Goal: Contribute content: Contribute content

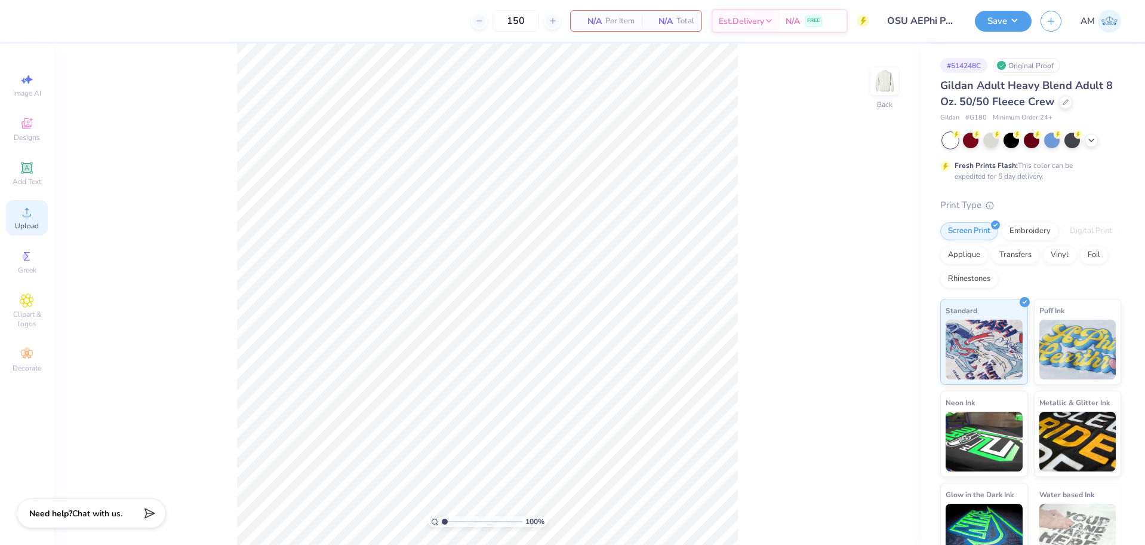
click at [36, 210] on div "Upload" at bounding box center [27, 217] width 42 height 35
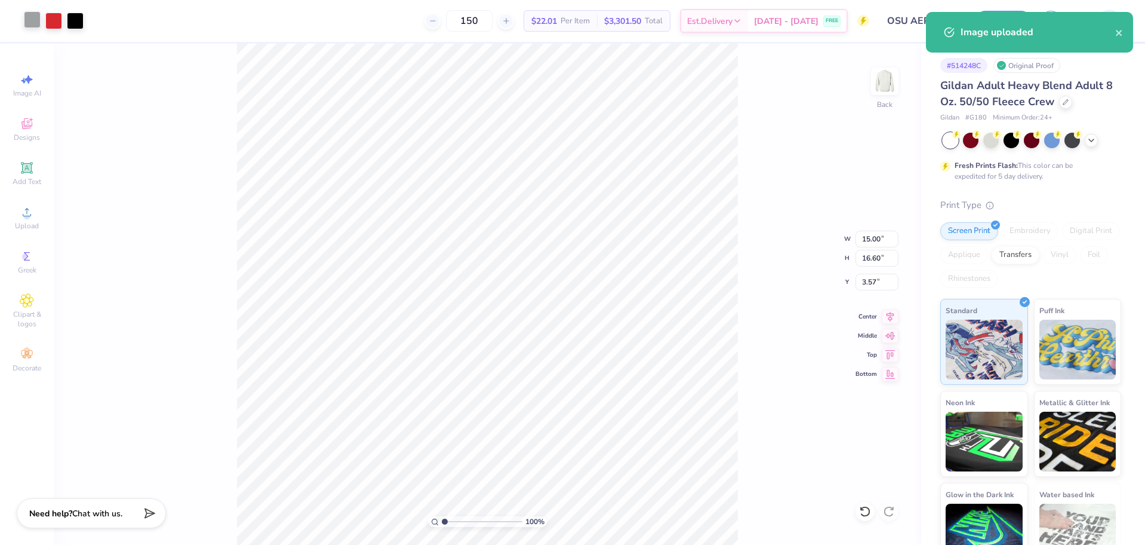
click at [35, 21] on div at bounding box center [32, 19] width 17 height 17
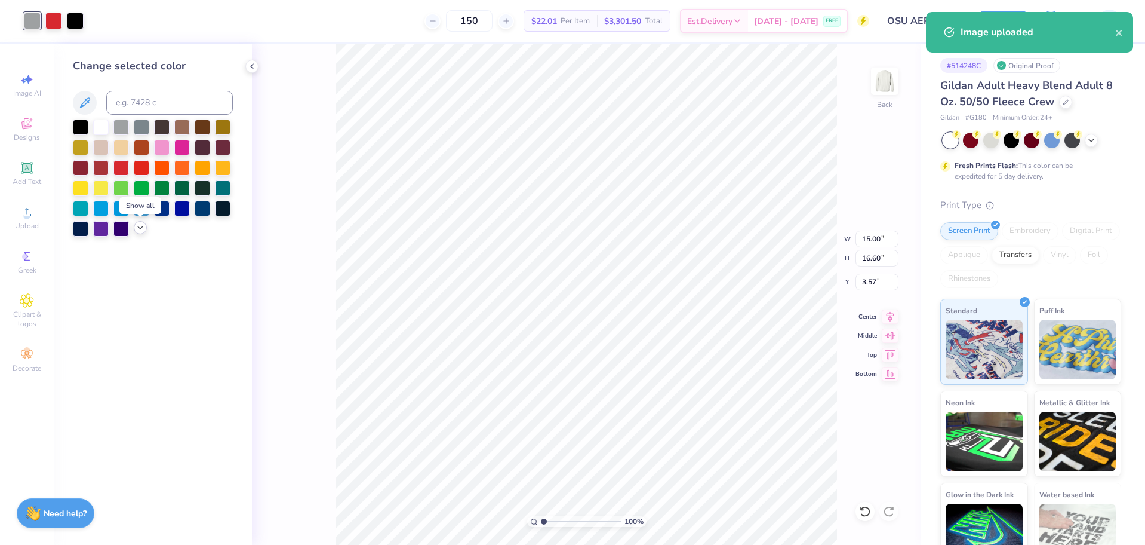
click at [141, 229] on icon at bounding box center [141, 228] width 10 height 10
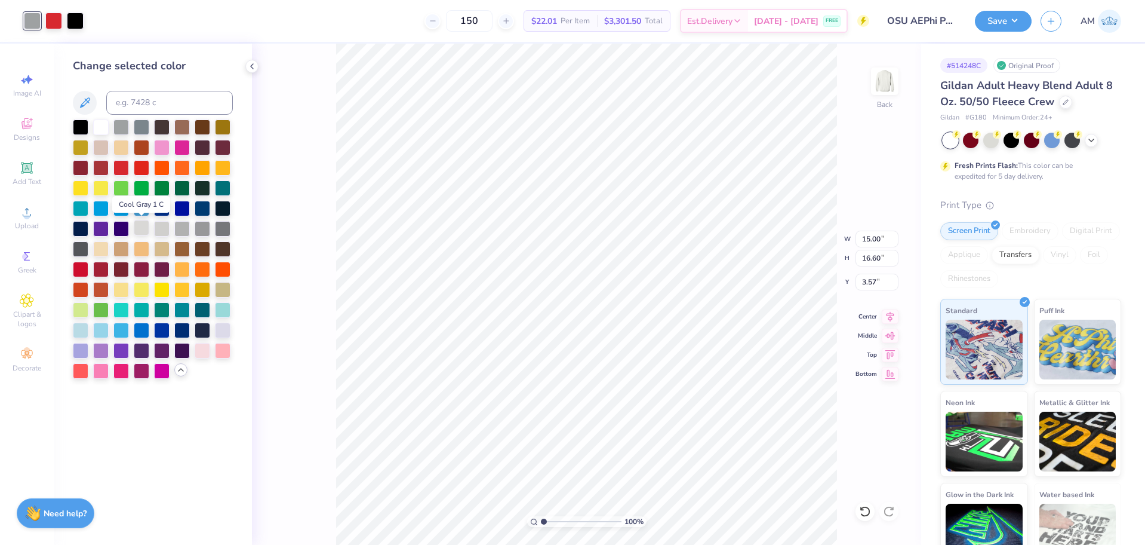
click at [145, 225] on div at bounding box center [142, 228] width 16 height 16
click at [186, 226] on div at bounding box center [182, 228] width 16 height 16
click at [168, 227] on div at bounding box center [162, 228] width 16 height 16
click at [179, 227] on div at bounding box center [182, 228] width 16 height 16
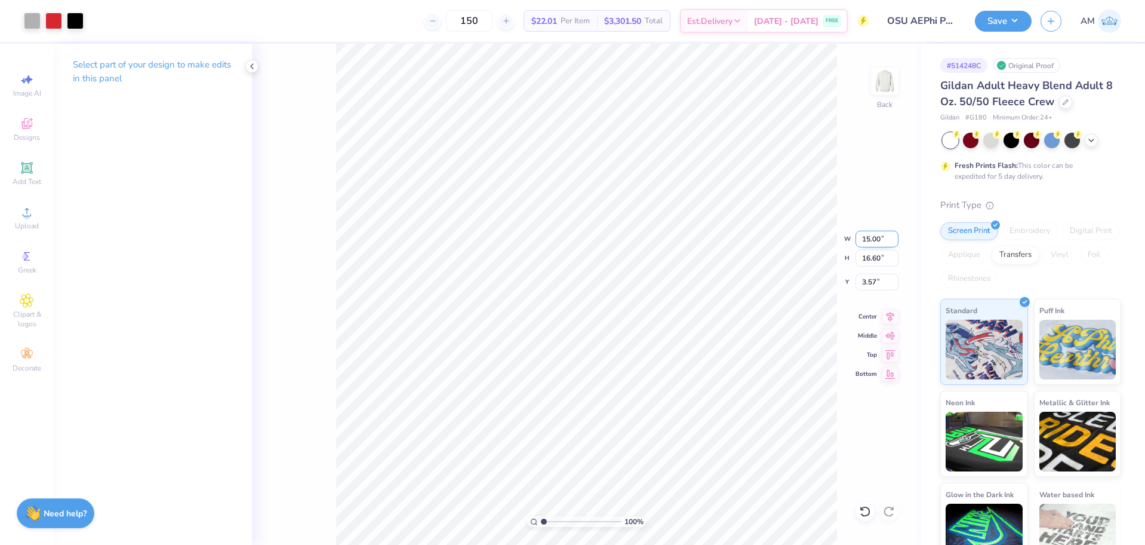
click at [870, 243] on input "15.00" at bounding box center [877, 238] width 43 height 17
type input "12.50"
type input "13.84"
click at [872, 285] on input "4.96" at bounding box center [877, 281] width 43 height 17
type input "3.00"
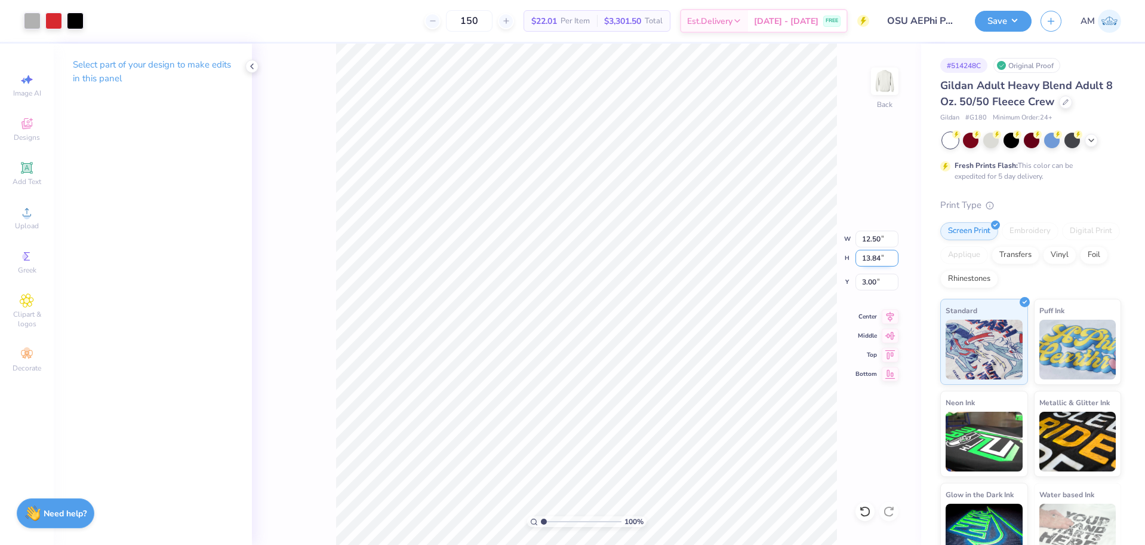
click at [871, 257] on input "13.84" at bounding box center [877, 258] width 43 height 17
type input "12.5"
type input "11.29"
type input "12.50"
click at [889, 314] on icon at bounding box center [891, 315] width 8 height 10
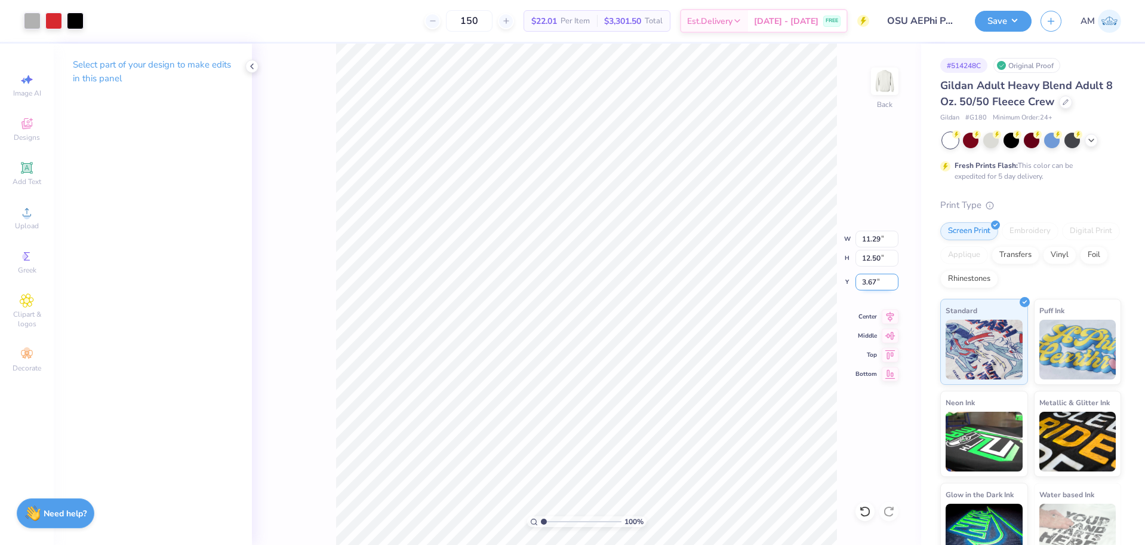
click at [868, 282] on input "3.67" at bounding box center [877, 281] width 43 height 17
type input "3.00"
click at [253, 66] on icon at bounding box center [252, 67] width 10 height 10
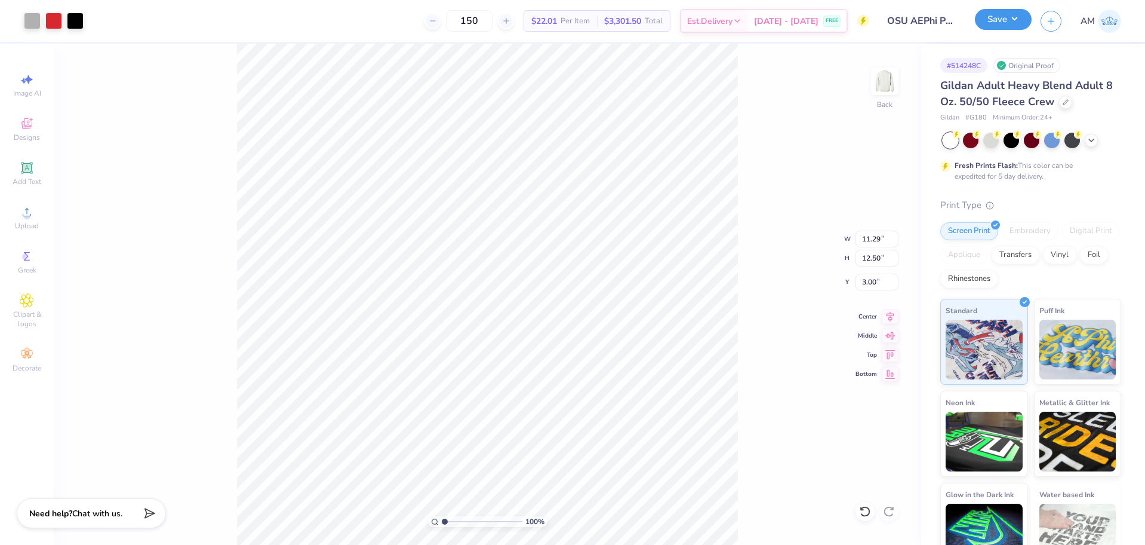
click at [980, 17] on button "Save" at bounding box center [1003, 19] width 57 height 21
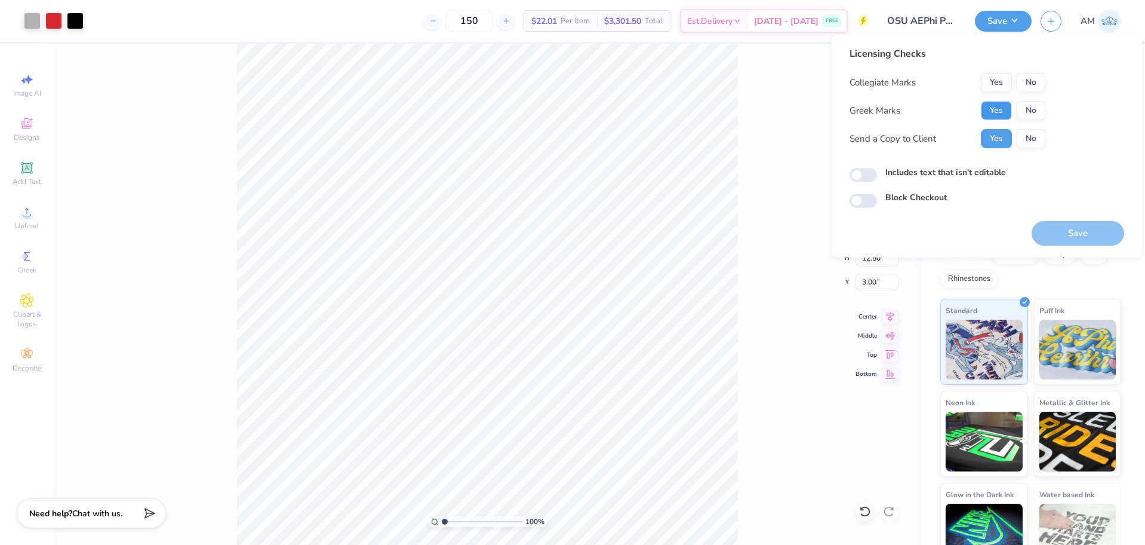
click at [1004, 106] on button "Yes" at bounding box center [996, 110] width 31 height 19
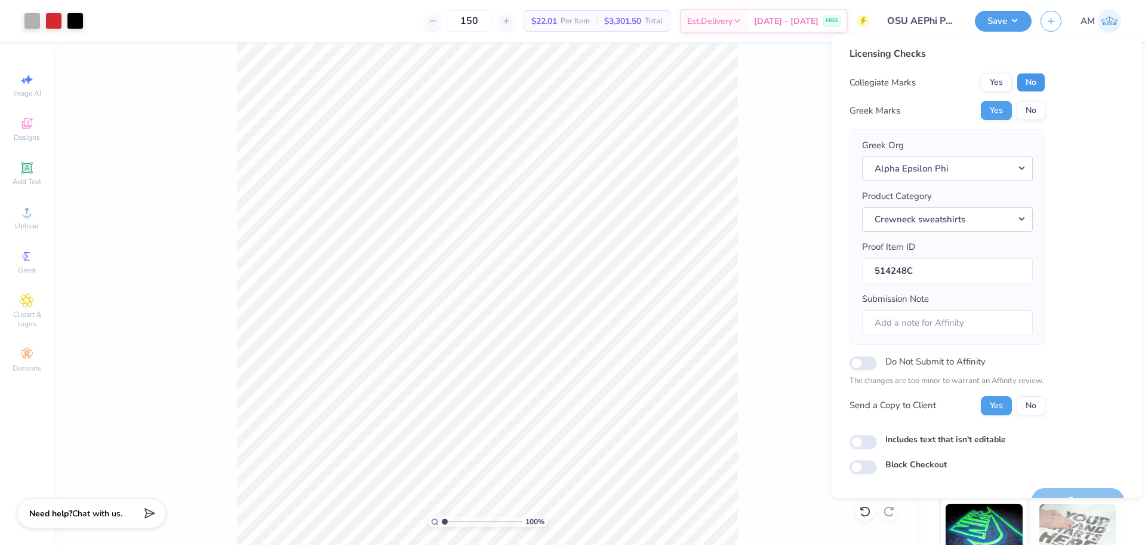
click at [1035, 83] on button "No" at bounding box center [1031, 82] width 29 height 19
click at [868, 442] on input "Includes text that isn't editable" at bounding box center [863, 442] width 27 height 14
checkbox input "true"
click at [930, 269] on input "514248C" at bounding box center [947, 271] width 171 height 26
click at [866, 363] on input "Do Not Submit to Affinity" at bounding box center [863, 363] width 27 height 14
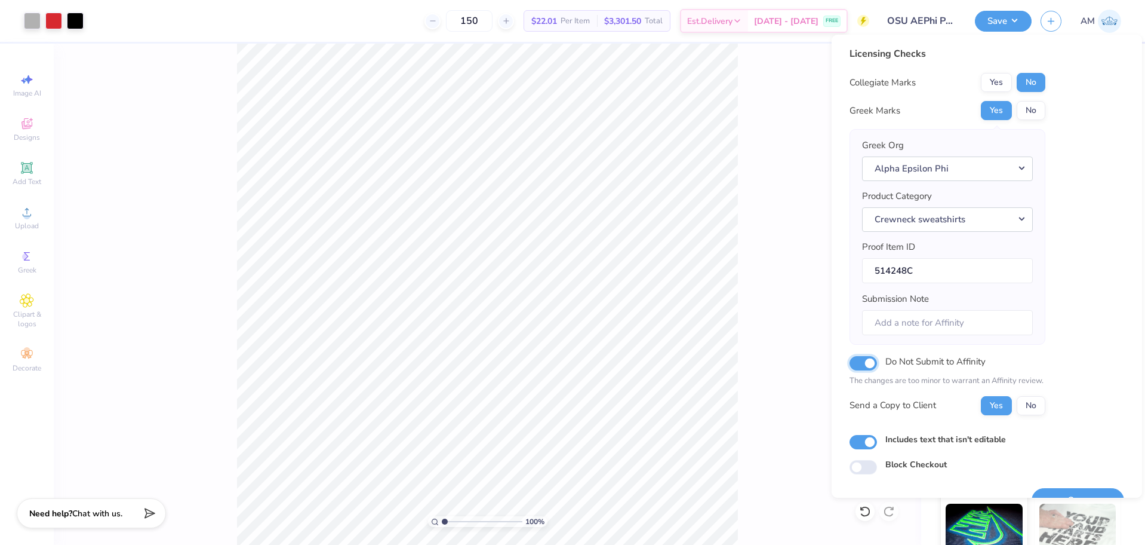
checkbox input "true"
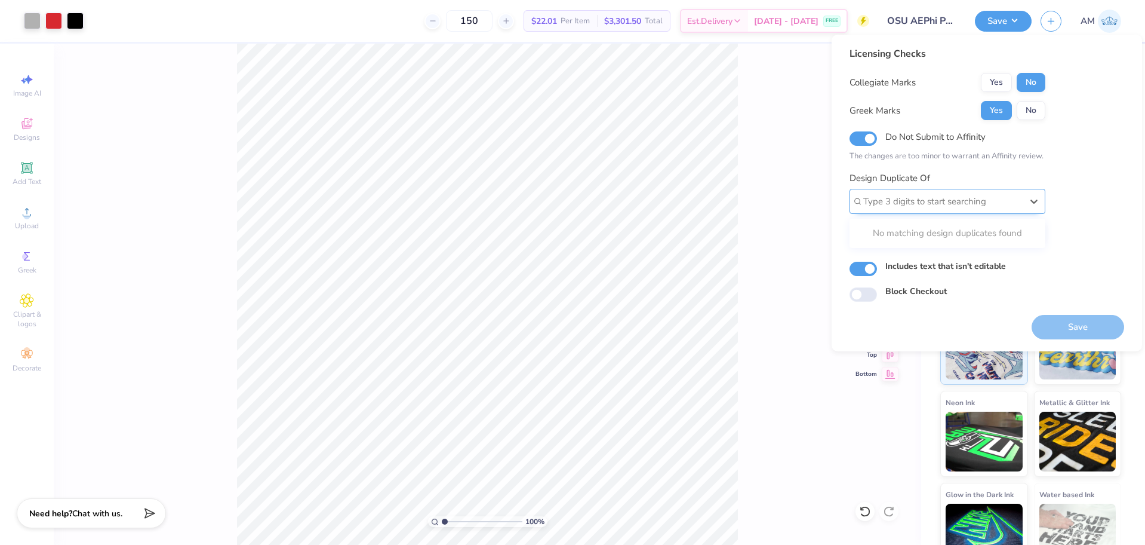
click at [923, 204] on div at bounding box center [942, 201] width 159 height 16
paste input "514248C"
click at [890, 230] on div "514248B" at bounding box center [947, 233] width 186 height 20
type input "514248b"
click at [998, 232] on button "Yes" at bounding box center [996, 232] width 31 height 19
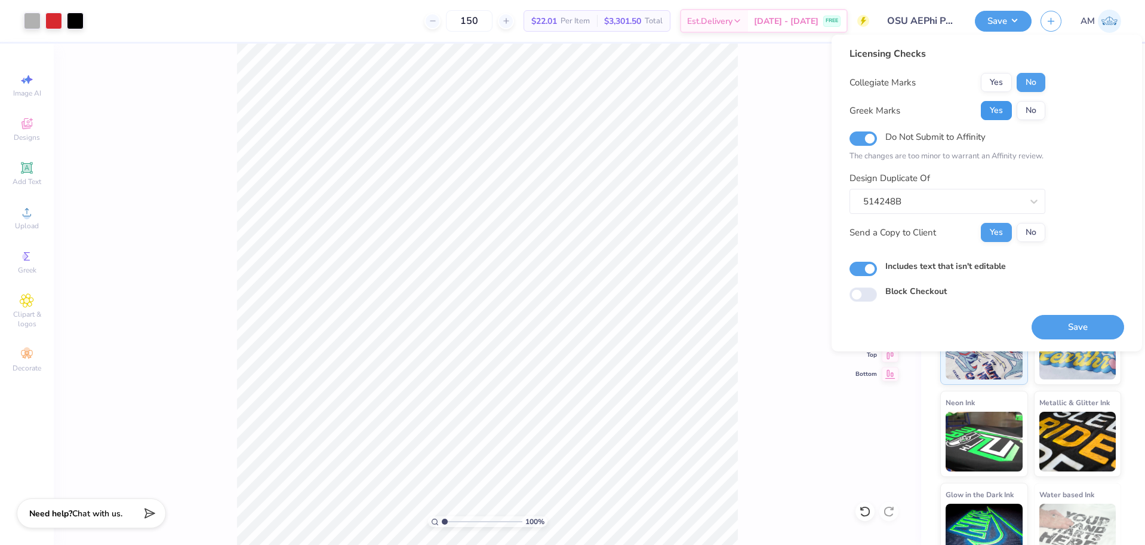
click at [998, 111] on button "Yes" at bounding box center [996, 110] width 31 height 19
click at [1032, 81] on button "No" at bounding box center [1031, 82] width 29 height 19
click at [992, 110] on button "Yes" at bounding box center [996, 110] width 31 height 19
click at [1036, 81] on button "No" at bounding box center [1031, 82] width 29 height 19
click at [871, 134] on input "Do Not Submit to Affinity" at bounding box center [863, 138] width 27 height 14
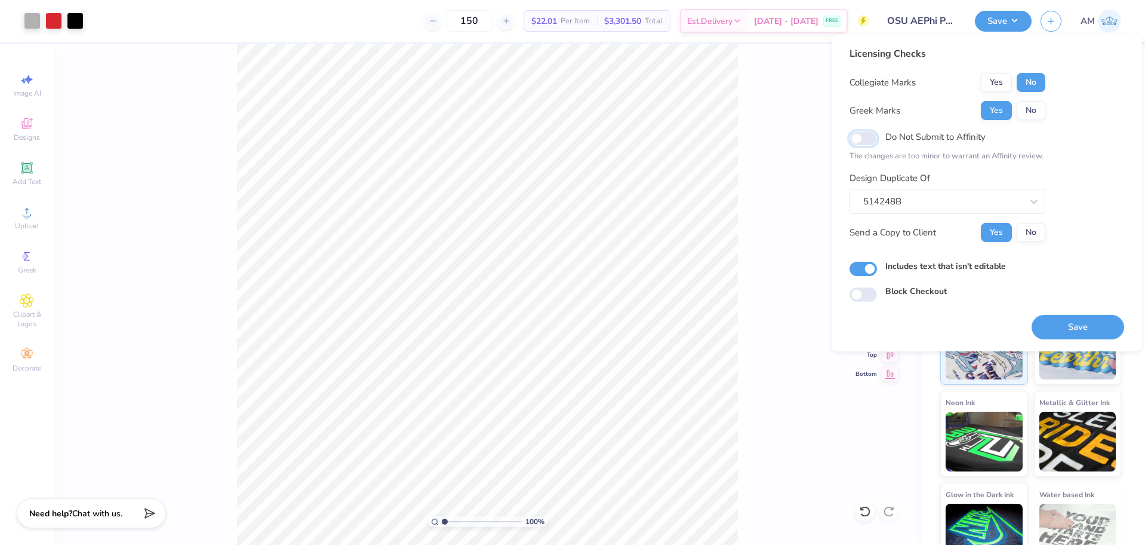
checkbox input "false"
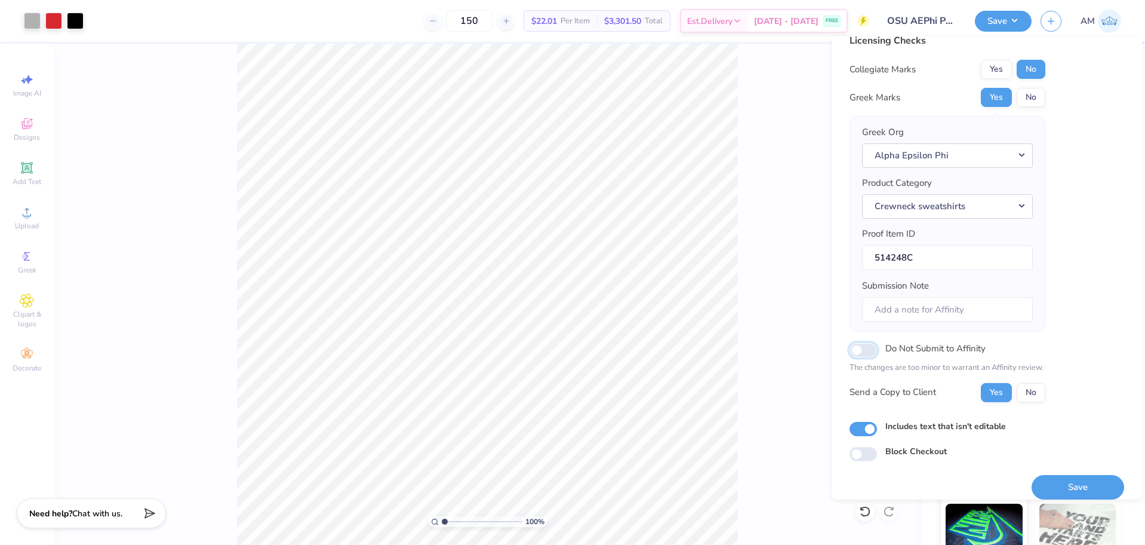
scroll to position [26, 0]
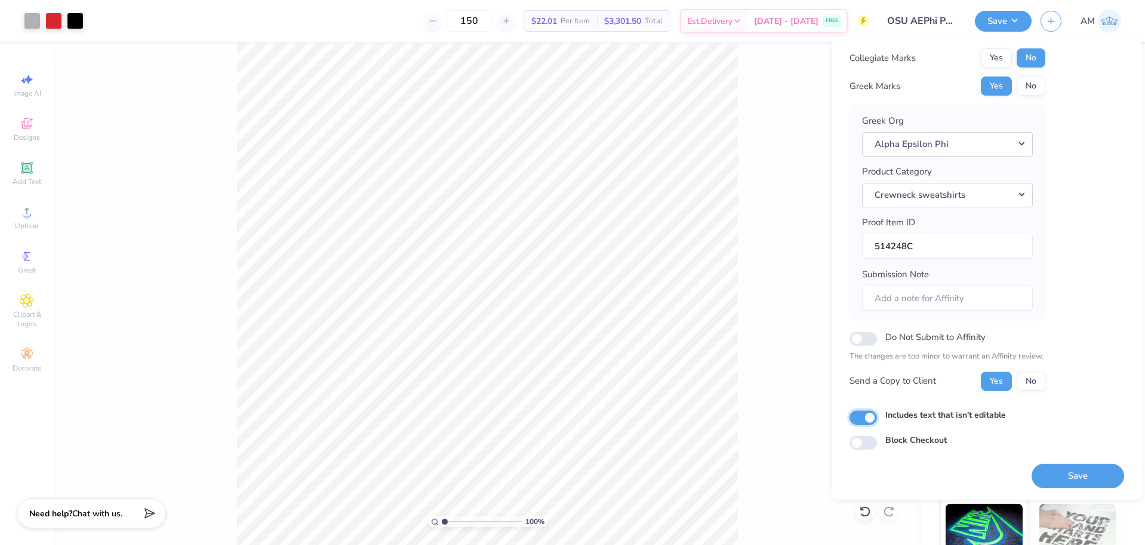
click at [862, 414] on input "Includes text that isn't editable" at bounding box center [863, 417] width 27 height 14
click at [868, 420] on input "Includes text that isn't editable" at bounding box center [863, 417] width 27 height 14
checkbox input "true"
click at [994, 385] on button "Yes" at bounding box center [996, 380] width 31 height 19
click at [1076, 464] on button "Save" at bounding box center [1078, 475] width 93 height 24
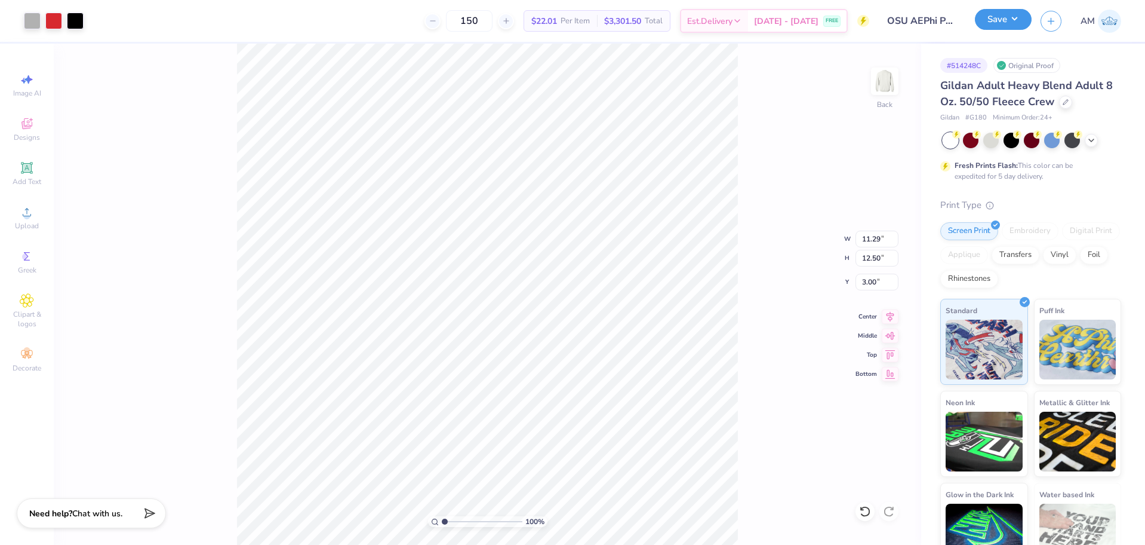
click at [994, 29] on button "Save" at bounding box center [1003, 19] width 57 height 21
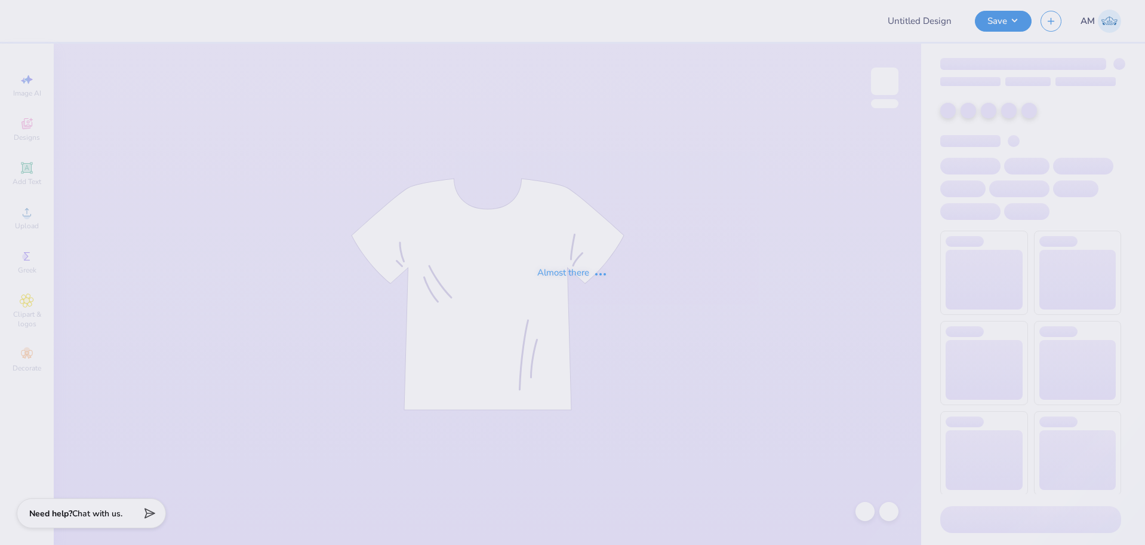
type input "OSU AEPhi Parents Weekend Merch 2025"
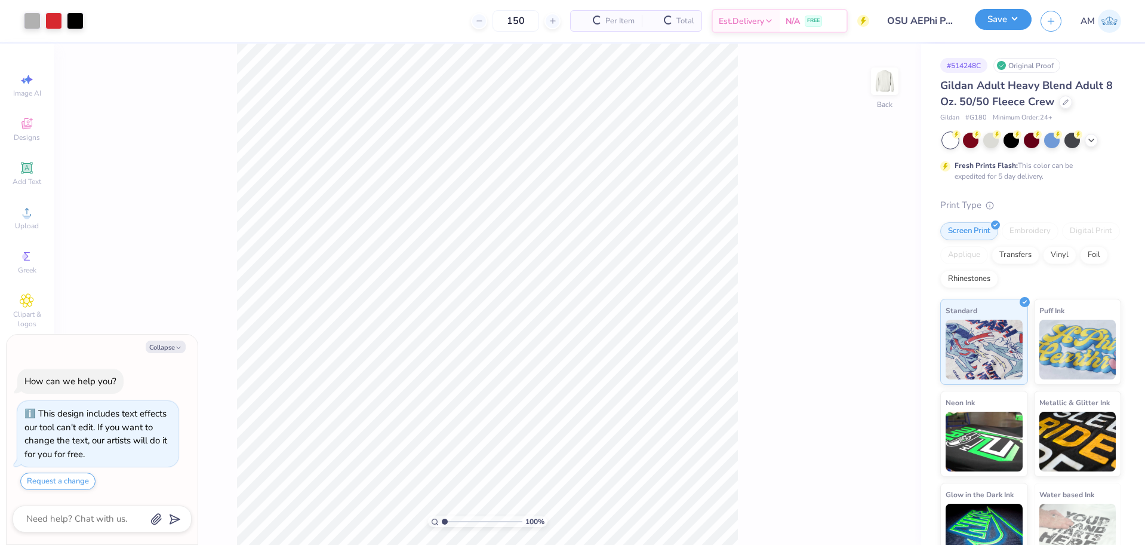
click at [1004, 22] on button "Save" at bounding box center [1003, 19] width 57 height 21
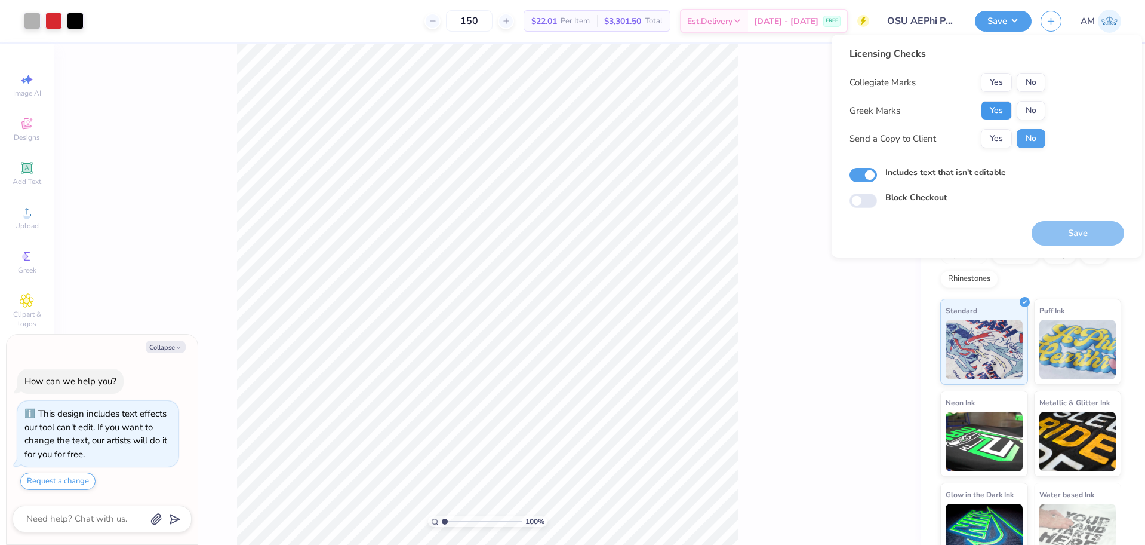
click at [1002, 109] on button "Yes" at bounding box center [996, 110] width 31 height 19
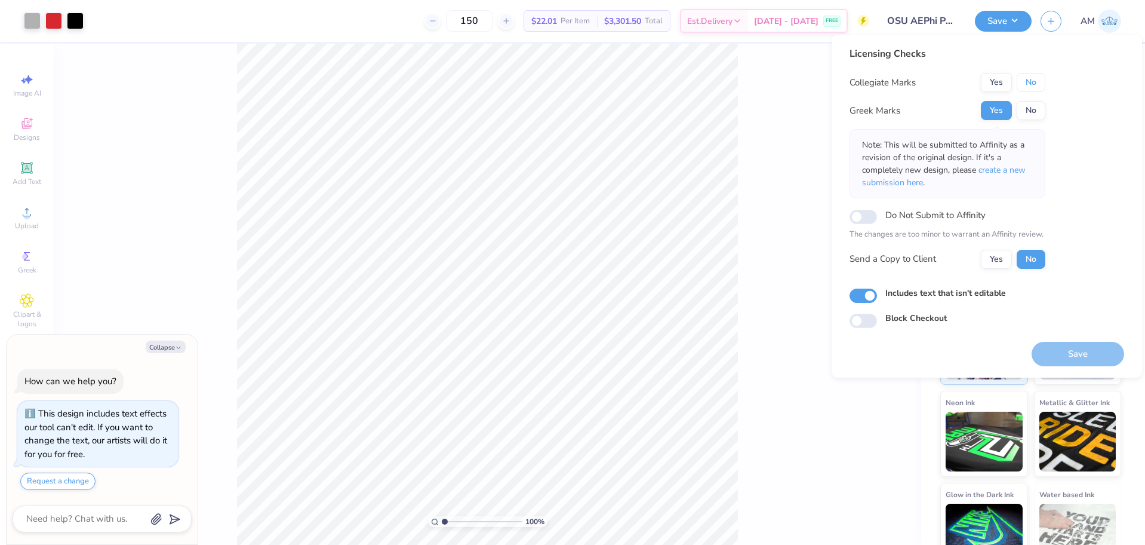
click at [1032, 82] on button "No" at bounding box center [1031, 82] width 29 height 19
click at [1000, 256] on button "Yes" at bounding box center [996, 259] width 31 height 19
type textarea "x"
click at [866, 217] on input "Do Not Submit to Affinity" at bounding box center [863, 217] width 27 height 14
checkbox input "true"
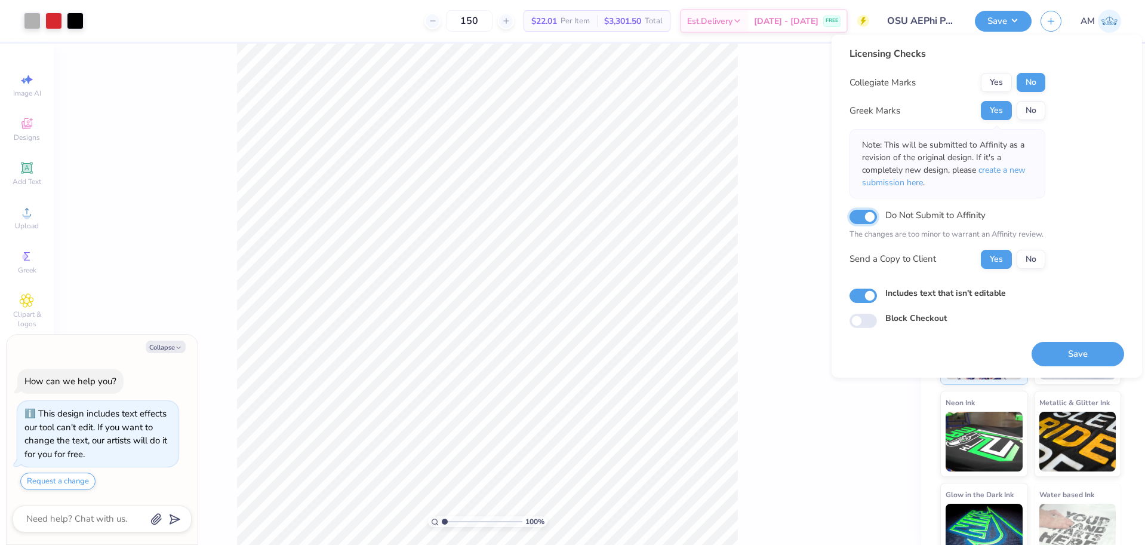
type textarea "x"
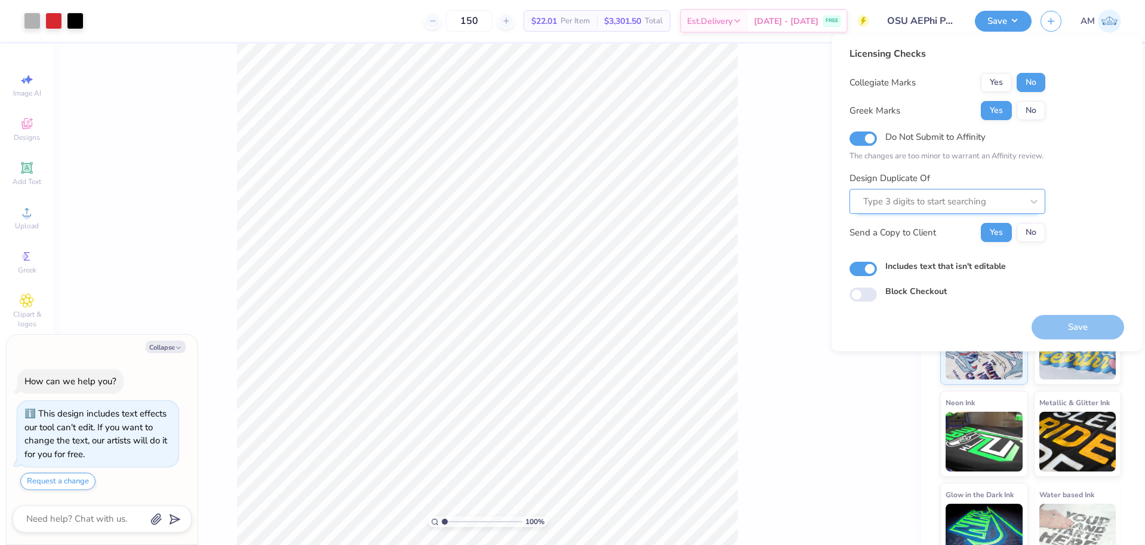
click at [887, 199] on div at bounding box center [942, 201] width 159 height 16
paste input "514248C"
click at [957, 226] on div "514248B" at bounding box center [947, 233] width 186 height 20
type input "514248b"
type textarea "x"
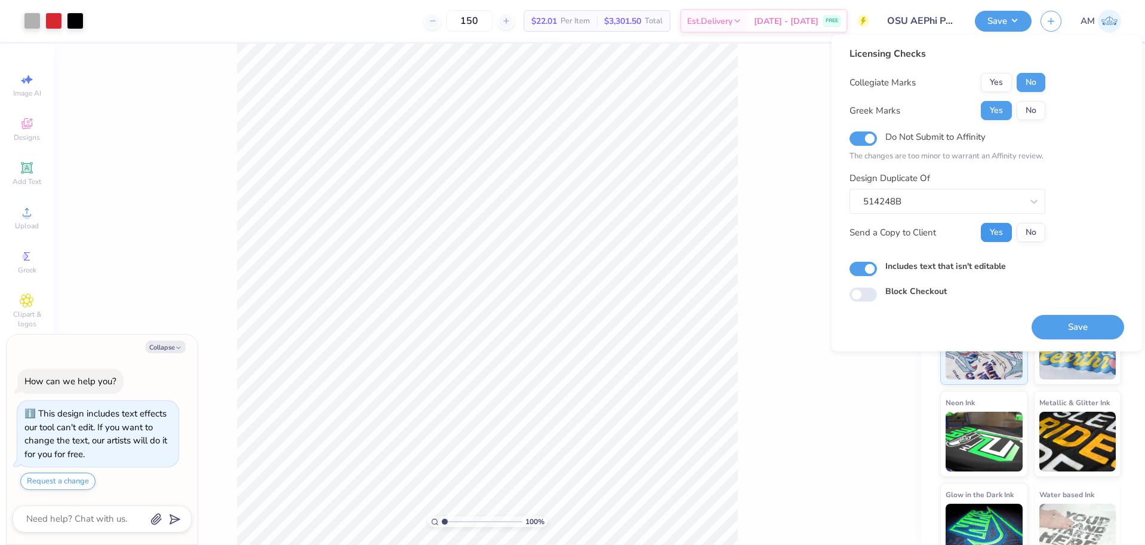
click at [1003, 238] on button "Yes" at bounding box center [996, 232] width 31 height 19
type textarea "x"
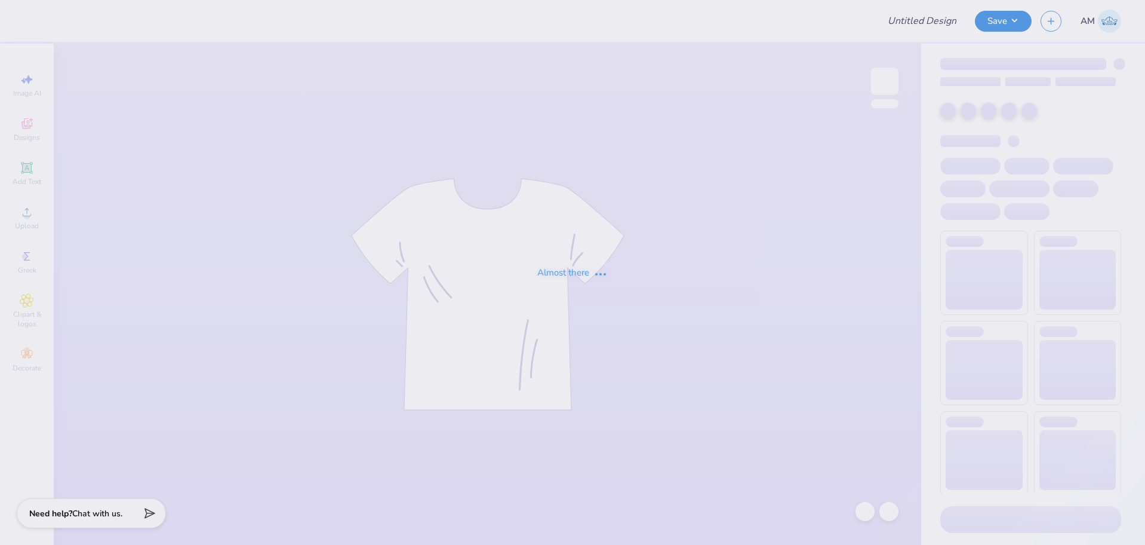
type input "OSU AEPhi Parents Weekend Merch 2025"
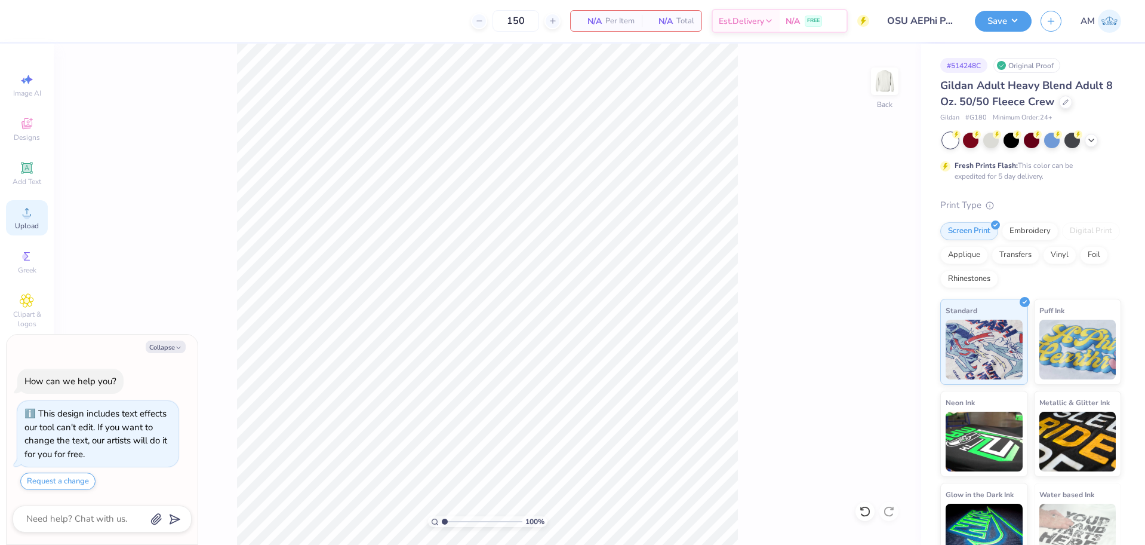
click at [31, 219] on div "Upload" at bounding box center [27, 217] width 42 height 35
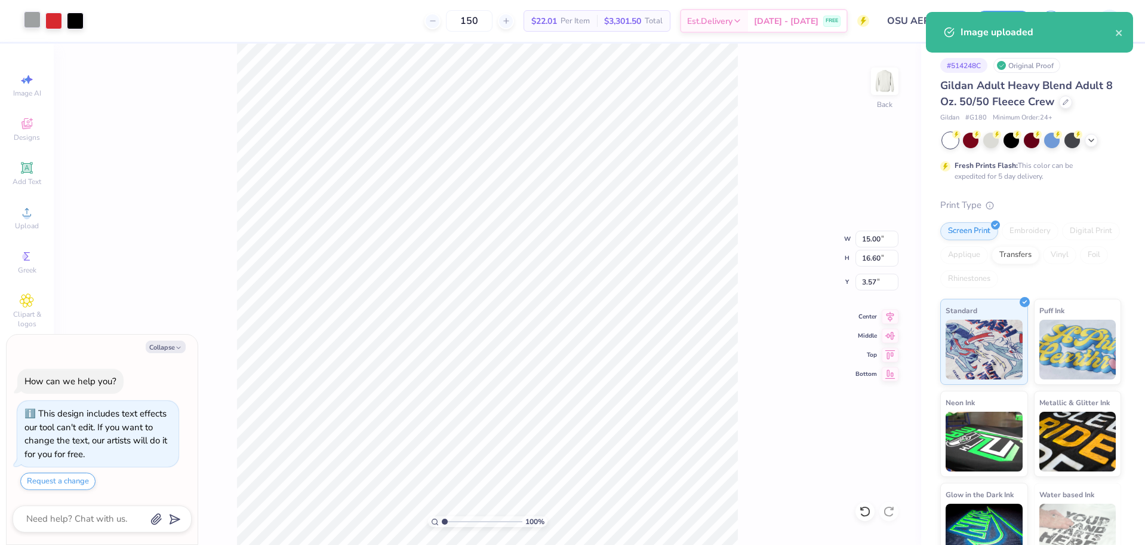
click at [35, 21] on div at bounding box center [32, 19] width 17 height 17
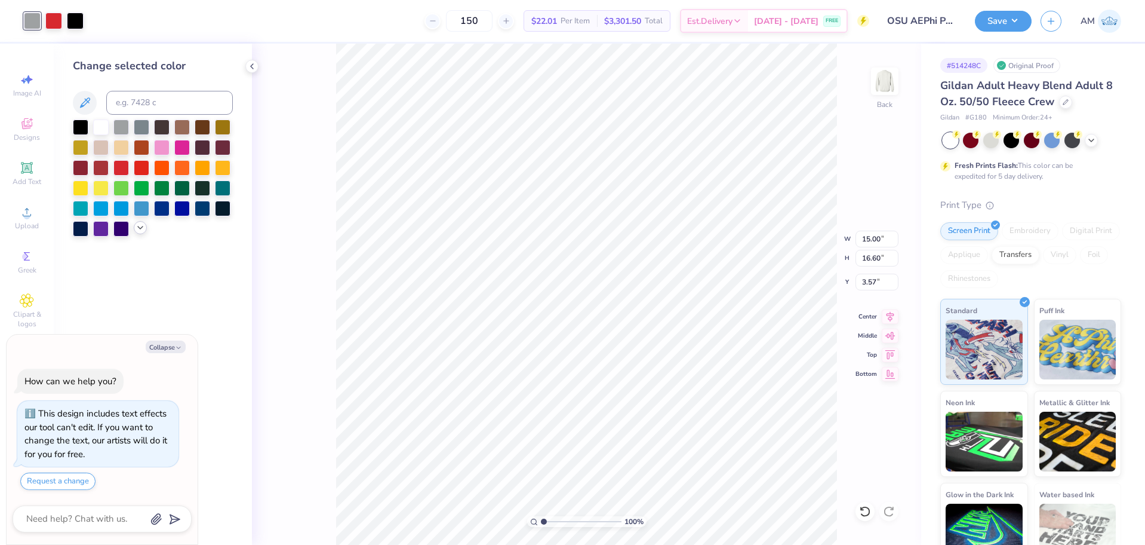
click at [139, 233] on div at bounding box center [140, 227] width 13 height 13
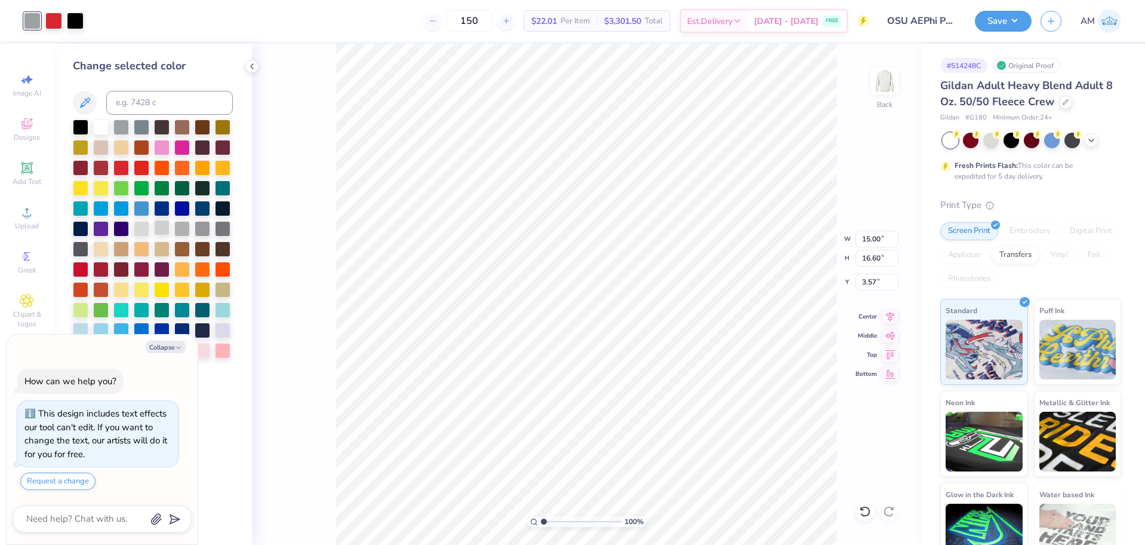
click at [159, 228] on div at bounding box center [162, 228] width 16 height 16
click at [174, 228] on div at bounding box center [182, 228] width 16 height 16
type textarea "x"
click at [861, 257] on input "16.60" at bounding box center [877, 258] width 43 height 17
click at [869, 259] on input "16.60" at bounding box center [877, 258] width 43 height 17
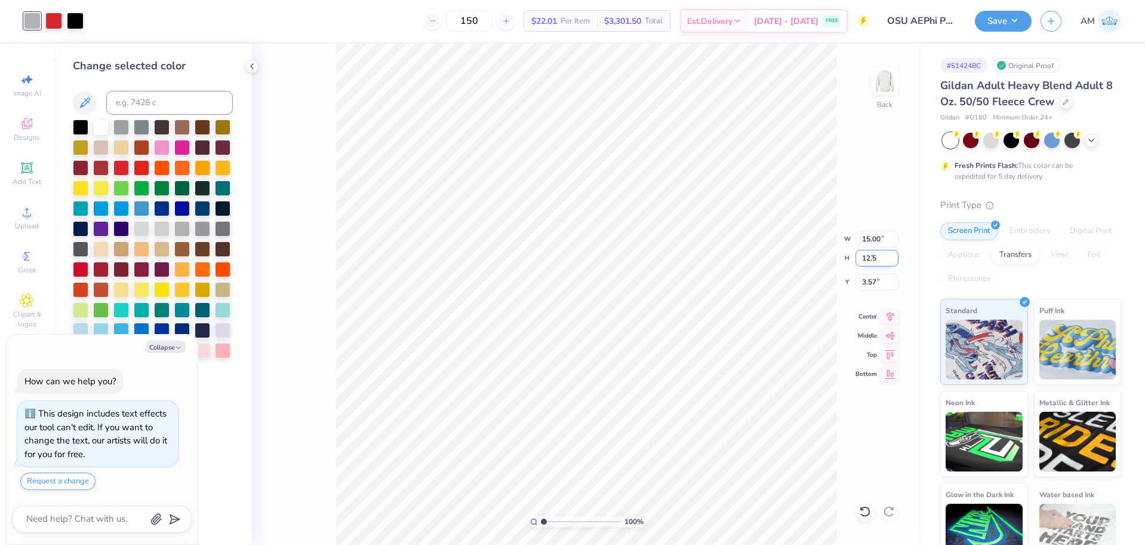
type input "12.5"
type textarea "x"
type input "11.29"
type input "12.50"
click at [869, 287] on input "5.63" at bounding box center [877, 281] width 43 height 17
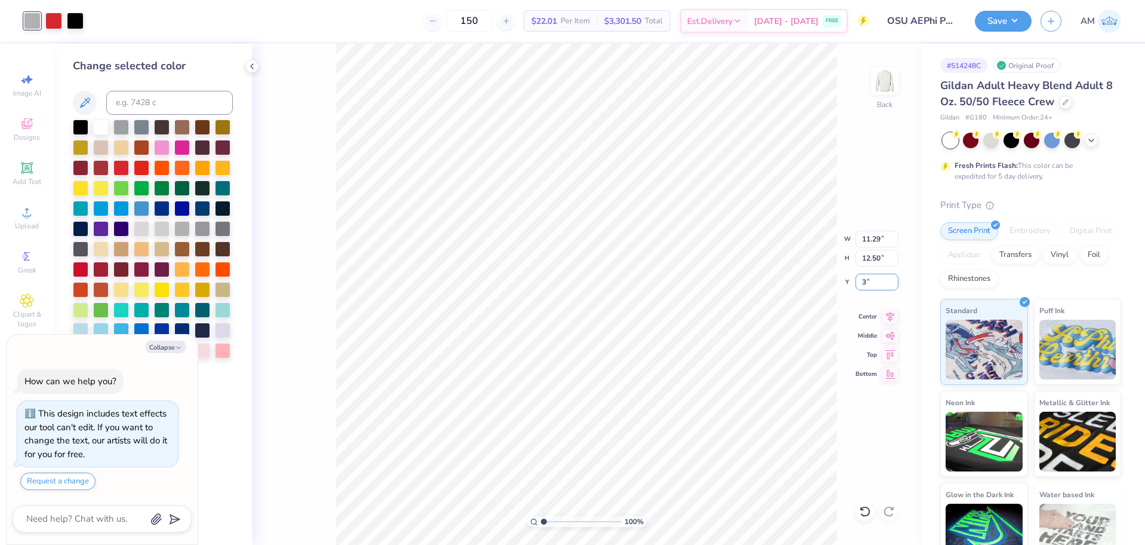
type input "3"
type textarea "x"
type input "3.00"
click at [892, 316] on icon at bounding box center [891, 315] width 8 height 10
click at [255, 70] on icon at bounding box center [252, 67] width 10 height 10
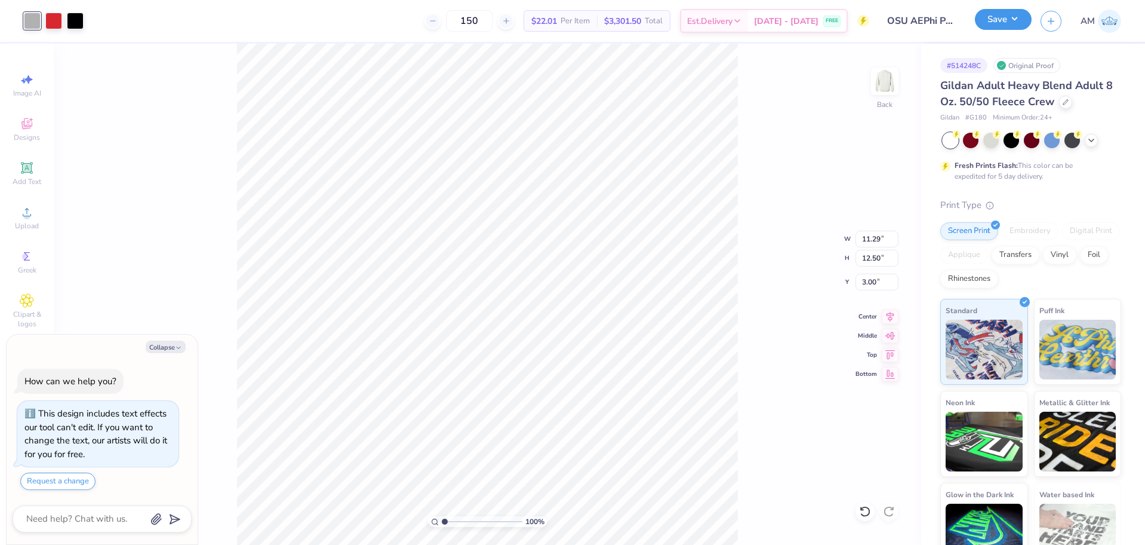
click at [1001, 22] on button "Save" at bounding box center [1003, 19] width 57 height 21
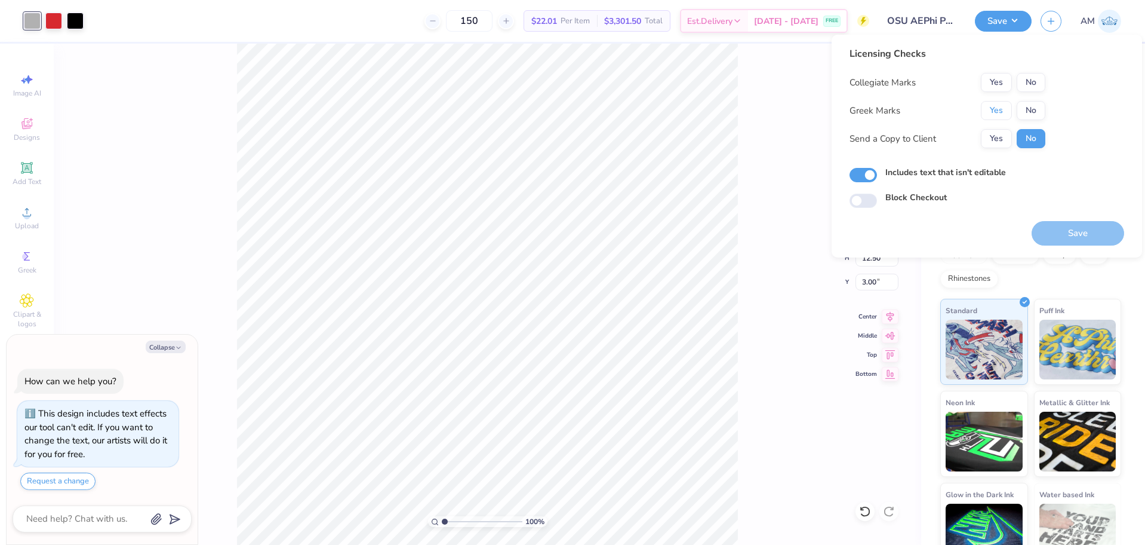
click at [997, 109] on button "Yes" at bounding box center [996, 110] width 31 height 19
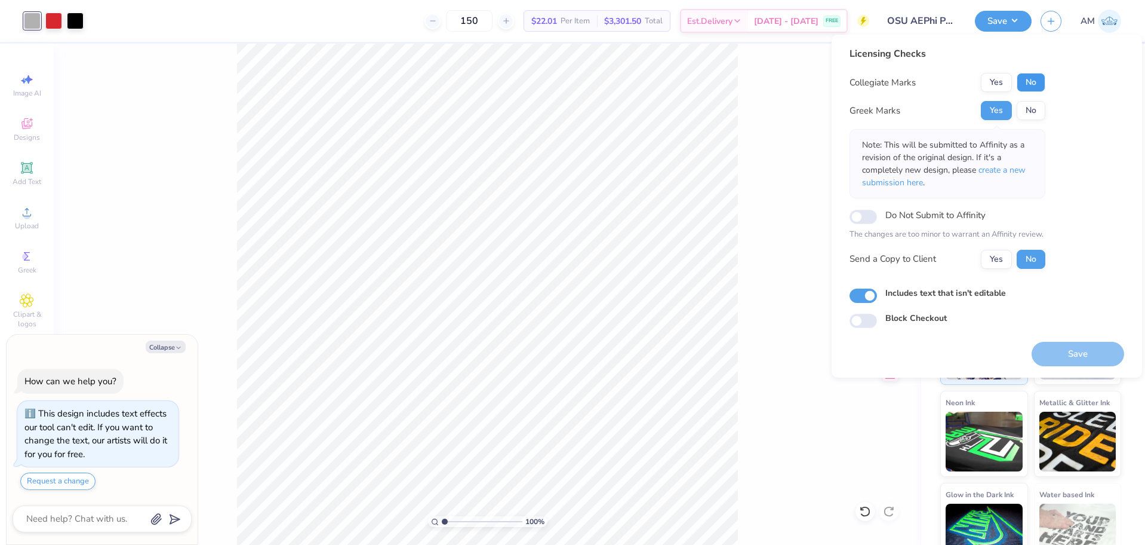
click at [1027, 88] on button "No" at bounding box center [1031, 82] width 29 height 19
click at [995, 262] on button "Yes" at bounding box center [996, 259] width 31 height 19
click at [991, 115] on button "Yes" at bounding box center [996, 110] width 31 height 19
click at [1029, 88] on button "No" at bounding box center [1031, 82] width 29 height 19
click at [1069, 355] on button "Save" at bounding box center [1078, 354] width 93 height 24
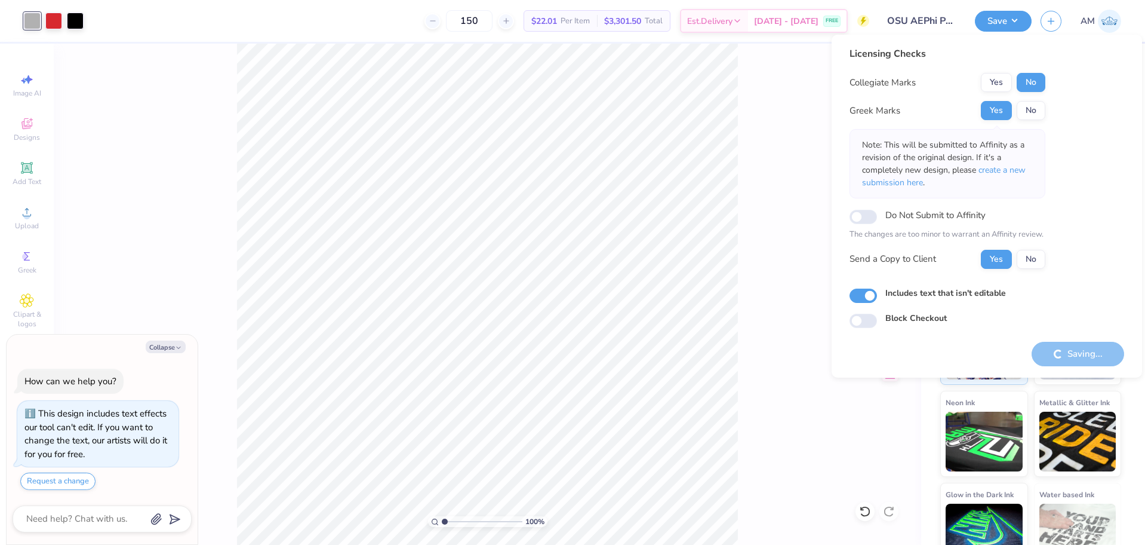
type textarea "x"
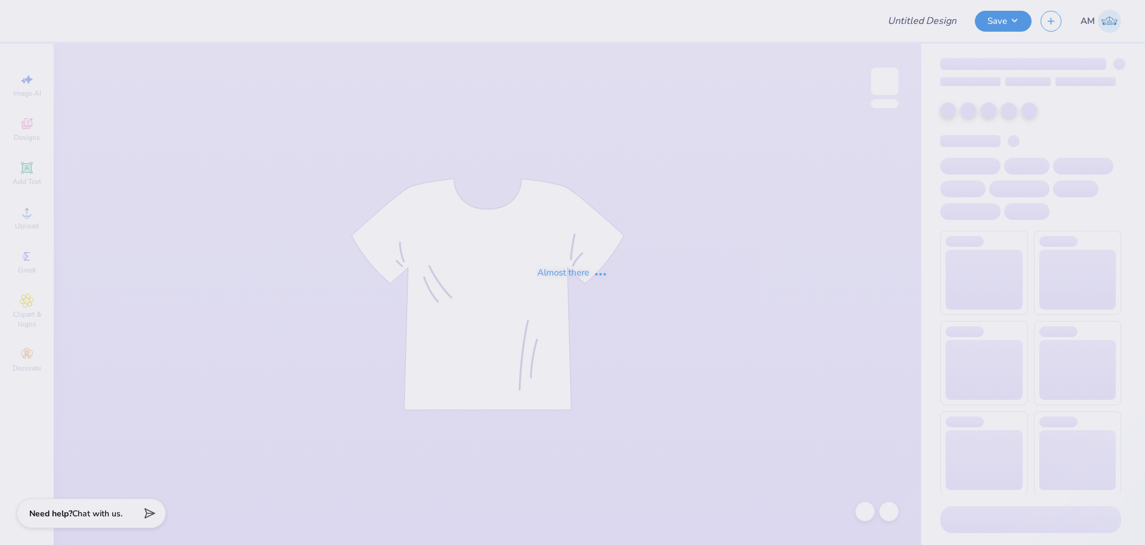
type input "Kappa Psi Pledge Class Shirt 2025"
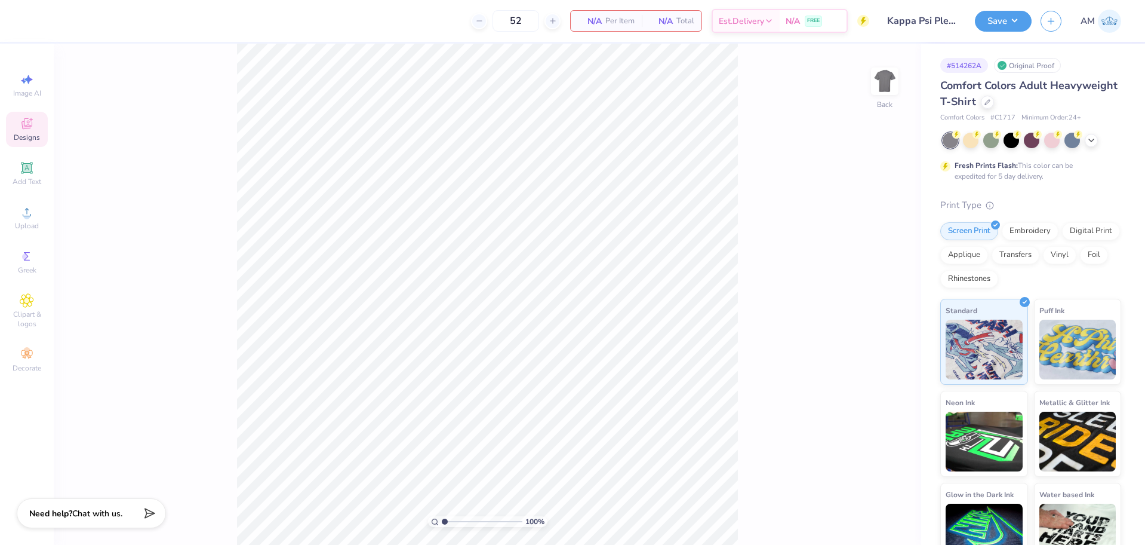
click at [30, 128] on icon at bounding box center [27, 123] width 14 height 14
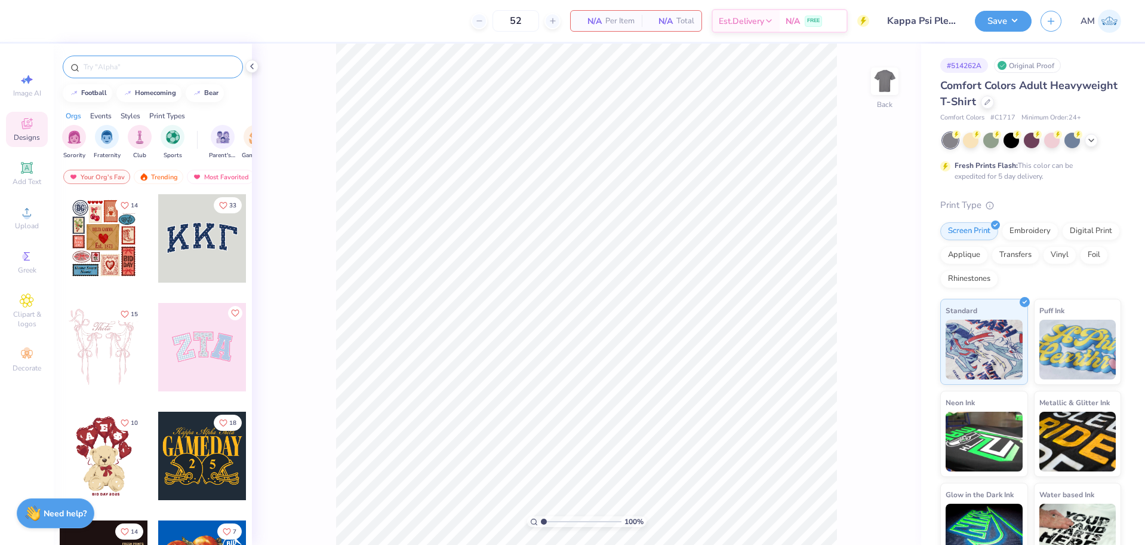
click at [160, 59] on div at bounding box center [153, 67] width 180 height 23
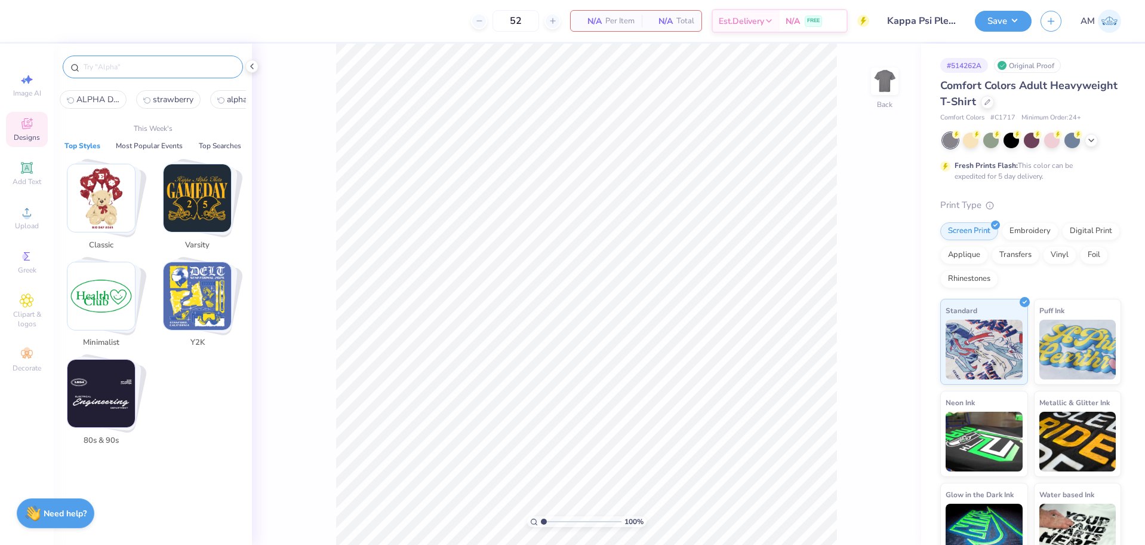
click at [137, 68] on input "text" at bounding box center [158, 67] width 153 height 12
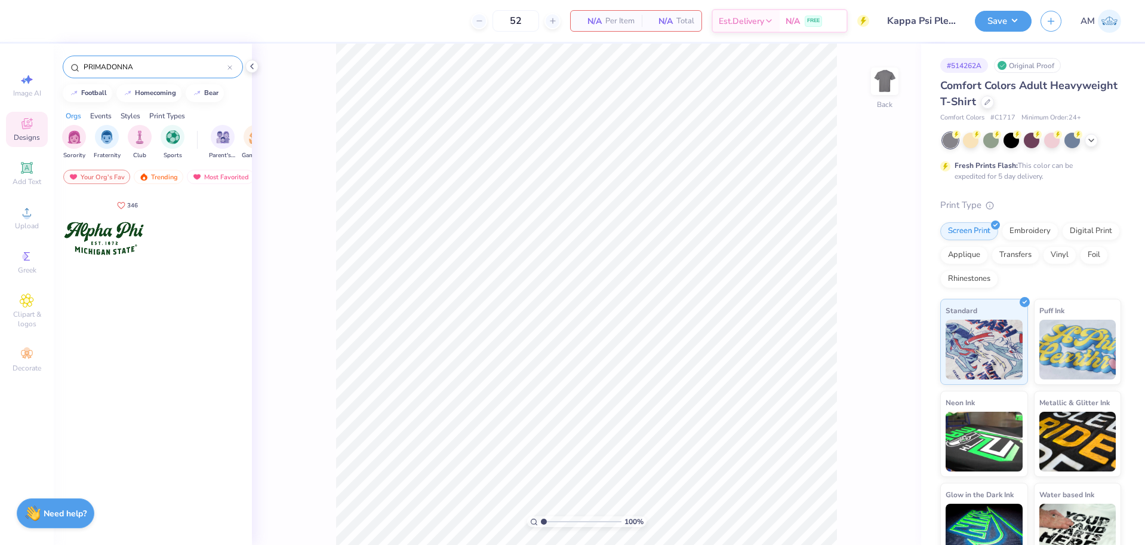
type input "PRIMADONNA"
click at [107, 239] on div at bounding box center [104, 238] width 88 height 88
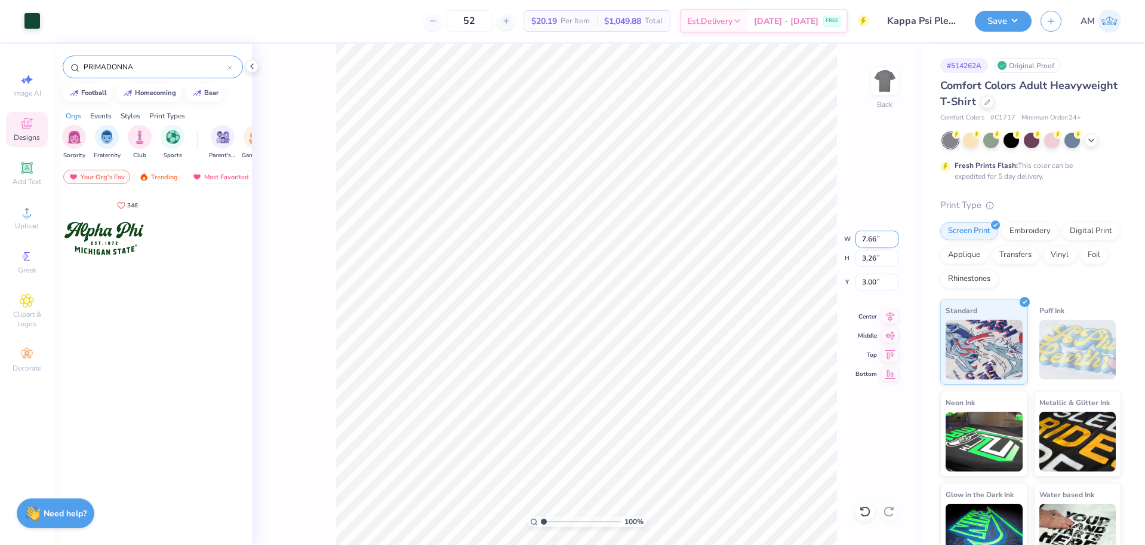
click at [873, 244] on input "7.66" at bounding box center [877, 238] width 43 height 17
type input "7.50"
type input "3.19"
click at [872, 284] on input "3.03" at bounding box center [877, 281] width 43 height 17
type input "3.00"
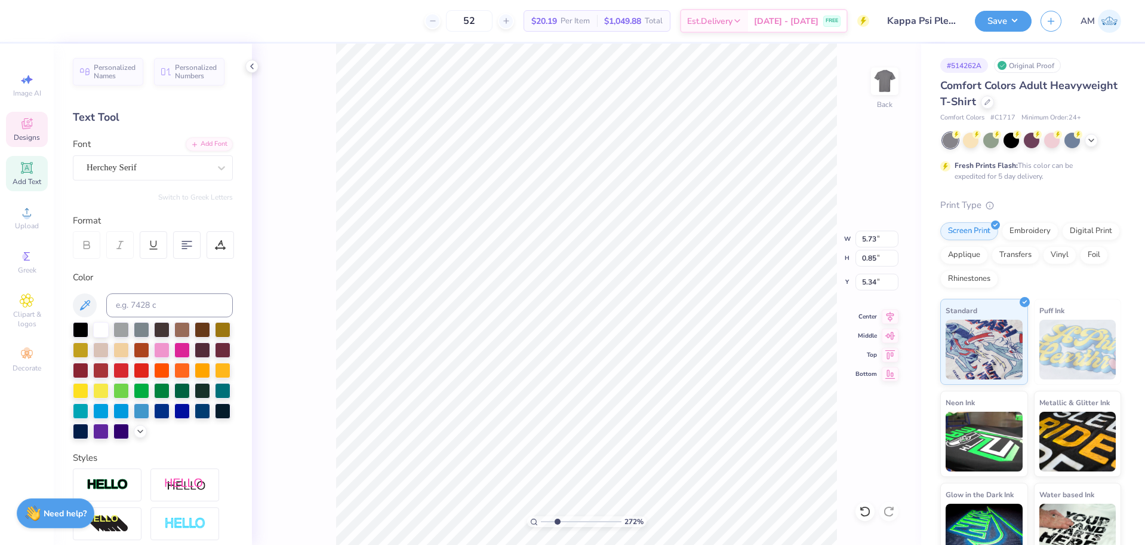
scroll to position [10, 1]
type input "2.71964221644285"
type textarea "B"
type input "2.71964221644285"
type textarea "BE"
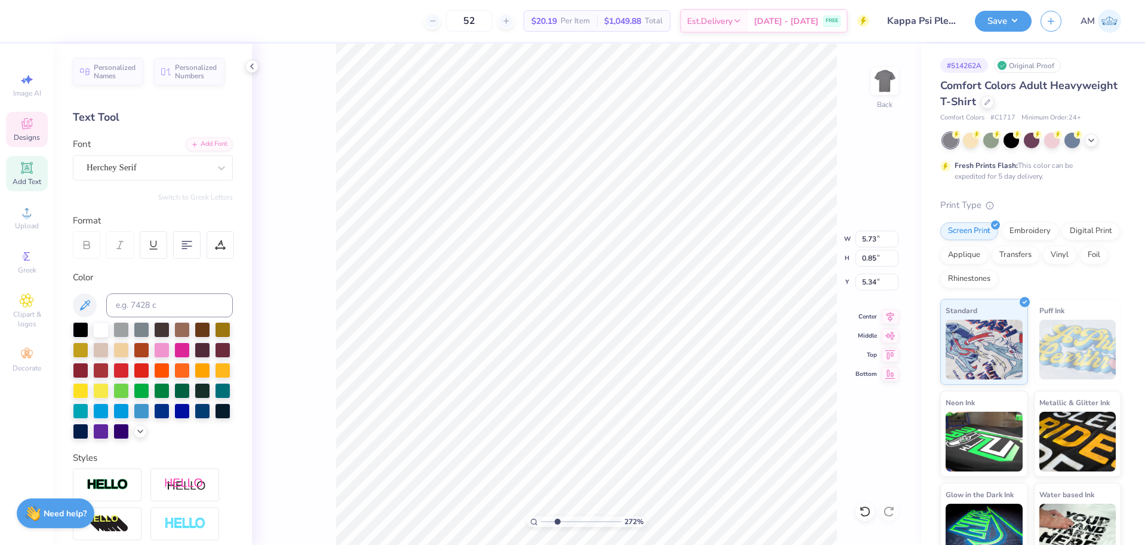
type input "2.71964221644285"
type textarea "BET"
type input "2.71964221644285"
type textarea "BETT"
type input "2.71964221644285"
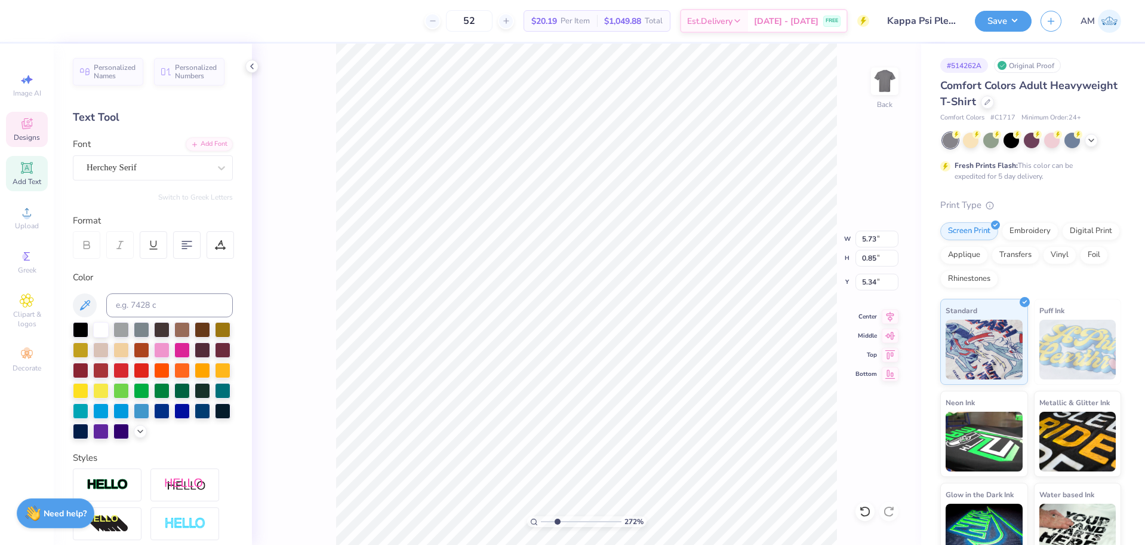
type textarea "BETTA"
type input "2.71964221644285"
type textarea "BETTA"
type input "2.71964221644285"
type textarea "BETTA G"
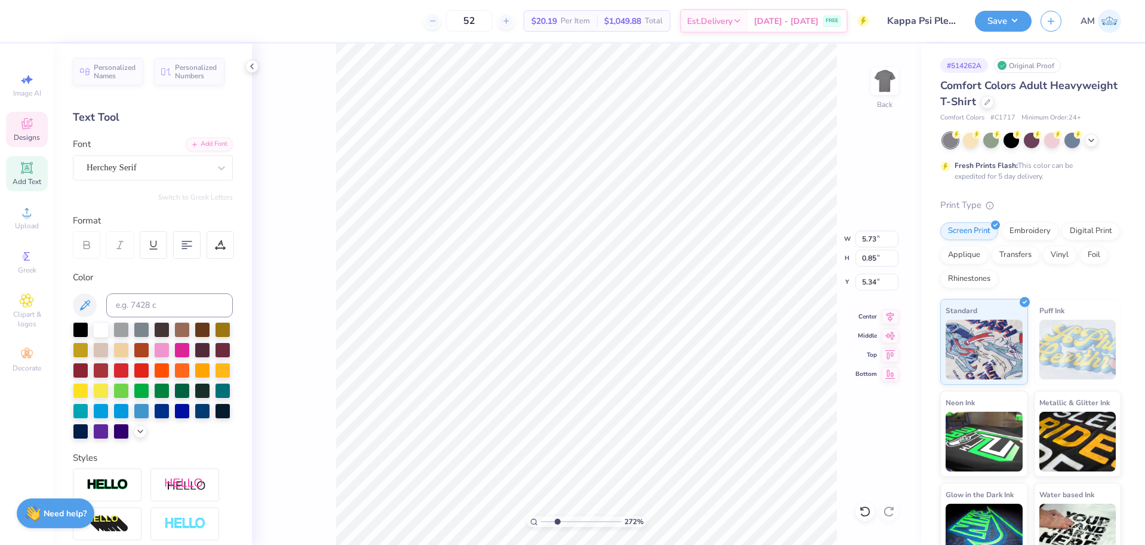
type input "2.71964221644285"
type textarea "BETTA GAM"
type input "2.71964221644285"
type textarea "BETTA [PERSON_NAME]"
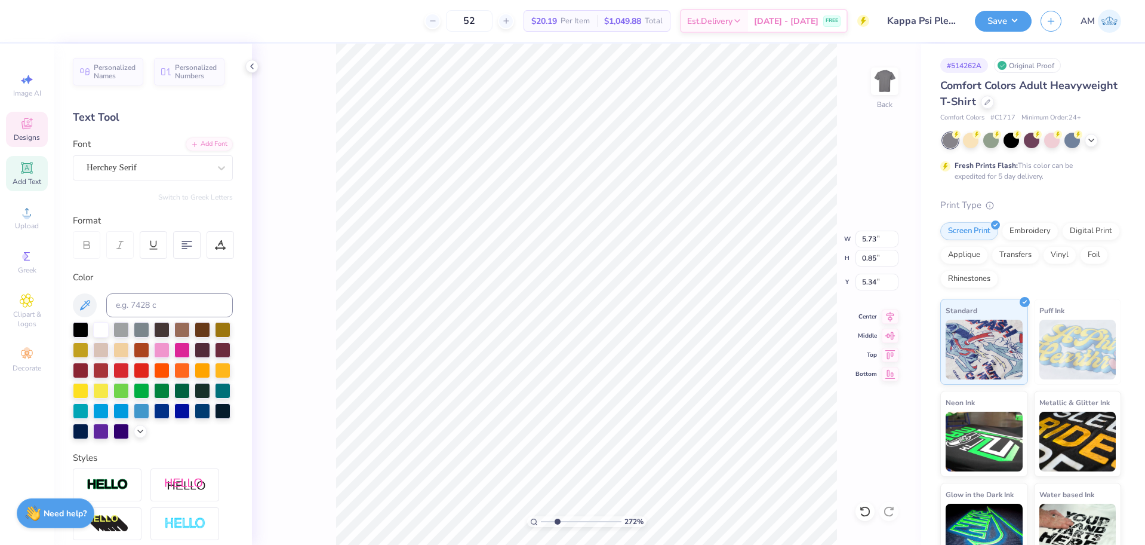
type input "2.71964221644285"
type textarea "BETTA GAMMA"
type input "2.71964221644285"
type textarea "BETA GAMMA"
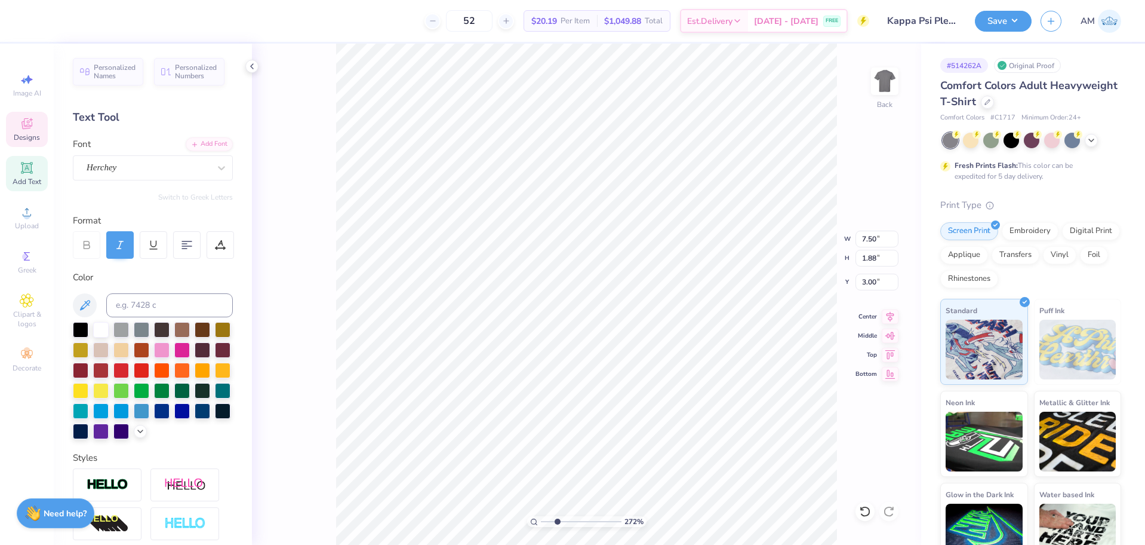
scroll to position [10, 2]
type input "2.71964221644285"
type textarea "K"
type input "2.71964221644285"
type textarea "KY"
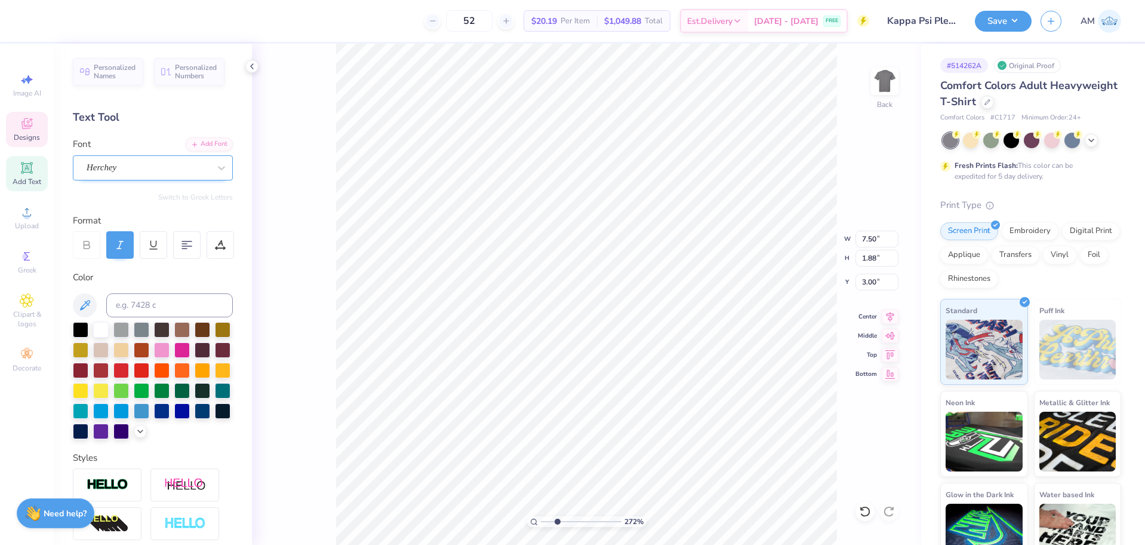
click at [162, 162] on div "Herchey" at bounding box center [147, 167] width 125 height 19
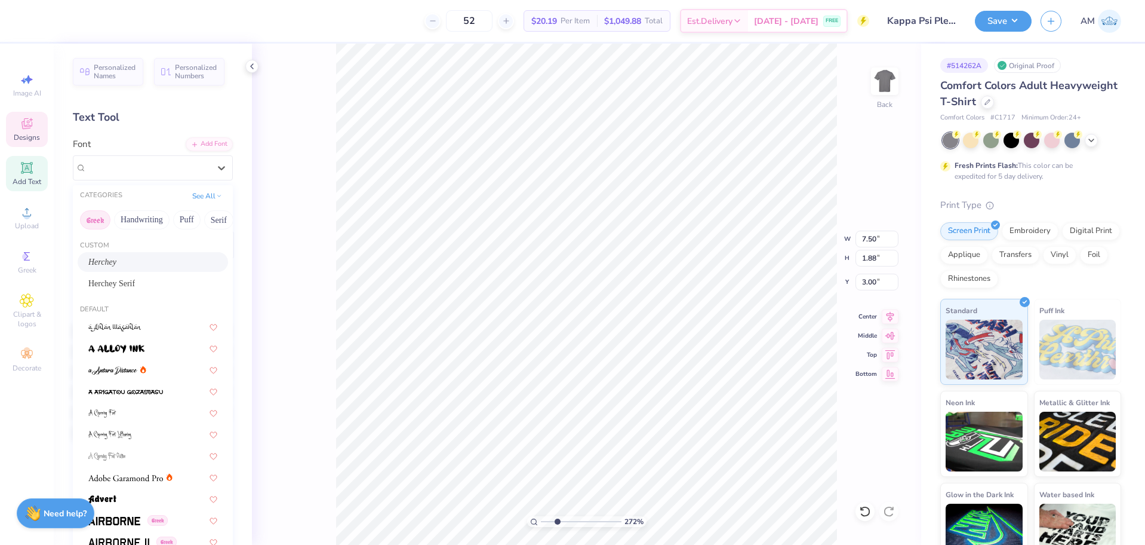
click at [91, 219] on button "Greek" at bounding box center [95, 219] width 30 height 19
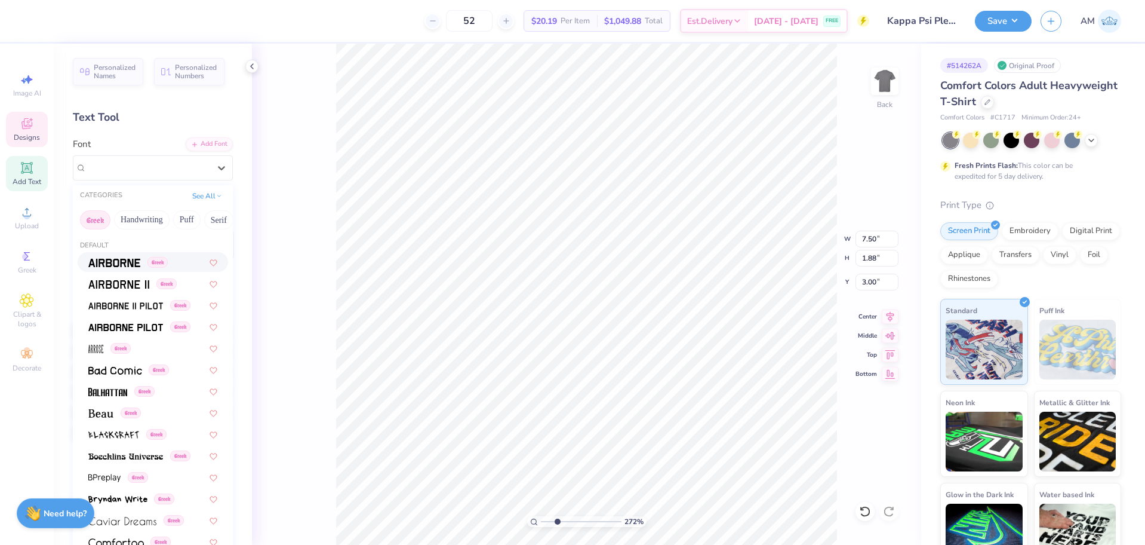
click at [106, 262] on img at bounding box center [114, 263] width 52 height 8
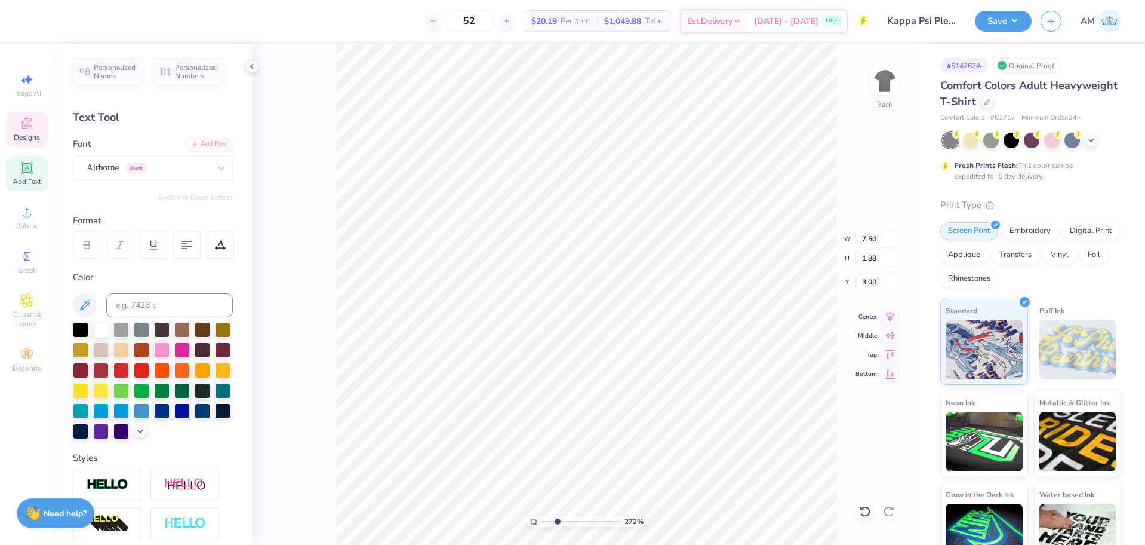
type input "2.71964221644285"
type textarea "K"
type input "2.71964221644285"
type textarea "KY"
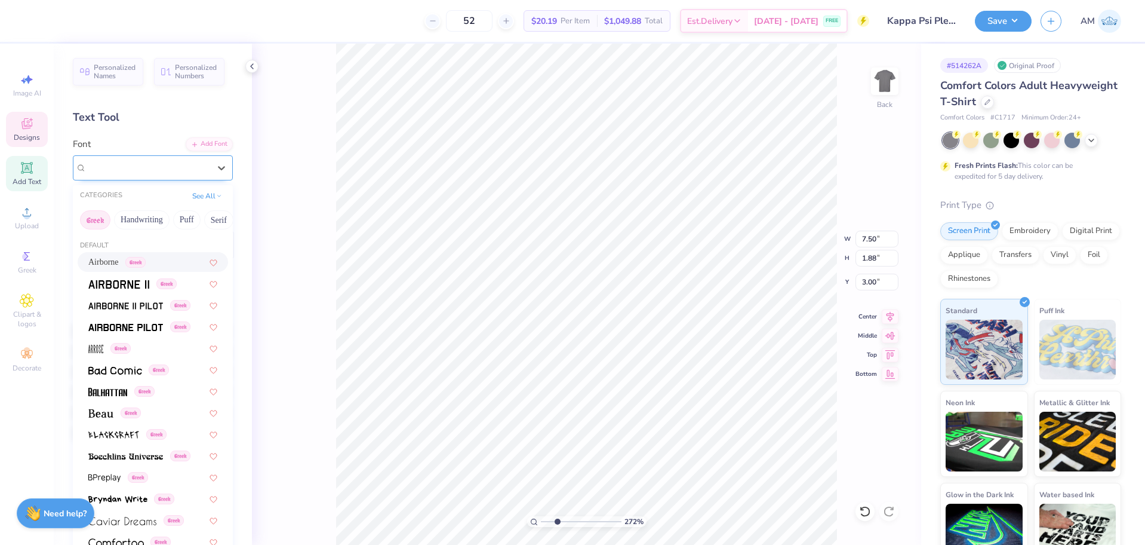
click at [176, 170] on div "Airborne Greek" at bounding box center [147, 167] width 125 height 19
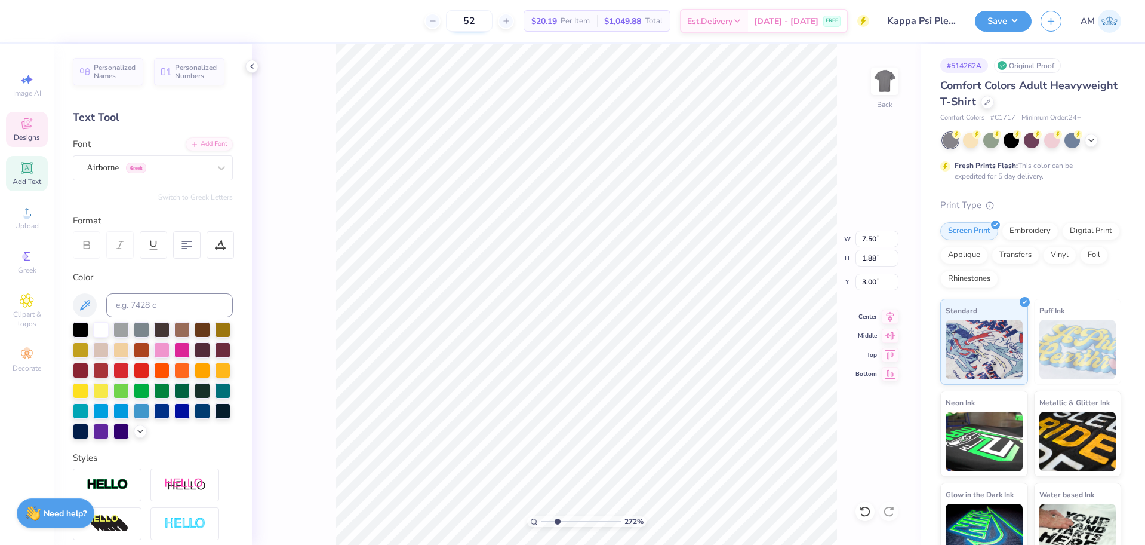
type input "2.71964221644285"
type textarea "KS"
type input "2.71964221644285"
type textarea "KX"
type input "2.71964221644285"
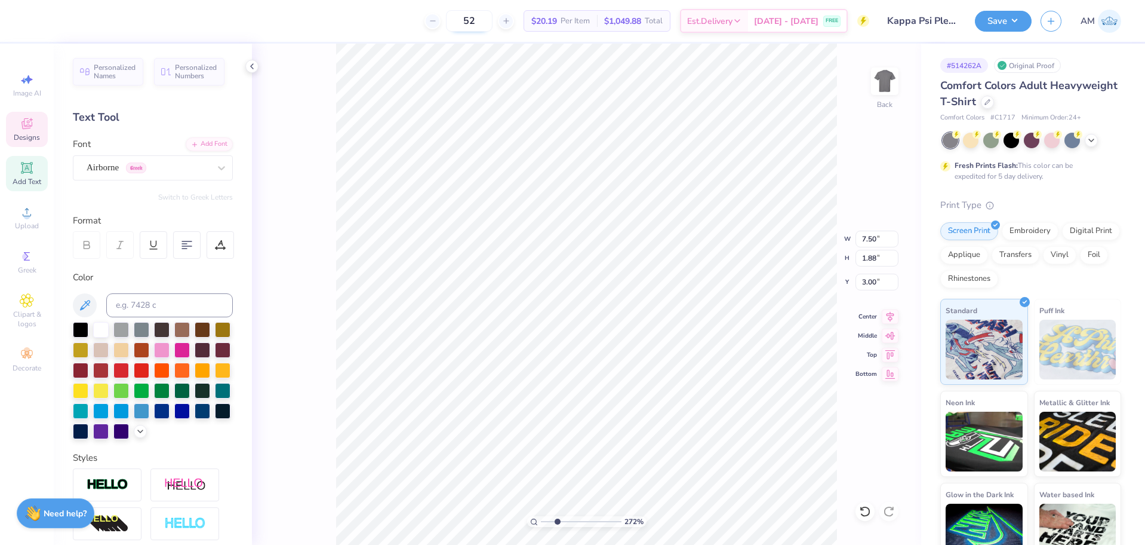
type textarea "KX"
type input "2.71964221644285"
type textarea "K"
type input "2.71964221644285"
type textarea "KY"
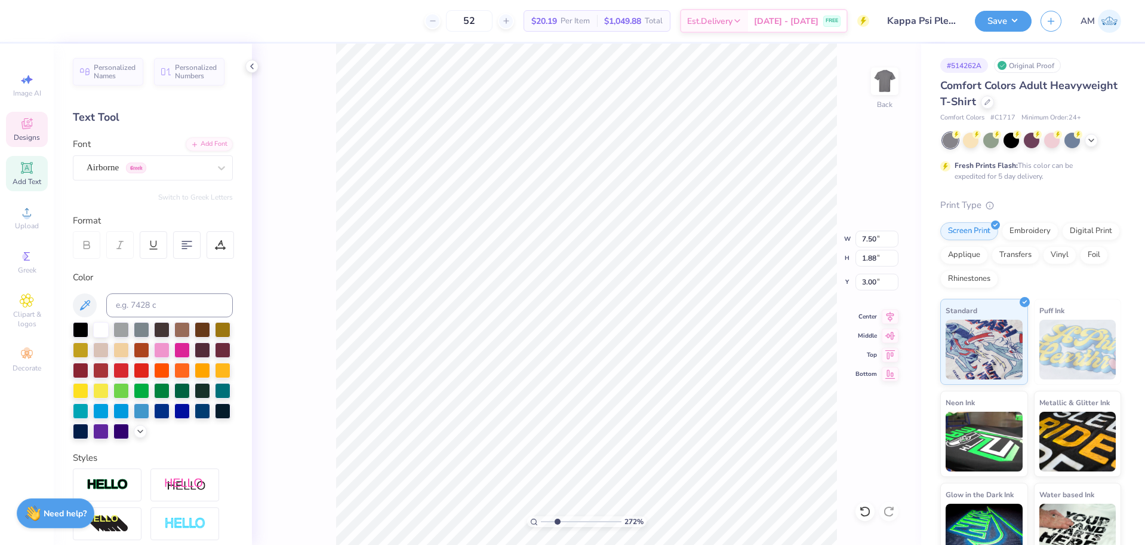
type input "2.71964221644285"
type textarea "KY"
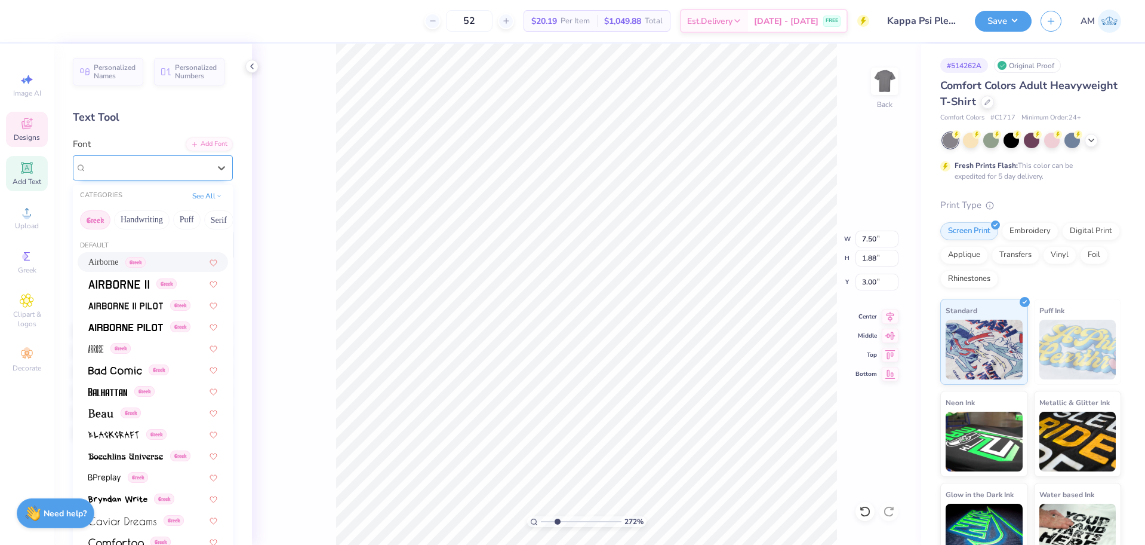
click at [179, 169] on div "Airborne Greek" at bounding box center [147, 167] width 125 height 19
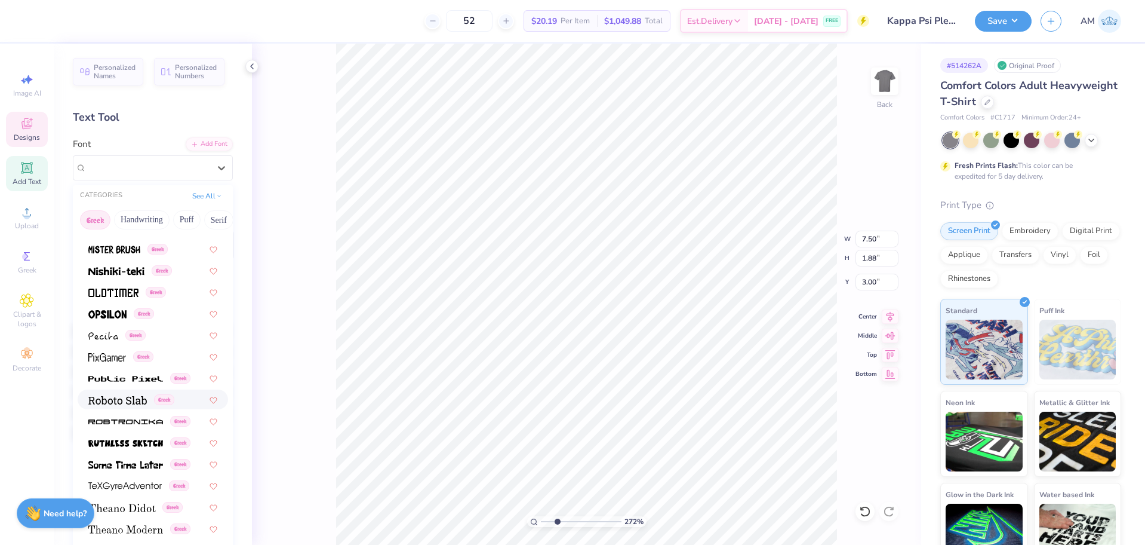
scroll to position [602, 0]
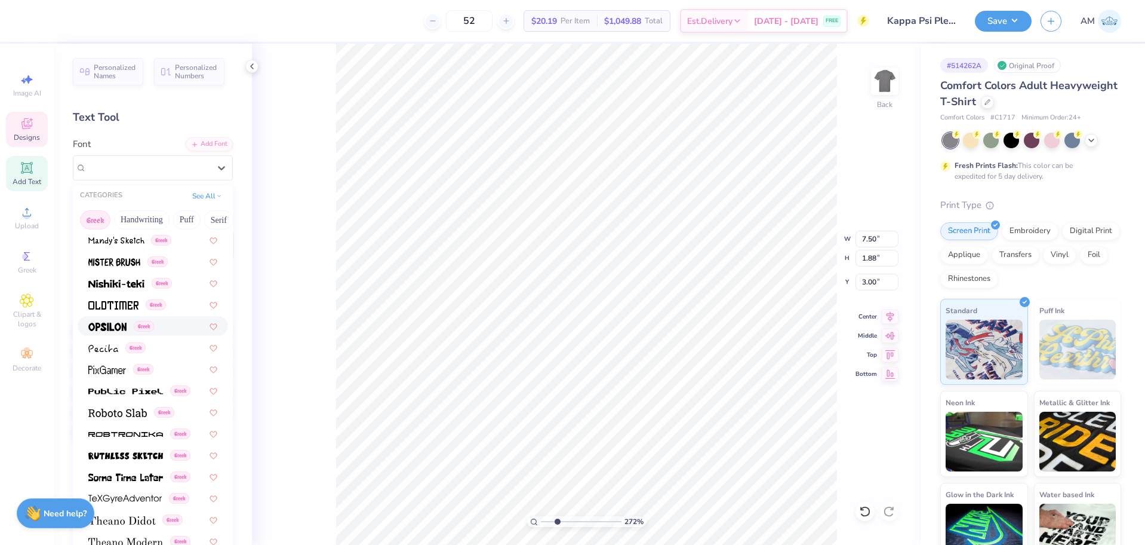
click at [120, 325] on img at bounding box center [107, 326] width 38 height 8
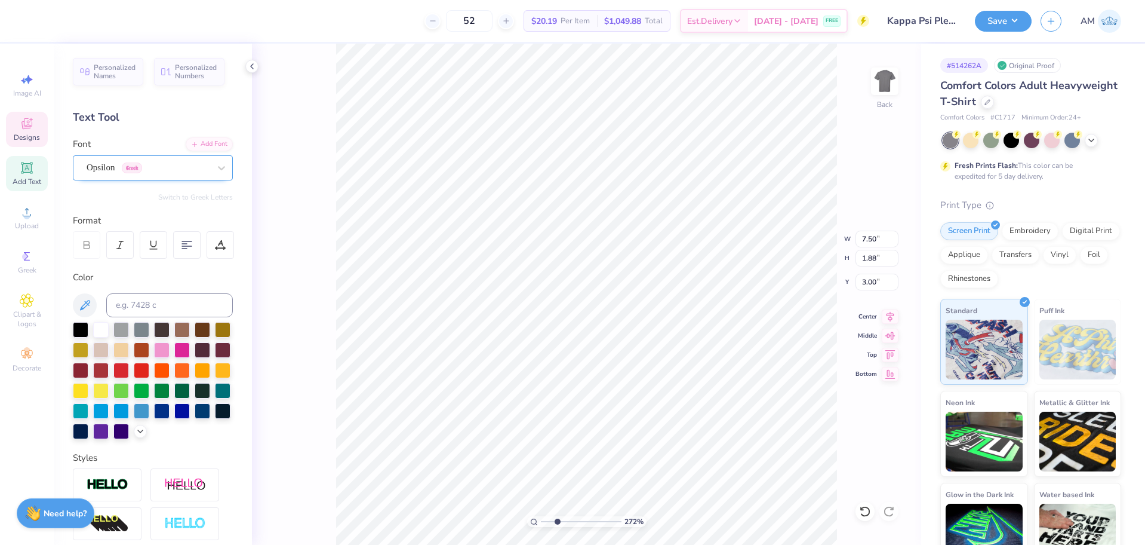
click at [125, 168] on div "Opsilon Greek" at bounding box center [147, 167] width 125 height 19
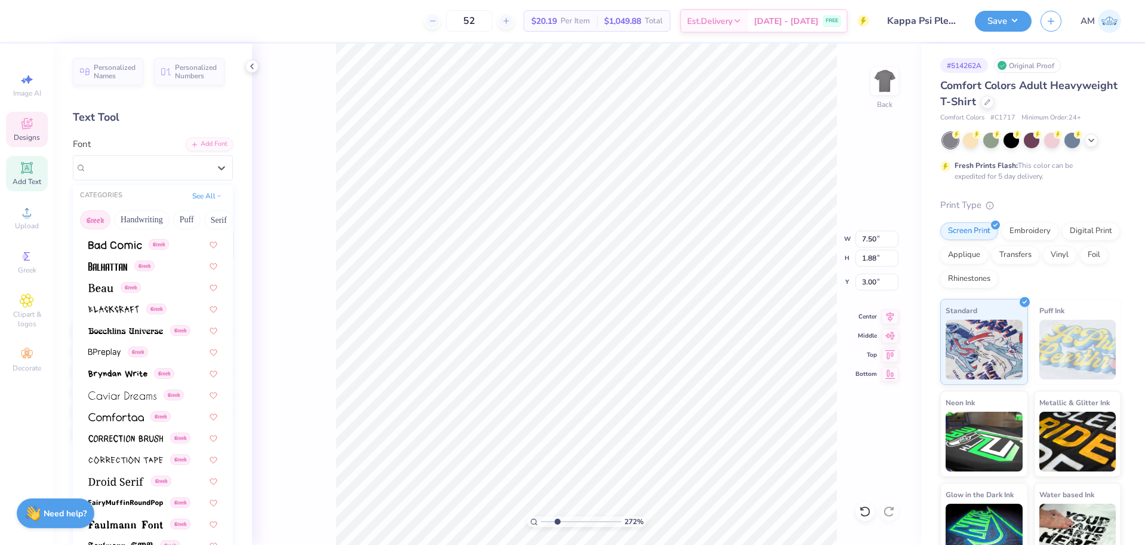
scroll to position [125, 0]
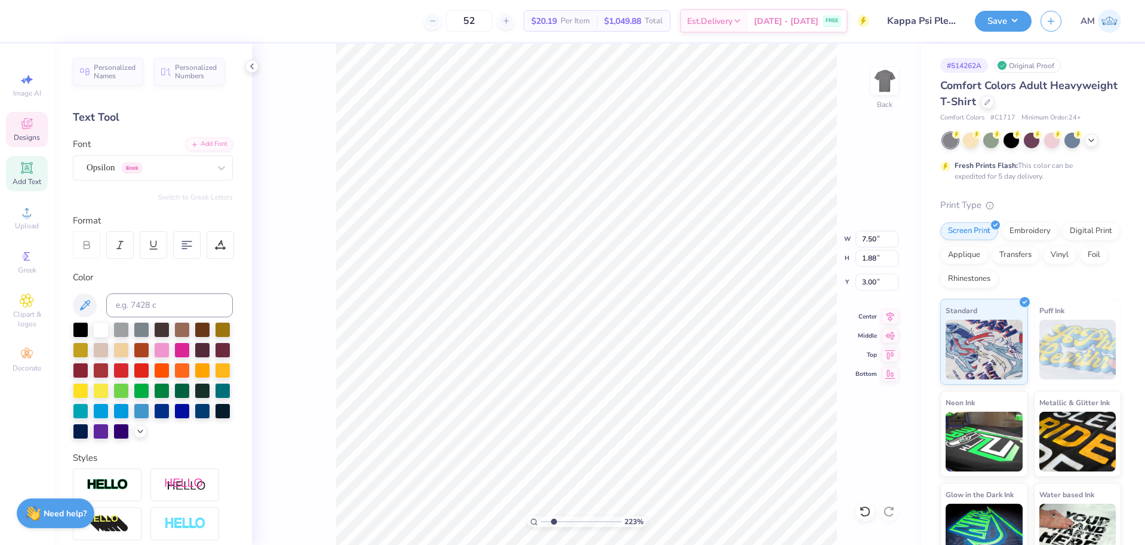
type input "2.22643191709162"
type textarea "KX"
type input "2.22643191709162"
type textarea "KS"
type input "2.22643191709162"
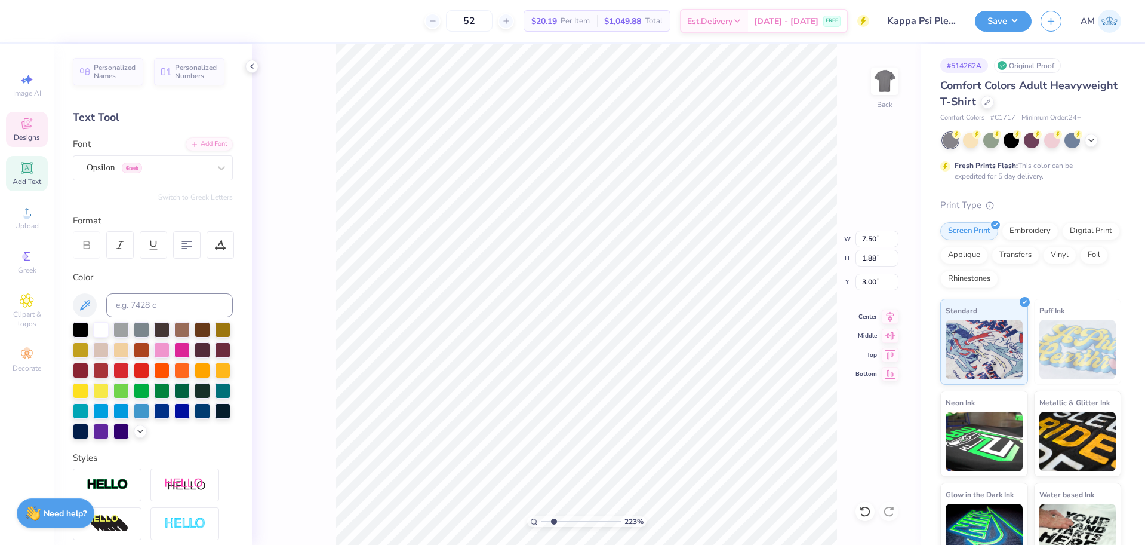
type textarea "KY"
type input "2.22643191709162"
type textarea "Alpha Phi"
click at [250, 66] on icon at bounding box center [252, 67] width 10 height 10
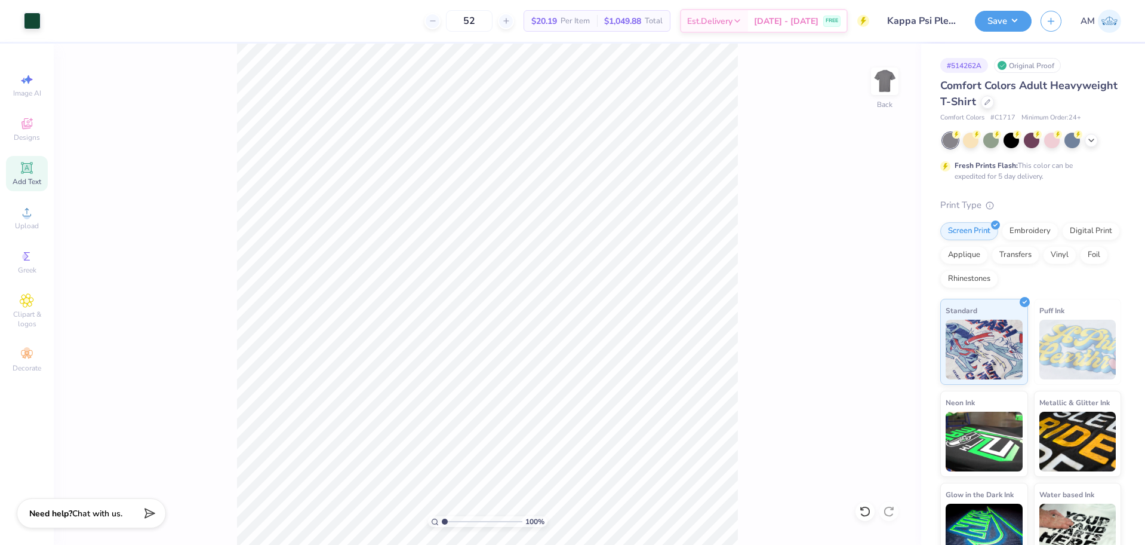
drag, startPoint x: 456, startPoint y: 521, endPoint x: 425, endPoint y: 526, distance: 32.1
type input "1"
click at [442, 526] on input "range" at bounding box center [482, 521] width 81 height 11
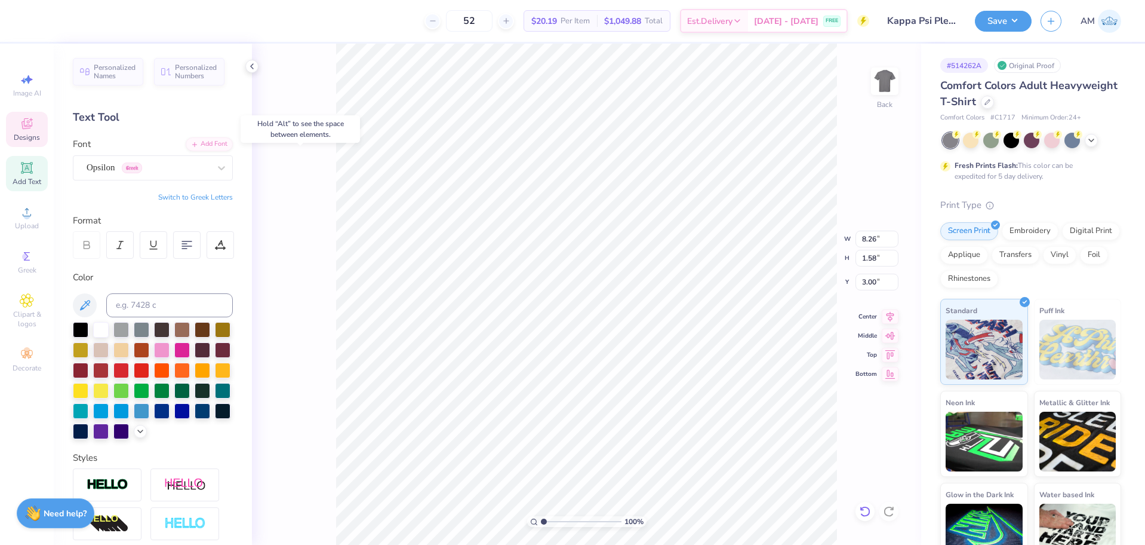
click at [863, 509] on icon at bounding box center [862, 508] width 2 height 2
click at [864, 509] on icon at bounding box center [865, 511] width 12 height 12
click at [865, 509] on icon at bounding box center [865, 511] width 12 height 12
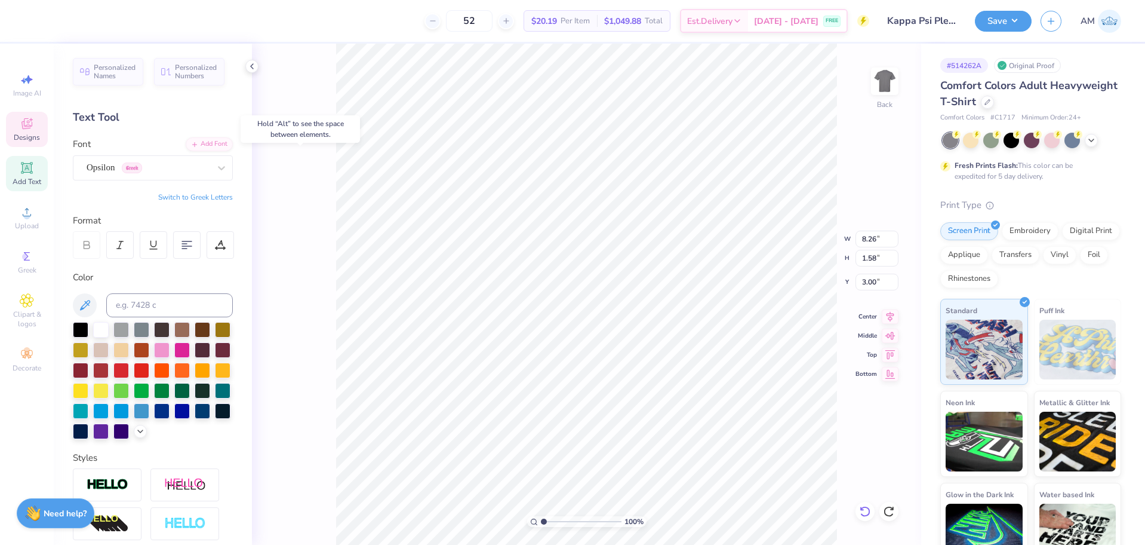
type input "7.50"
type input "1.88"
click at [865, 509] on icon at bounding box center [865, 511] width 12 height 12
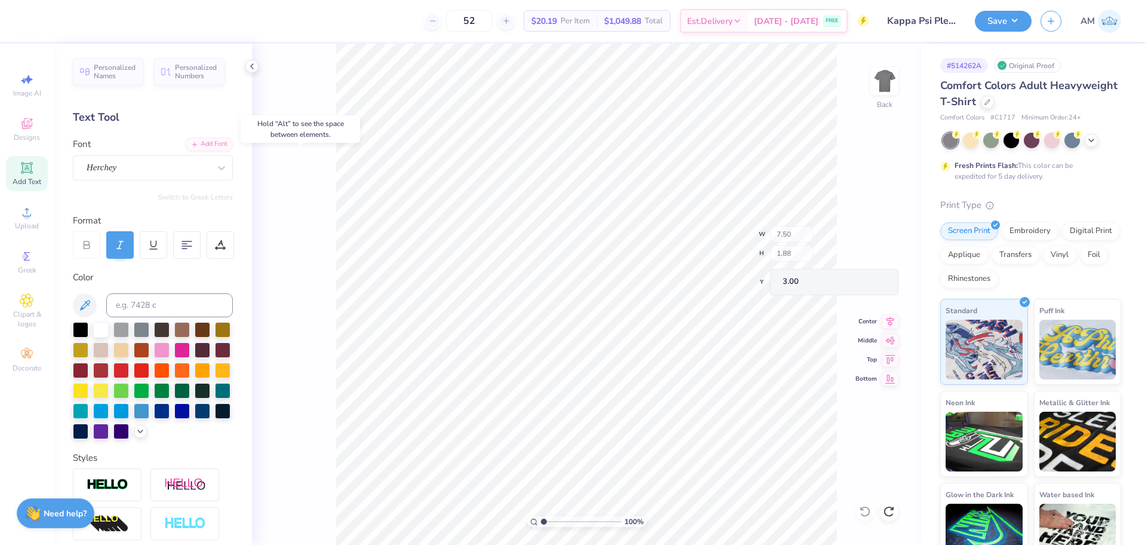
type input "7.66"
type input "3.26"
click at [866, 509] on div "100 % Back W 7.66 H 3.26 Y 3.00 Center Middle Top Bottom" at bounding box center [586, 294] width 669 height 501
click at [866, 509] on div "100 % Back" at bounding box center [586, 294] width 669 height 501
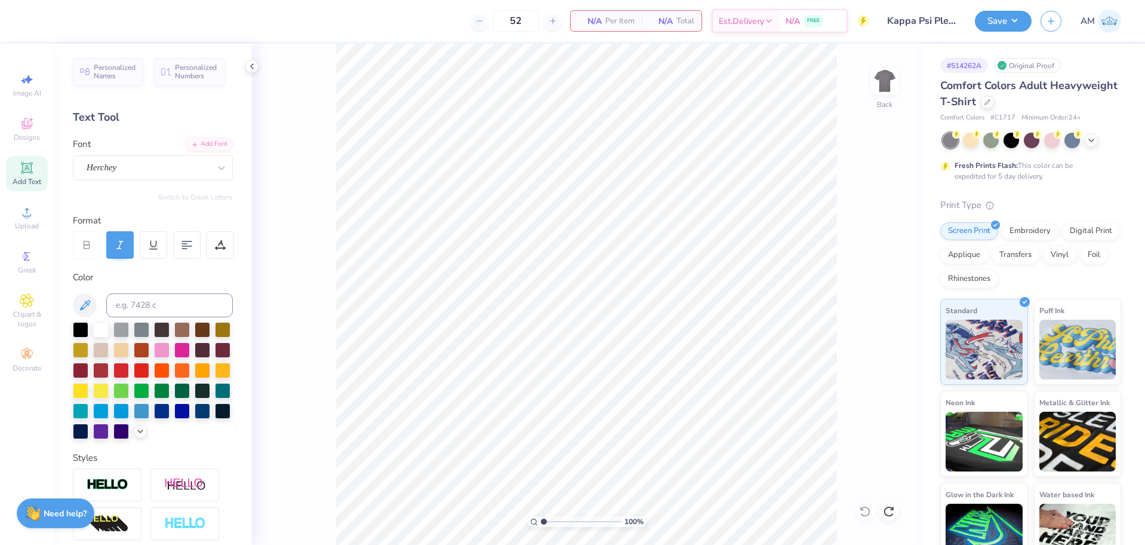
click at [866, 509] on div "100 % Back" at bounding box center [586, 294] width 669 height 501
click at [889, 515] on body "52 N/A Per Item N/A Total Est. Delivery N/A FREE Design Title Kappa Psi Pledge …" at bounding box center [572, 272] width 1145 height 545
click at [888, 510] on icon at bounding box center [889, 511] width 12 height 12
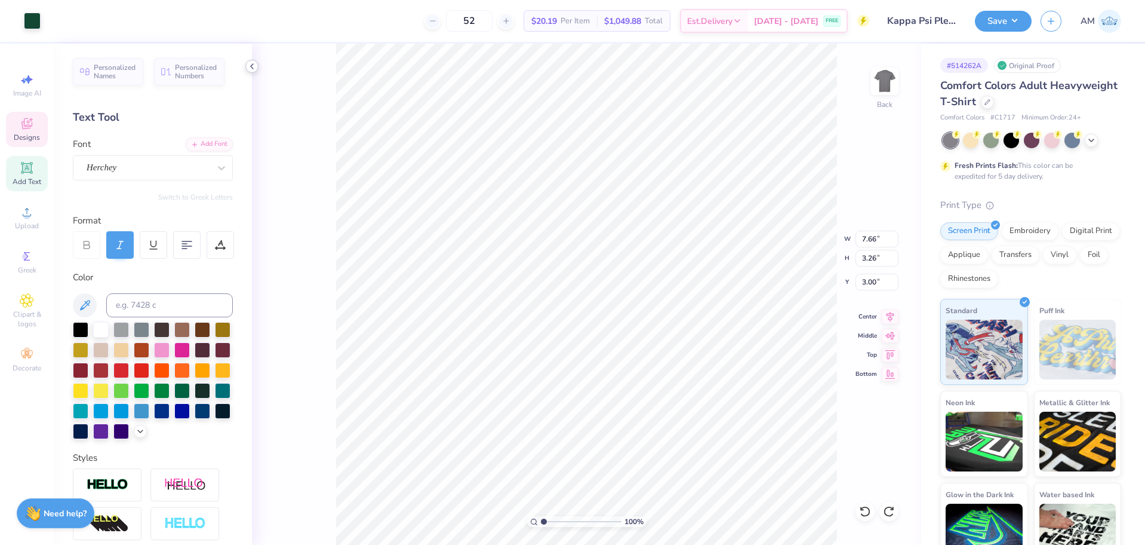
click at [248, 67] on icon at bounding box center [252, 67] width 10 height 10
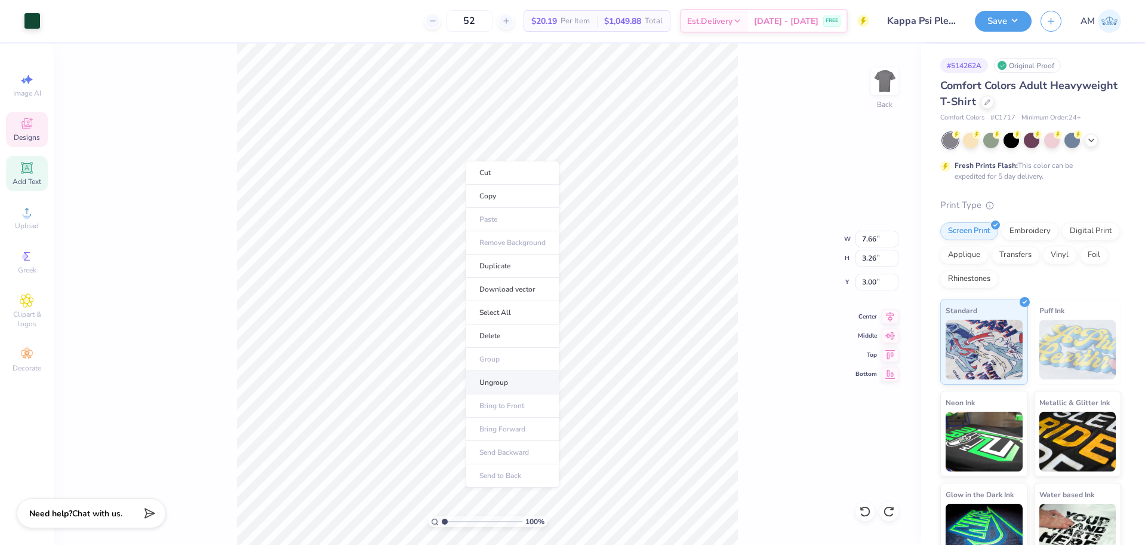
click at [521, 377] on li "Ungroup" at bounding box center [513, 382] width 94 height 23
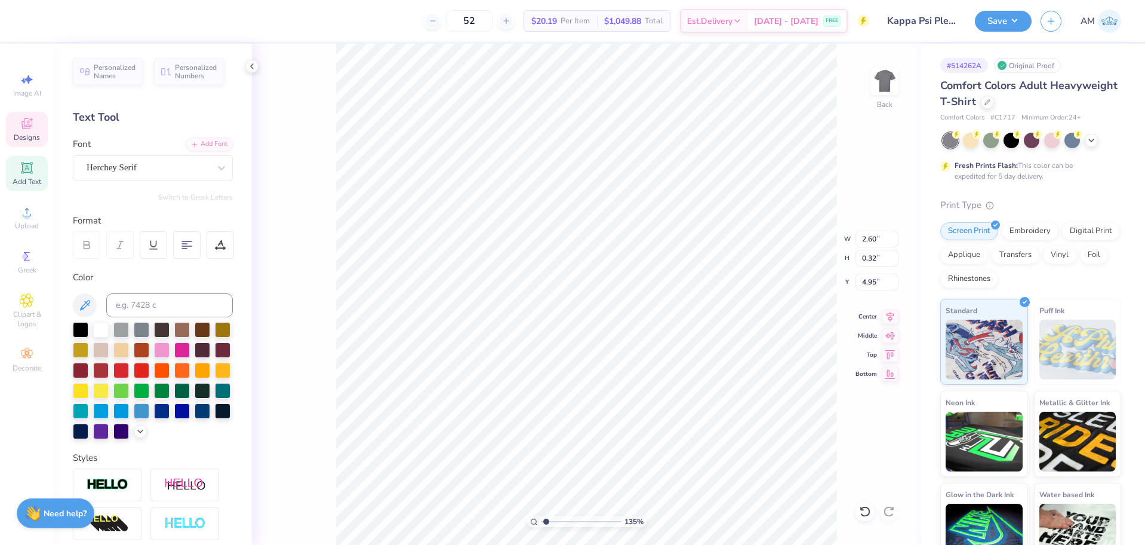
scroll to position [10, 2]
type input "1.35006143669128"
type textarea "B"
type input "1.35006143669128"
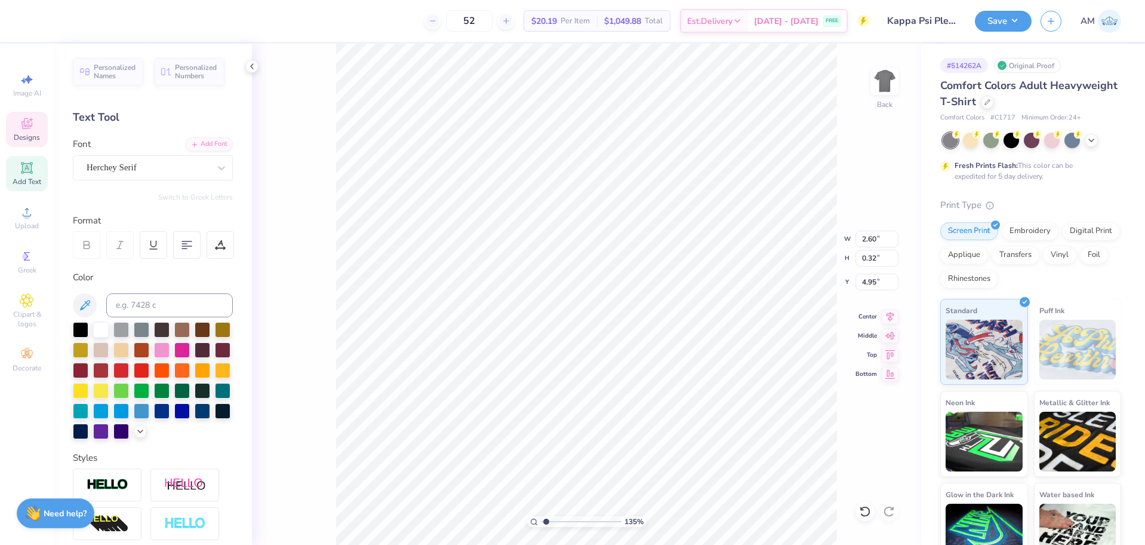
type textarea "BE"
type input "1.35006143669128"
type textarea "BET"
type input "1.35006143669128"
type textarea "BETA"
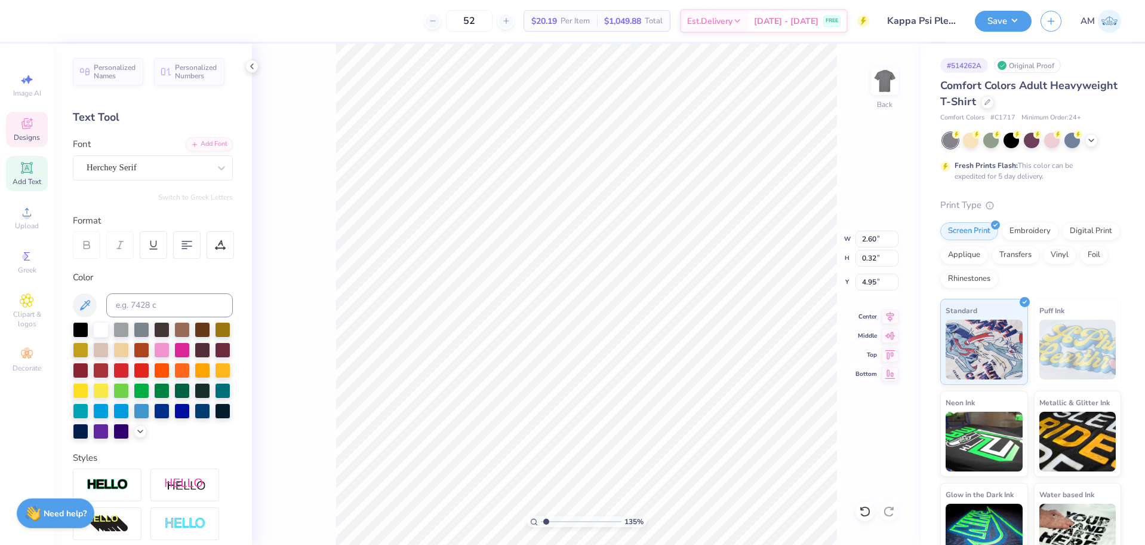
type input "1.35006143669128"
type textarea "BETA-"
type input "1.35006143669128"
type textarea "BETA"
type input "1.35006143669128"
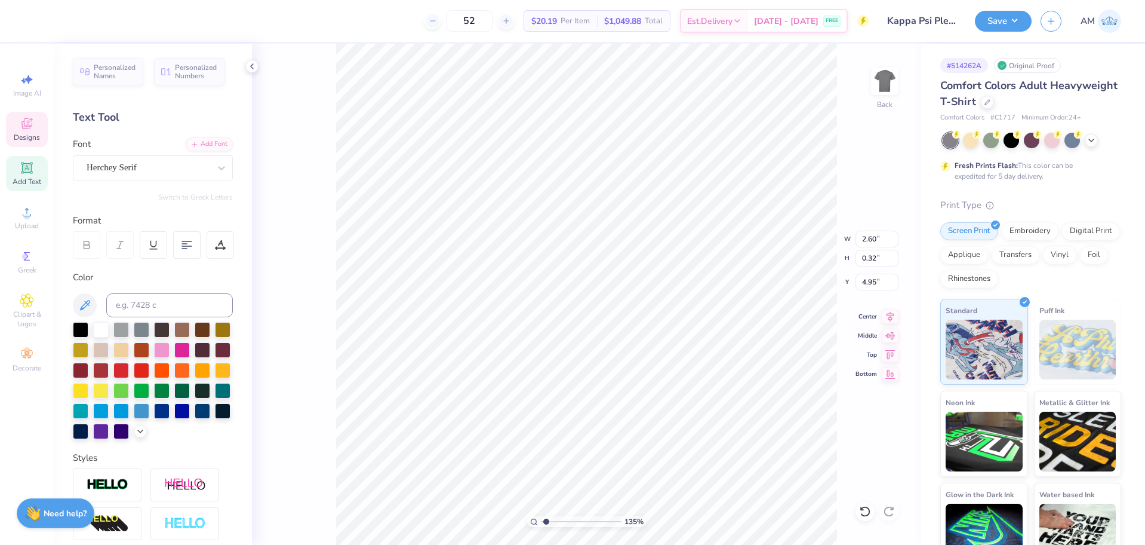
type textarea "BETA"
type input "1.35006143669128"
type textarea "BETA G"
type input "1.35006143669128"
type textarea "BETA GA"
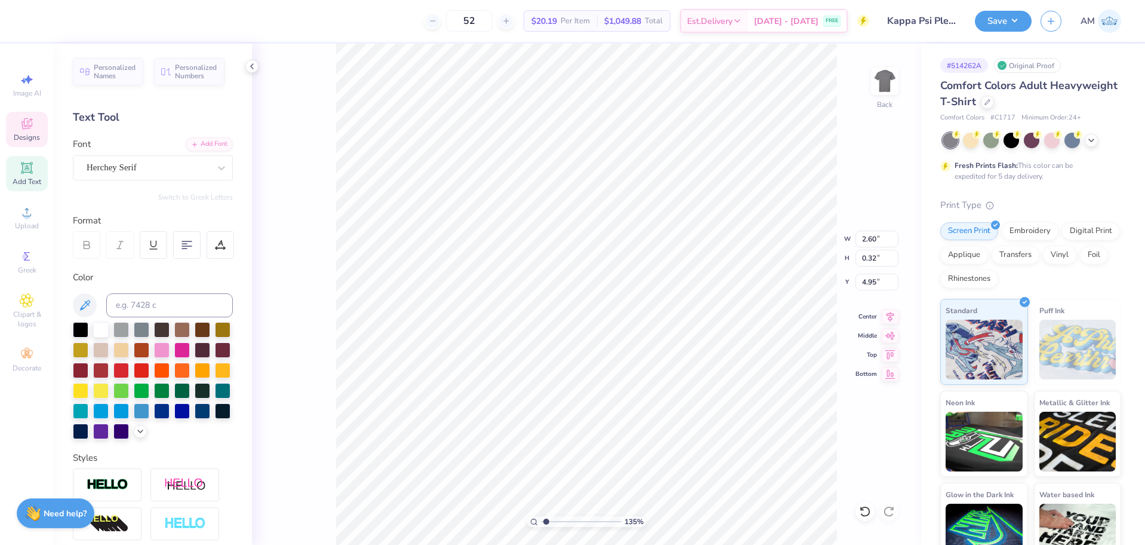
type input "1.35006143669128"
type textarea "BETA GAM"
type input "1.35006143669128"
type textarea "BETA GAMMA"
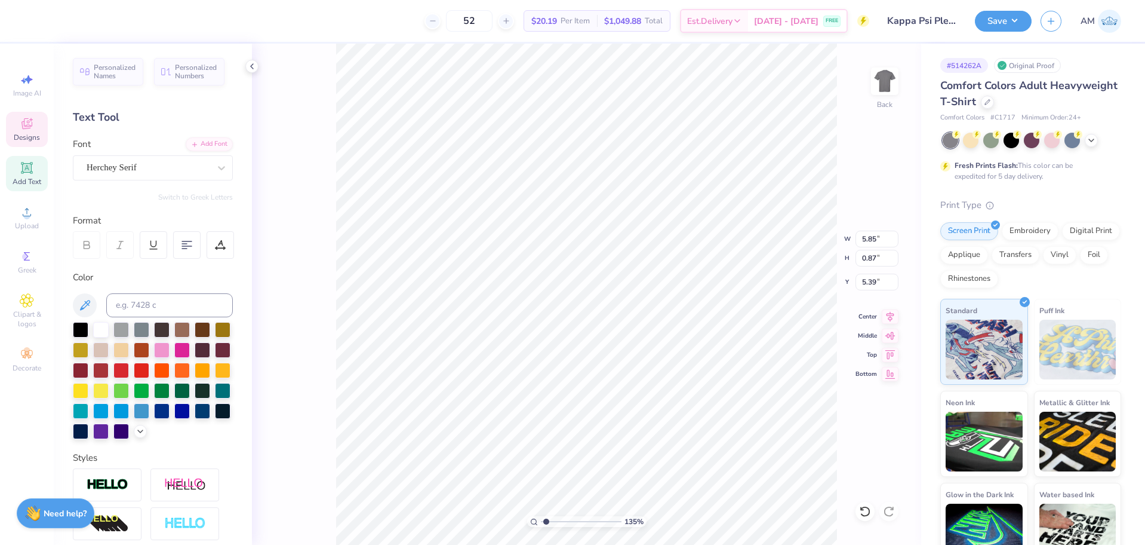
type input "1.35006143669128"
type input "5.85"
type input "0.87"
type input "5.39"
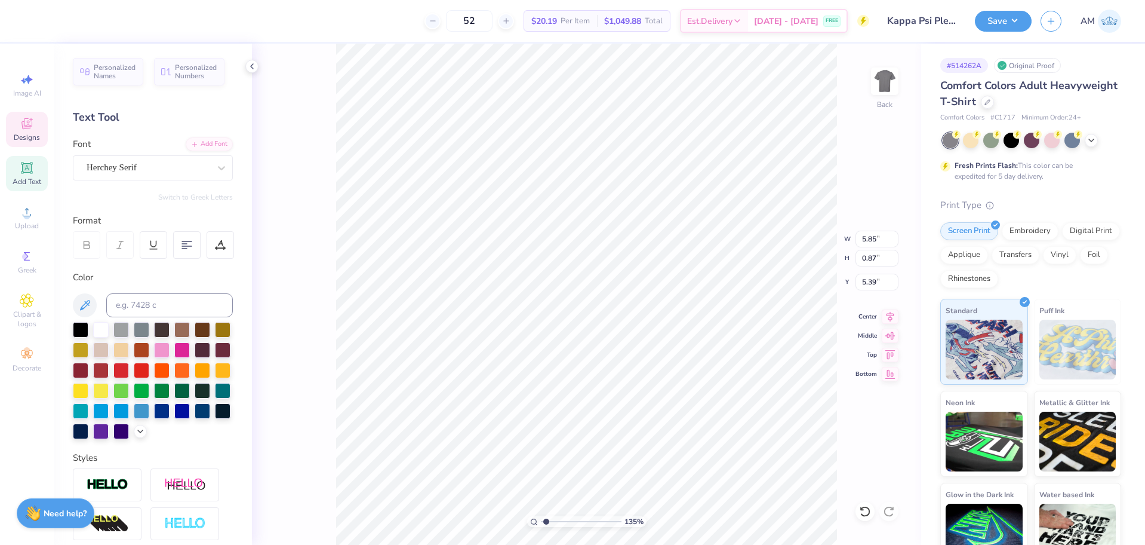
type input "1.35006143669128"
type textarea "2"
type input "1.35006143669128"
type textarea "20"
type input "1.35006143669128"
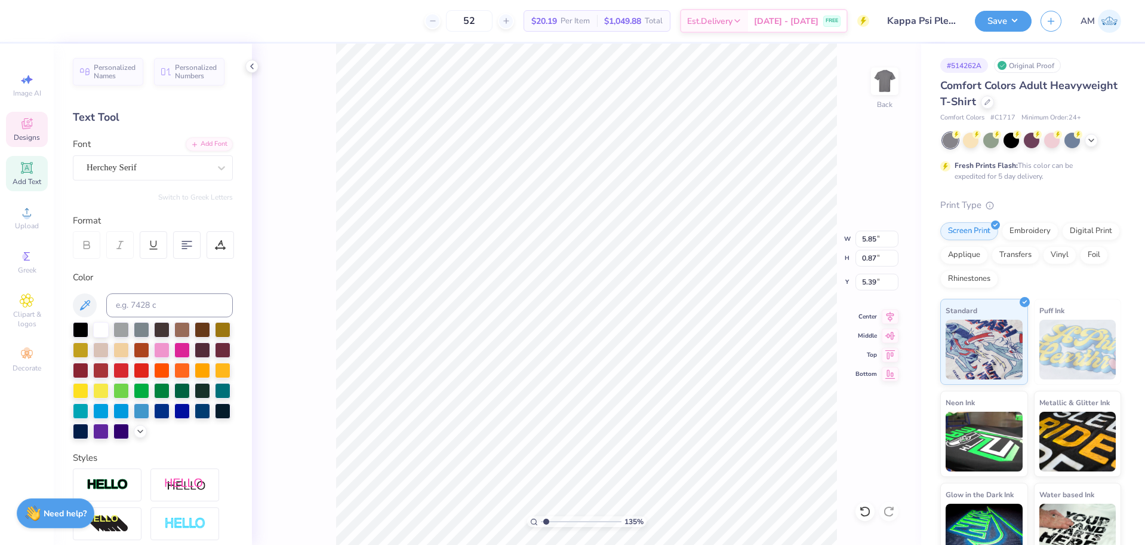
type textarea "202"
type input "1.35006143669128"
type textarea "2025"
type input "1.35006143669128"
type textarea "2025-"
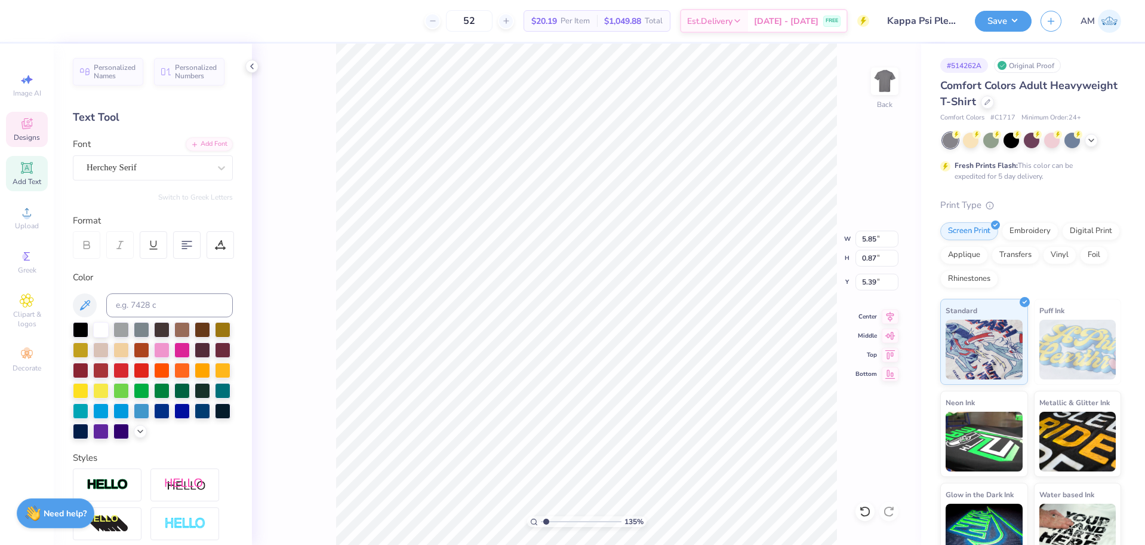
type input "1.35006143669128"
type textarea "2025-2"
type input "1.35006143669128"
type textarea "2025-202"
type input "1.35006143669128"
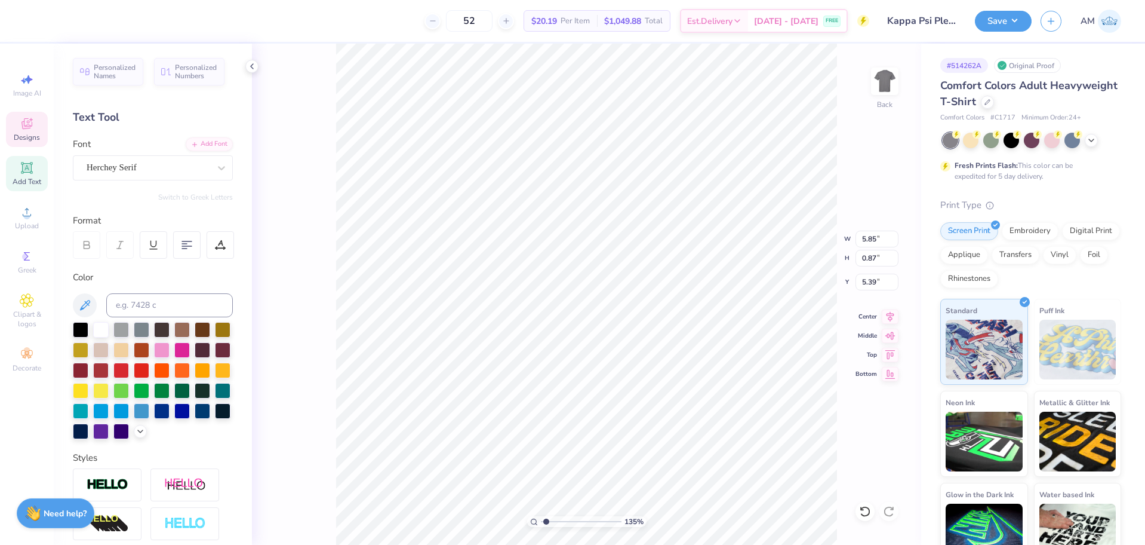
type textarea "[DATE]-[DATE]"
type input "1.35006143669128"
type input "5.63"
click at [860, 503] on div at bounding box center [865, 511] width 19 height 19
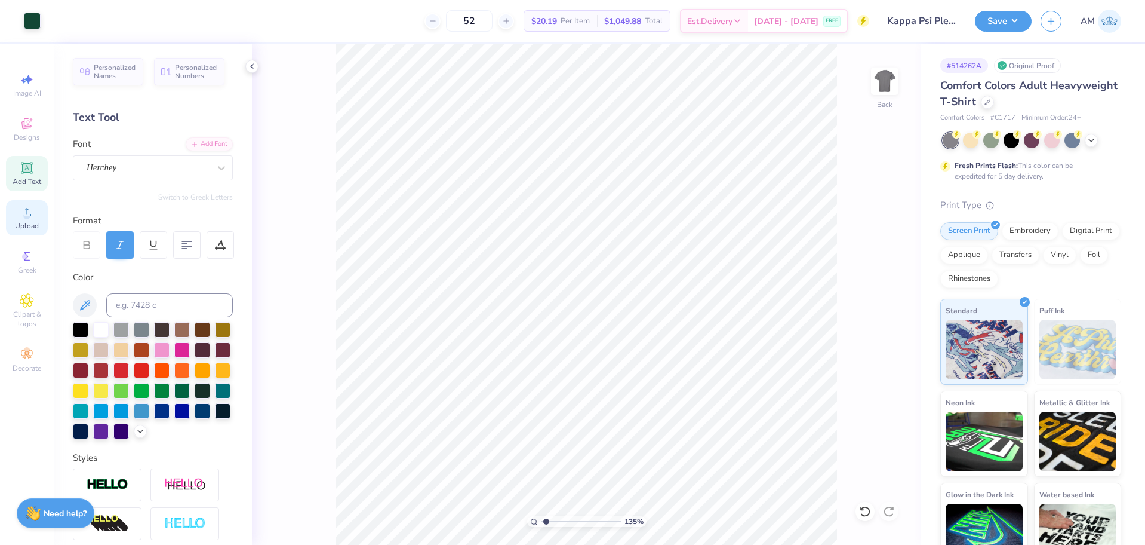
click at [19, 217] on div "Upload" at bounding box center [27, 217] width 42 height 35
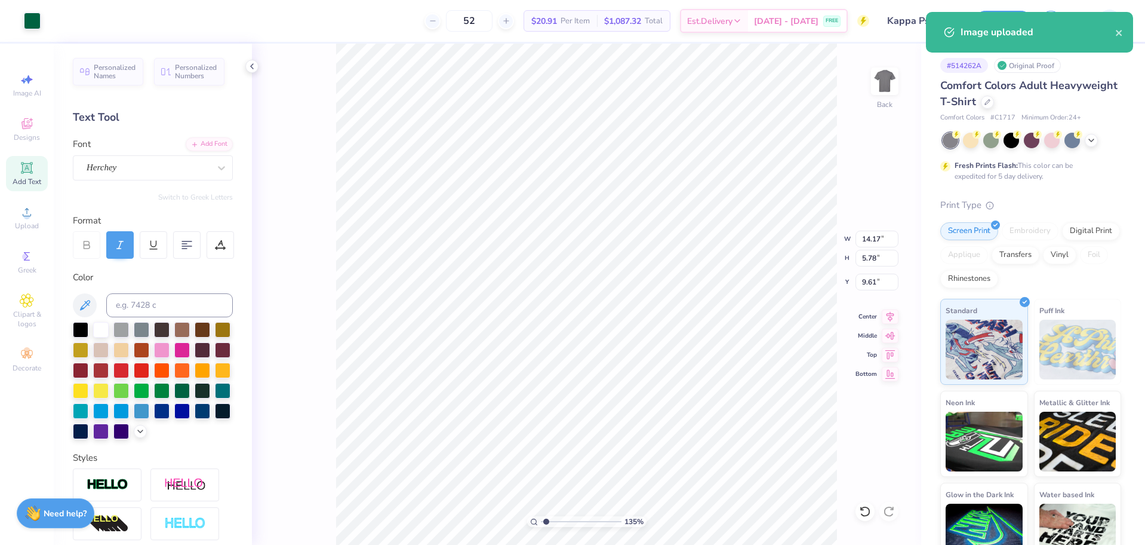
type input "1.35006143669128"
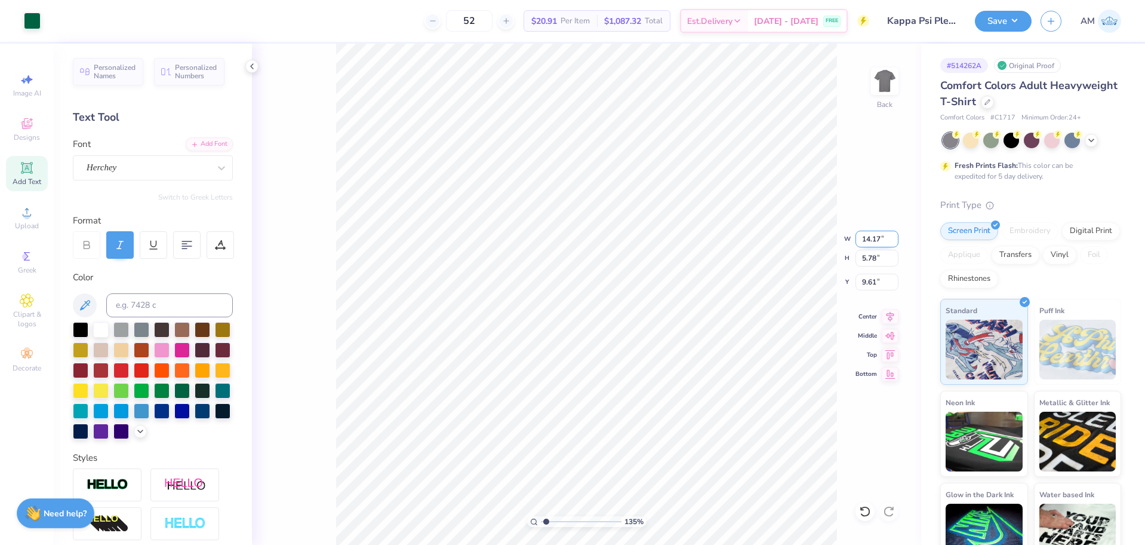
click at [871, 240] on input "14.17" at bounding box center [877, 238] width 43 height 17
type input "7.5"
type input "1.35006143669128"
type input "7.50"
type input "3.06"
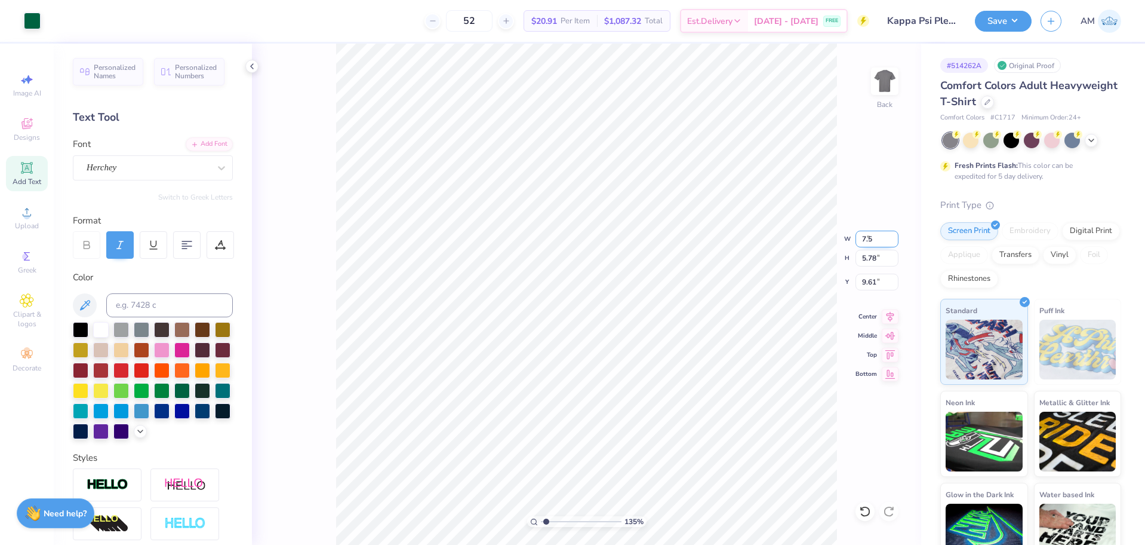
type input "10.97"
type input "1.35006143669128"
type input "1.20"
type input "1.35006143669128"
type input "3.82"
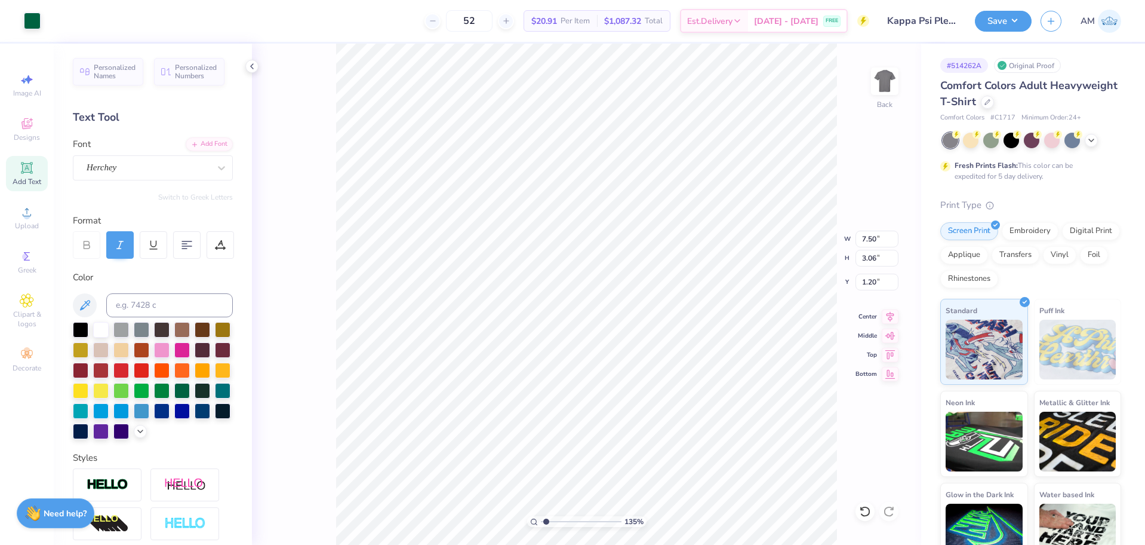
type input "0.74"
type input "5.34"
click at [57, 19] on div at bounding box center [53, 19] width 17 height 17
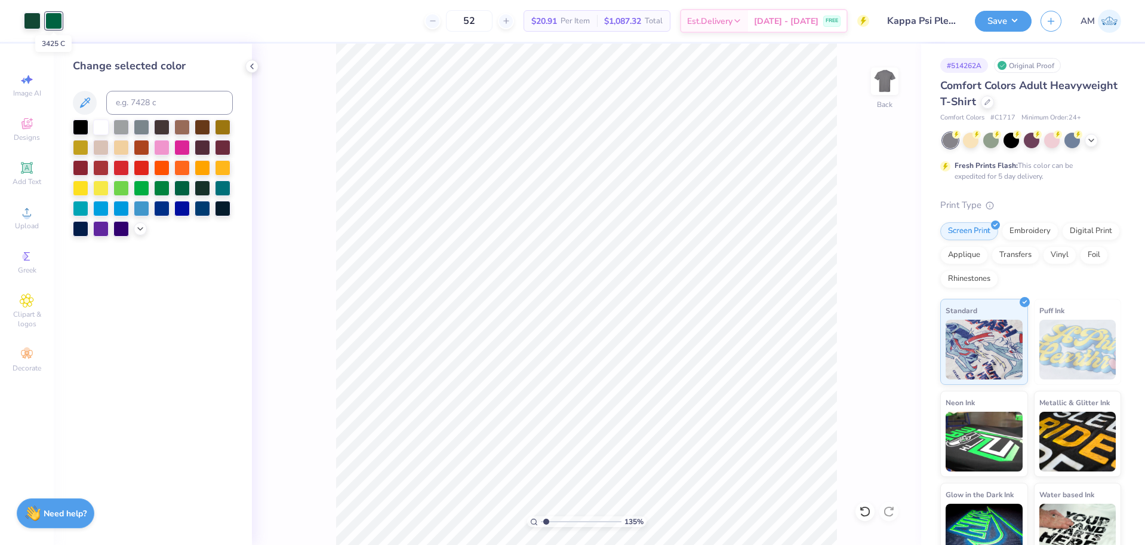
type input "1.35006143669128"
click at [152, 102] on input at bounding box center [169, 103] width 127 height 24
type input "3435"
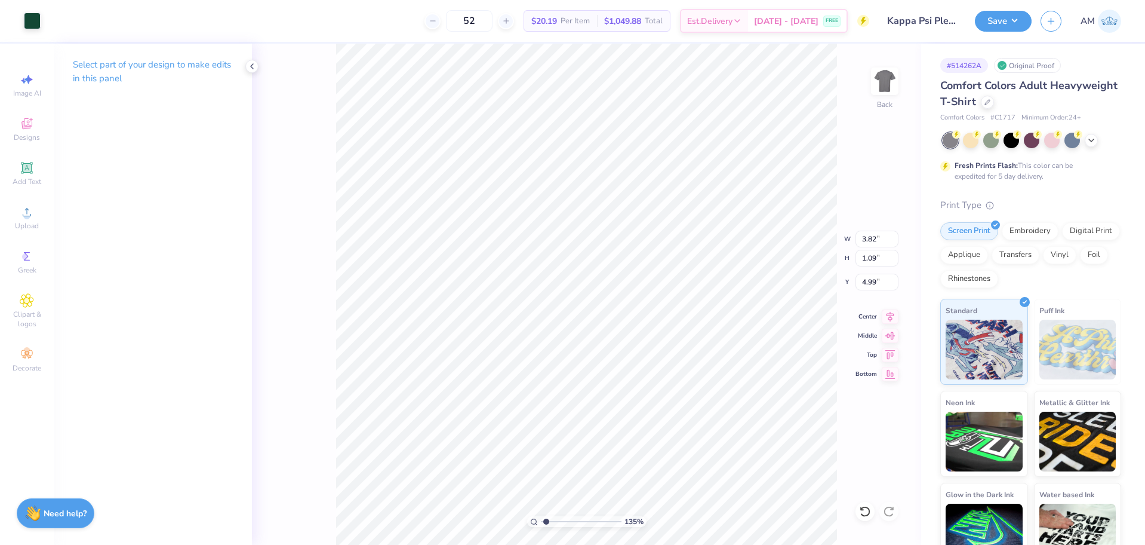
type input "1.35006143669128"
type input "7.38"
type input "1.35006143669128"
type input "3.37"
click at [884, 315] on icon at bounding box center [890, 315] width 17 height 14
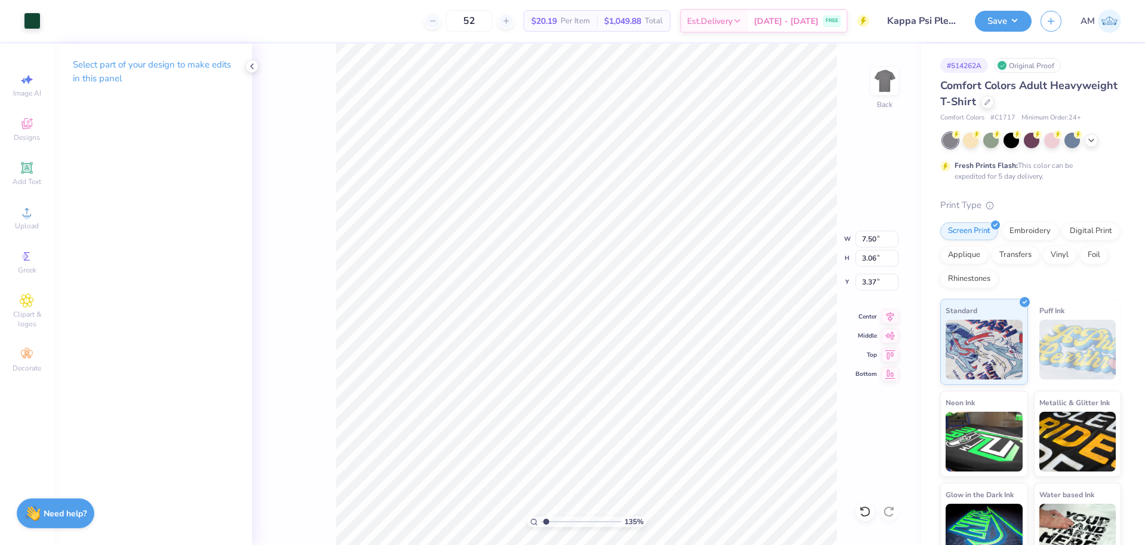
type input "1.35006143669128"
type input "3.00"
type input "1.35006143669128"
type input "2.71"
type input "0.31"
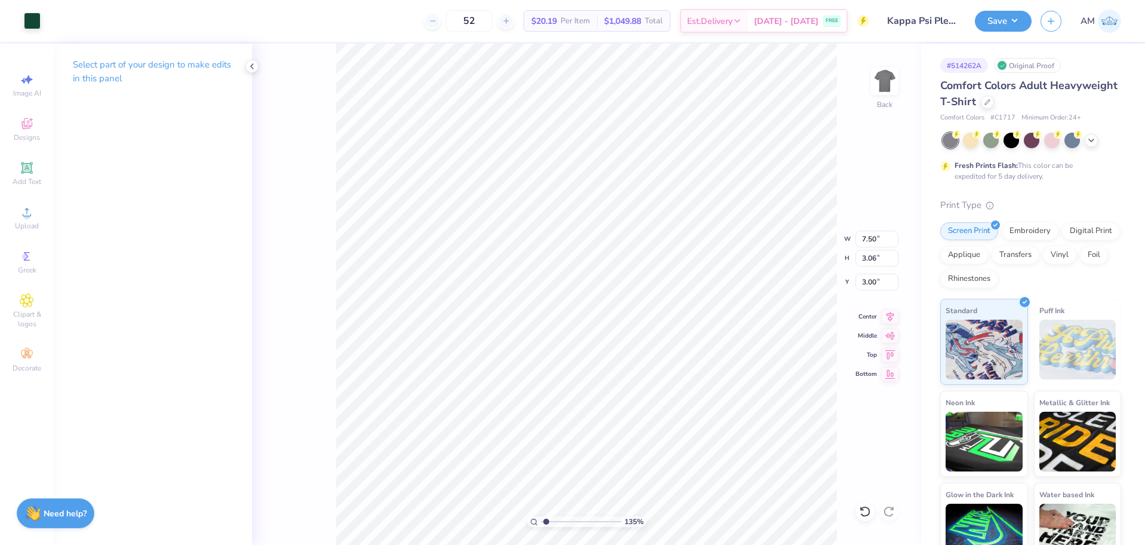
type input "7.38"
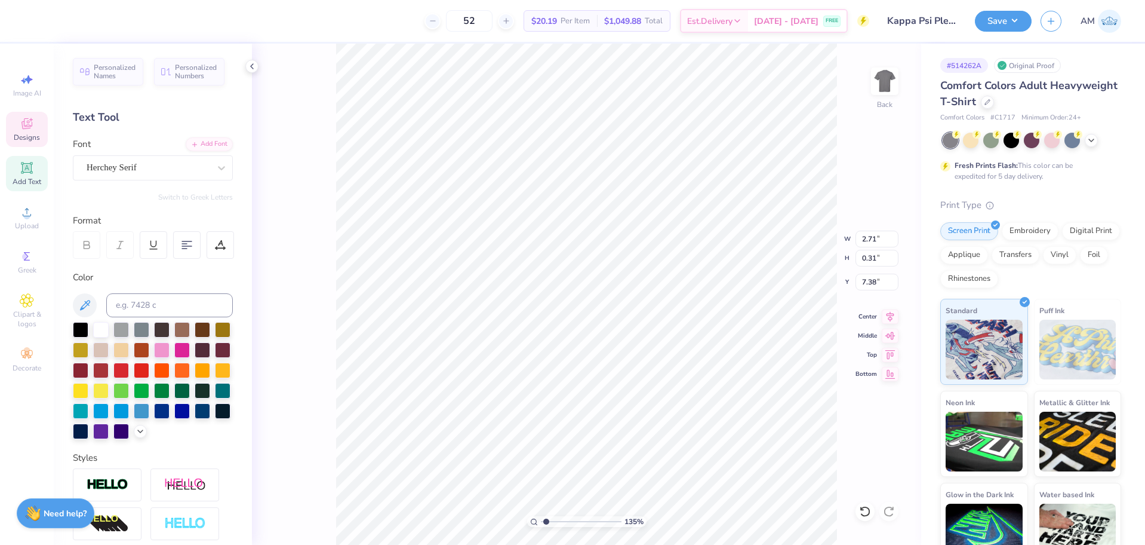
type input "1.35006143669128"
type input "6.87"
type input "1.35006143669128"
type input "5.46"
type input "0.62"
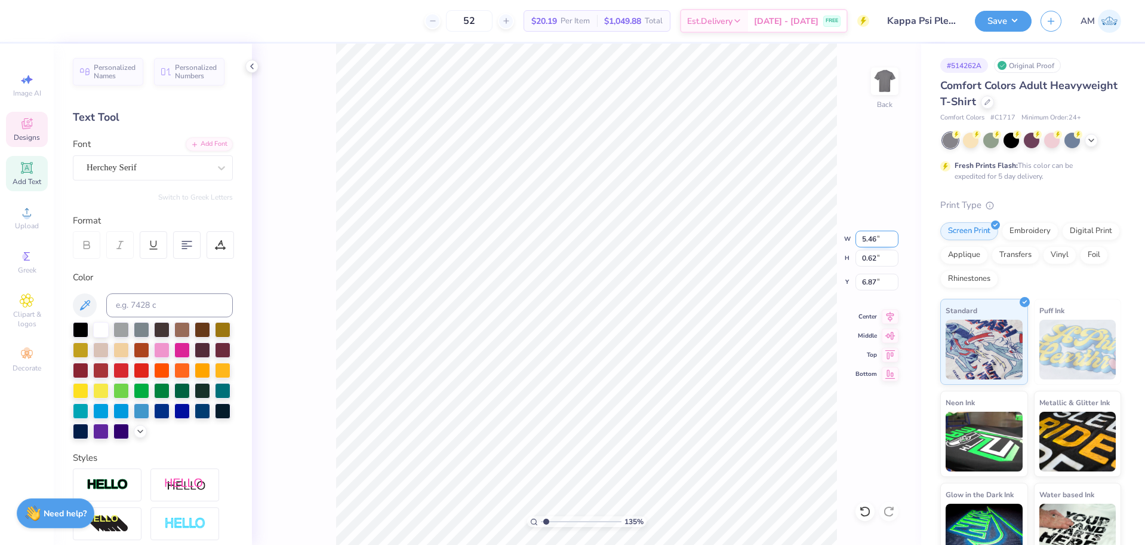
click at [865, 241] on input "5.46" at bounding box center [877, 238] width 43 height 17
type input "5.5"
type input "1.35006143669128"
type input "5.50"
type input "0.63"
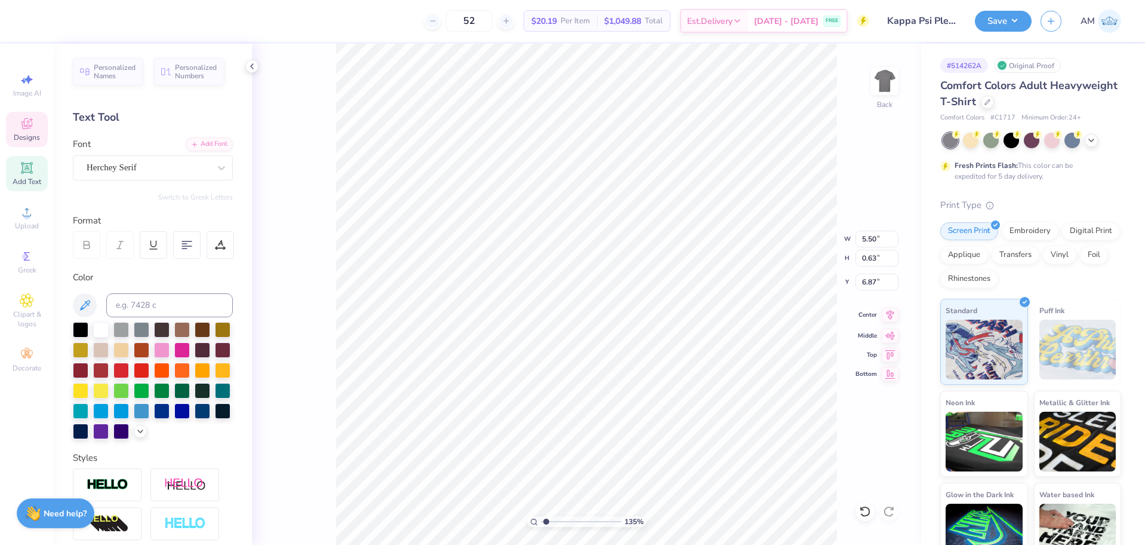
click at [893, 316] on icon at bounding box center [890, 315] width 17 height 14
type input "1.35006143669128"
type input "6.68"
type input "1.35006143669128"
type input "3.82"
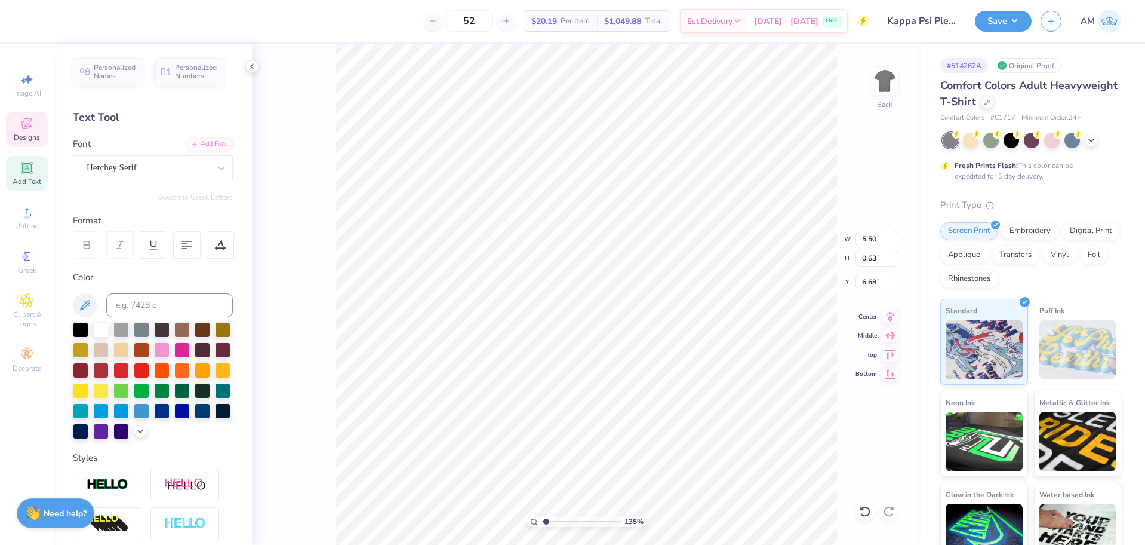
type input "0.74"
type input "7.73"
click at [890, 316] on icon at bounding box center [890, 315] width 17 height 14
click at [861, 509] on icon at bounding box center [862, 508] width 2 height 2
click at [862, 509] on icon at bounding box center [862, 508] width 2 height 2
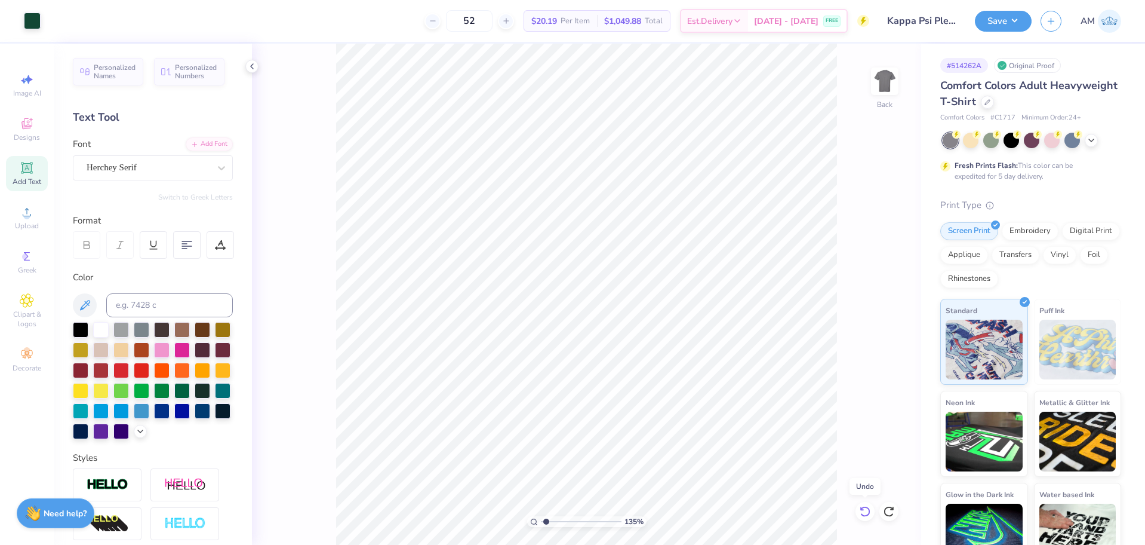
click at [863, 509] on icon at bounding box center [862, 508] width 2 height 2
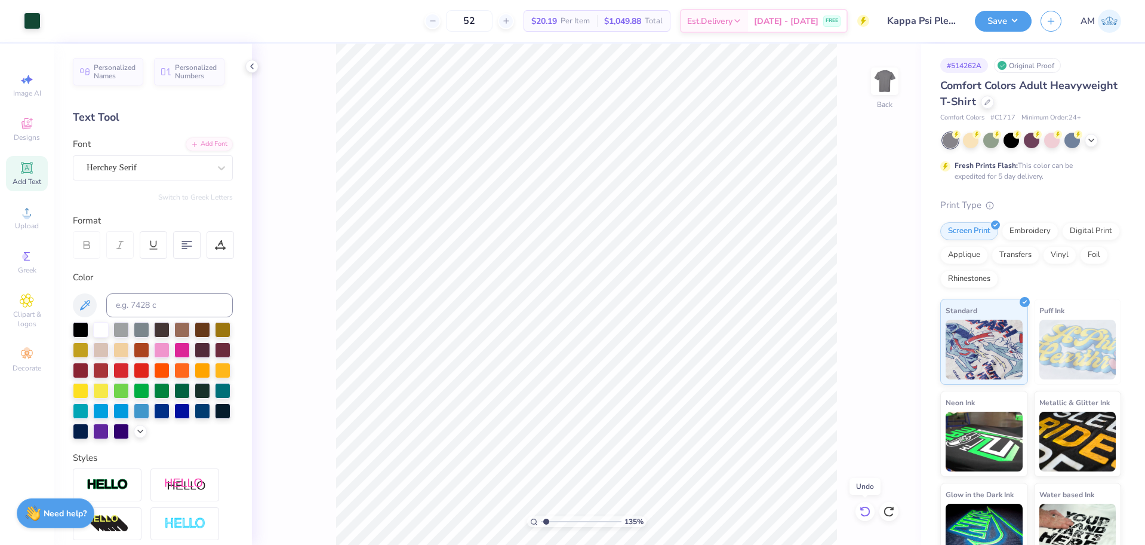
click at [863, 509] on icon at bounding box center [862, 508] width 2 height 2
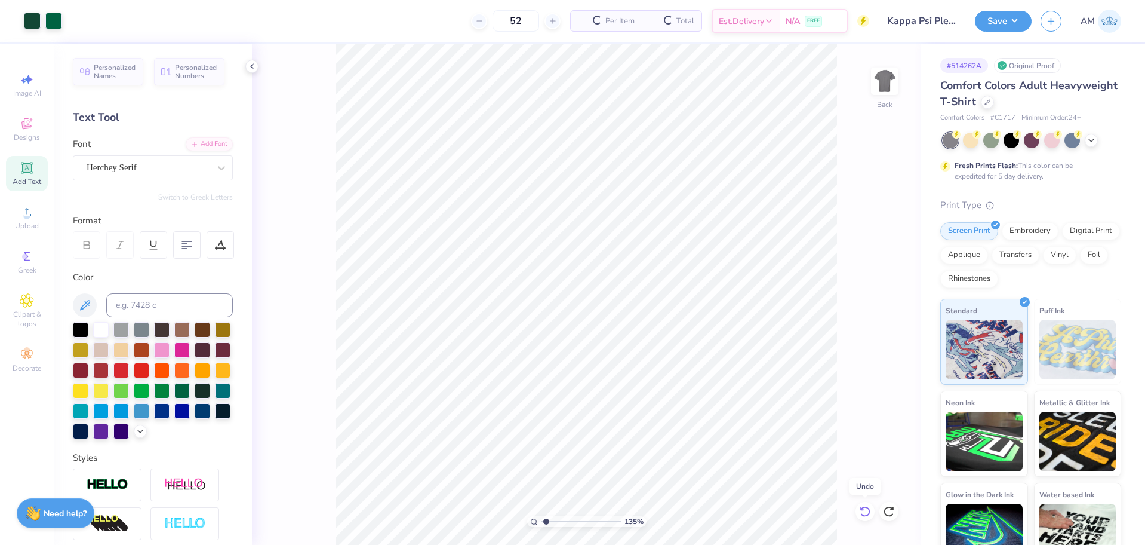
click at [863, 509] on icon at bounding box center [862, 508] width 2 height 2
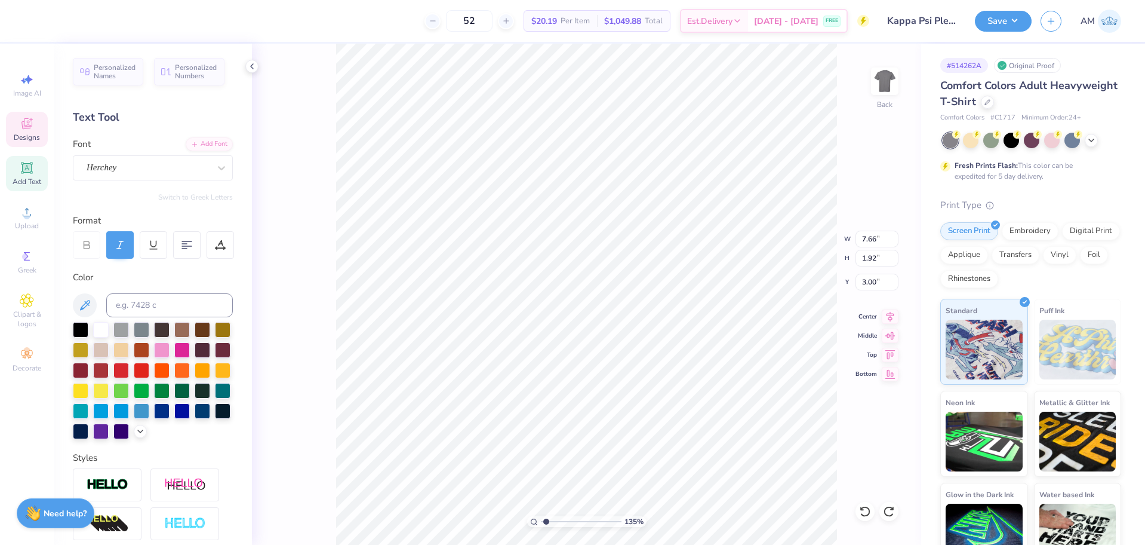
scroll to position [10, 1]
type input "1.35006143669128"
type textarea "B Phi"
type input "1.35006143669128"
type textarea "Be Phi"
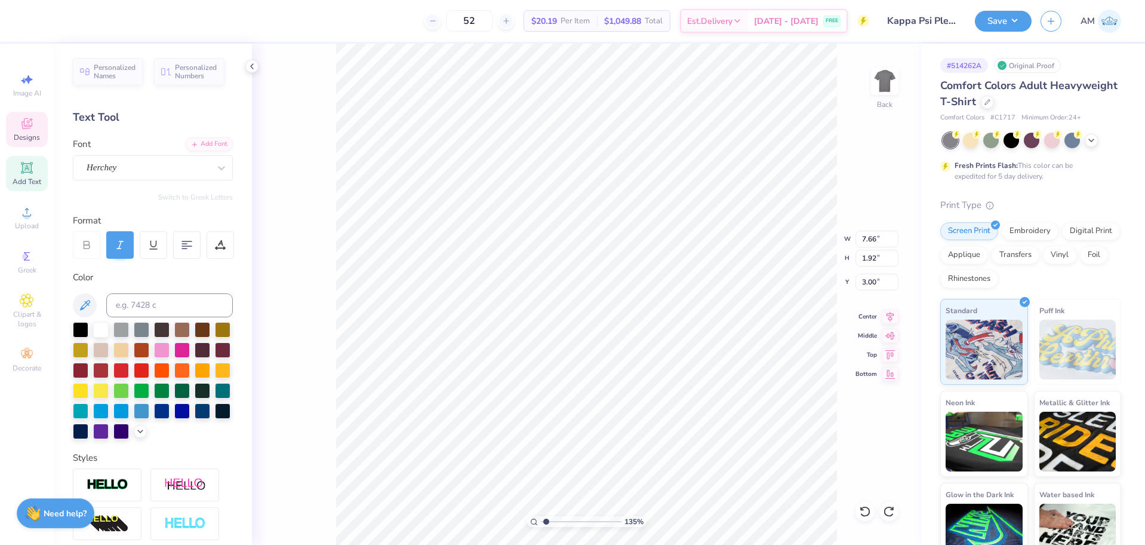
type input "1.35006143669128"
type textarea "Bet Phi"
type input "1.35006143669128"
type textarea "Bett Phi"
type input "1.35006143669128"
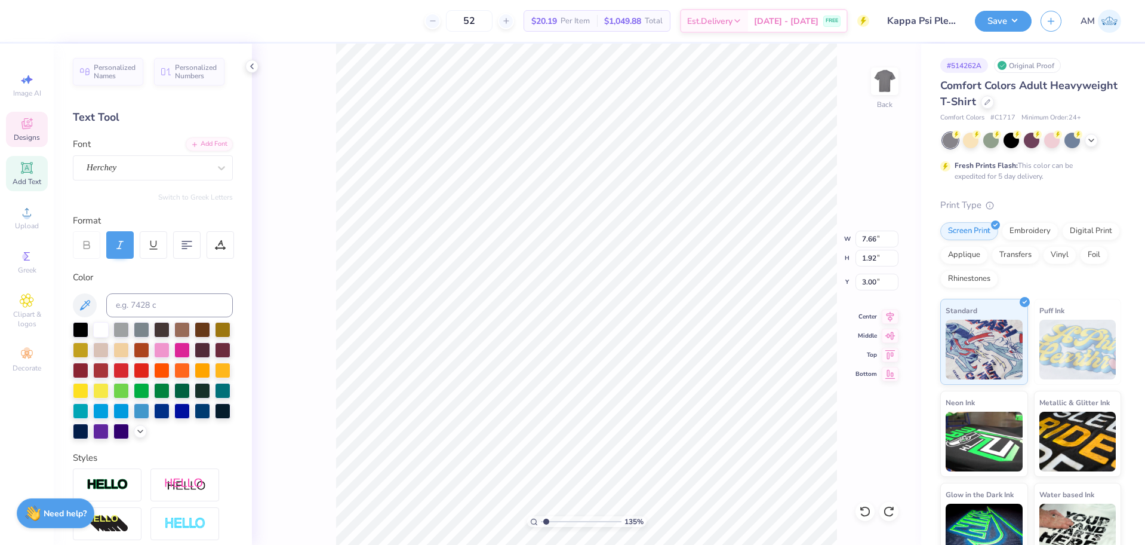
type textarea "Betta Phi"
type input "1.35006143669128"
type textarea "Betta Phi"
type input "1.35006143669128"
type textarea "Betta G Phi"
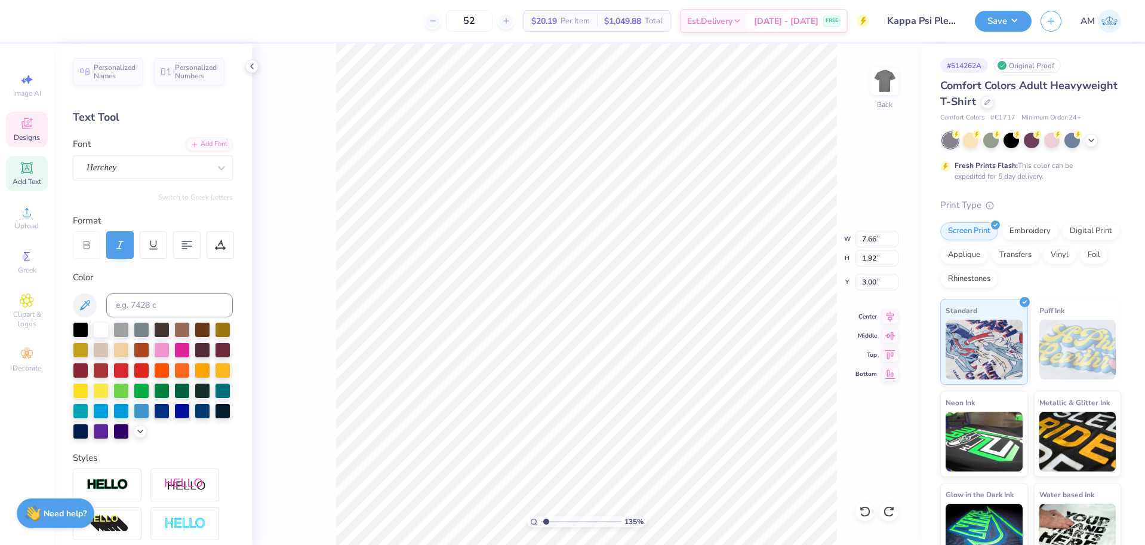
type input "1.35006143669128"
type textarea "Betta Ga Phi"
type input "1.35006143669128"
type textarea "Betta Gam Phi"
type input "1.35006143669128"
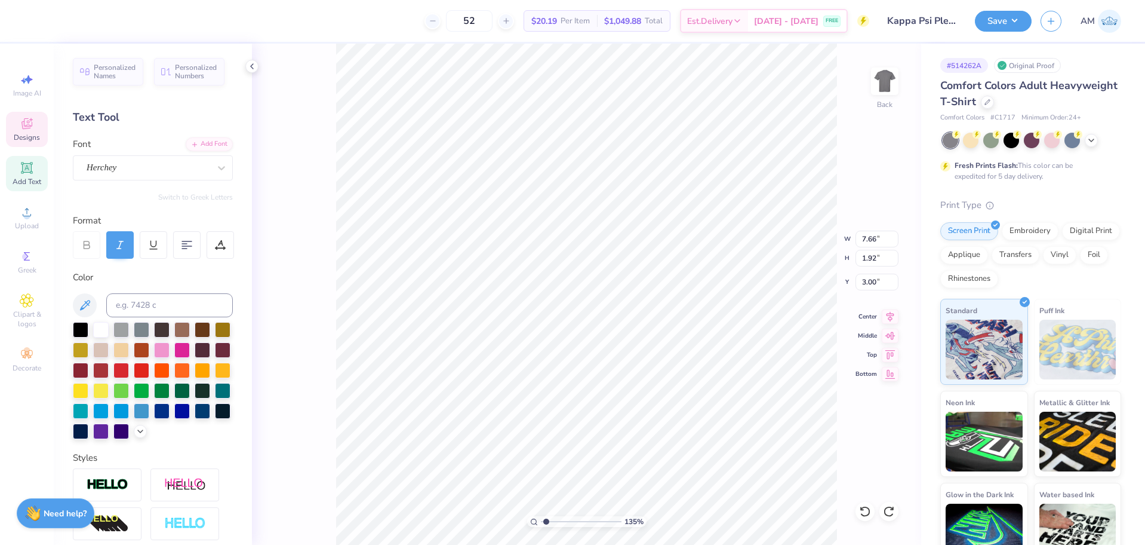
type textarea "Betta [PERSON_NAME] Phi"
type input "1.35006143669128"
type textarea "Betta Gamma Phi"
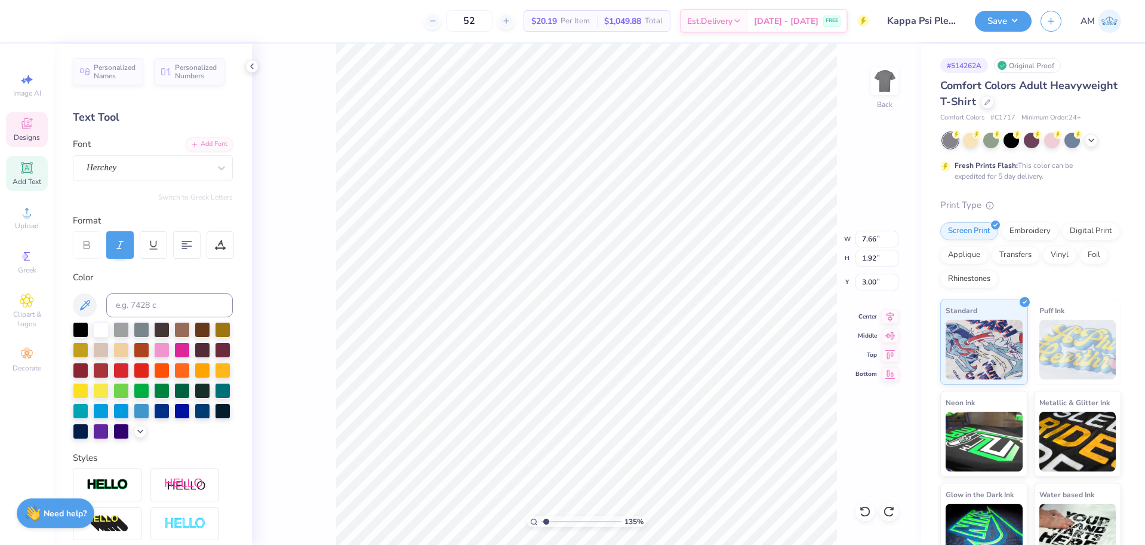
type input "1.35006143669128"
type textarea "Beta Gamma Phi"
type input "1.35006143669128"
type textarea "Beta Gamma"
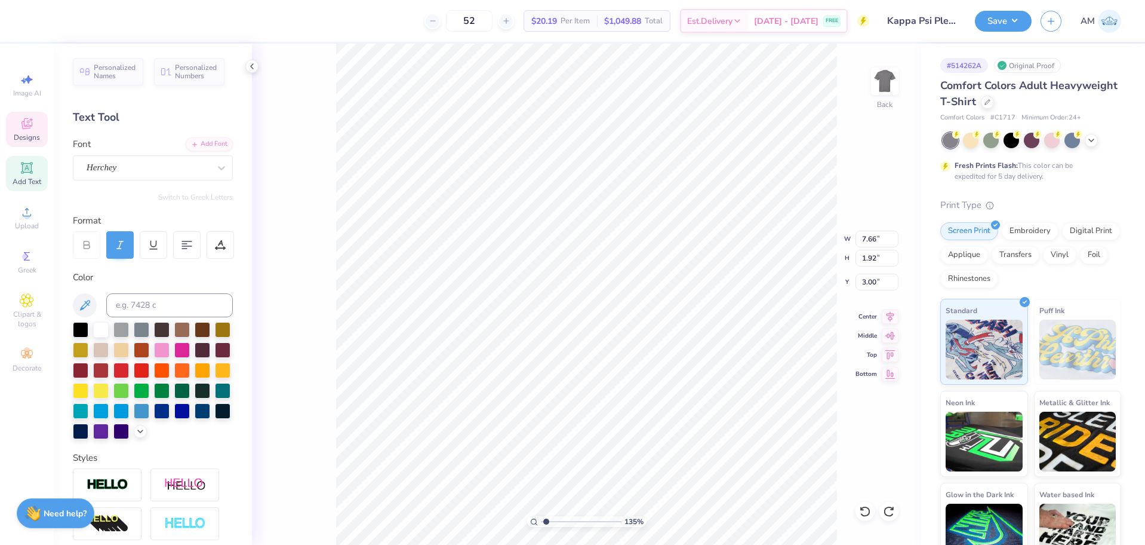
type input "1.35006143669128"
type input "2.71"
type input "0.31"
type input "4.99"
click at [896, 509] on div at bounding box center [889, 511] width 19 height 19
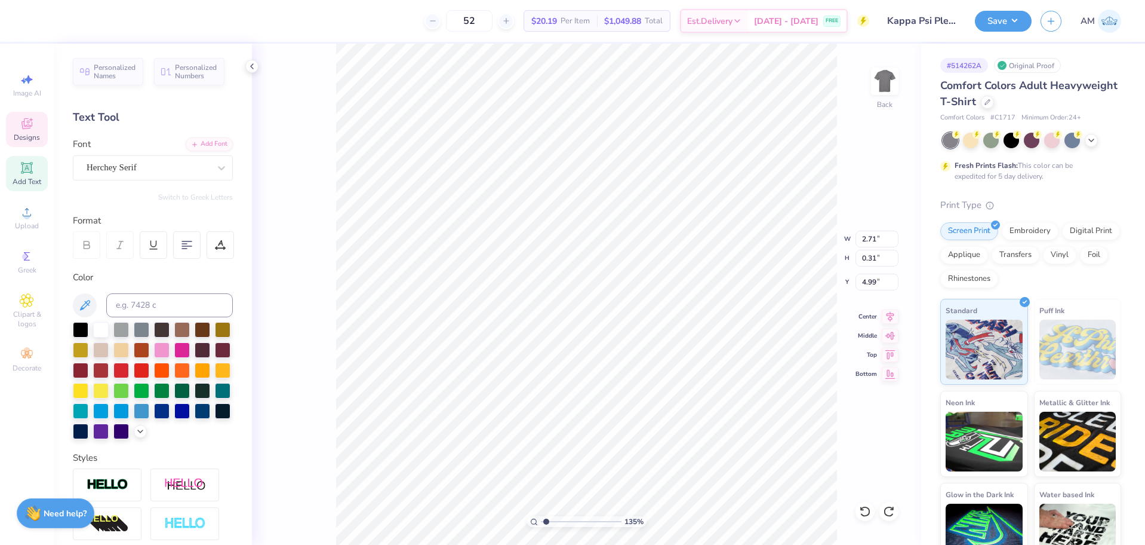
click at [899, 318] on div "135 % Back W 2.71 2.71 " H 0.31 0.31 " Y 4.99 4.99 " Center Middle Top Bottom" at bounding box center [586, 294] width 669 height 501
type input "3.00581987268405"
type input "5.85"
type input "0.87"
type input "5.39"
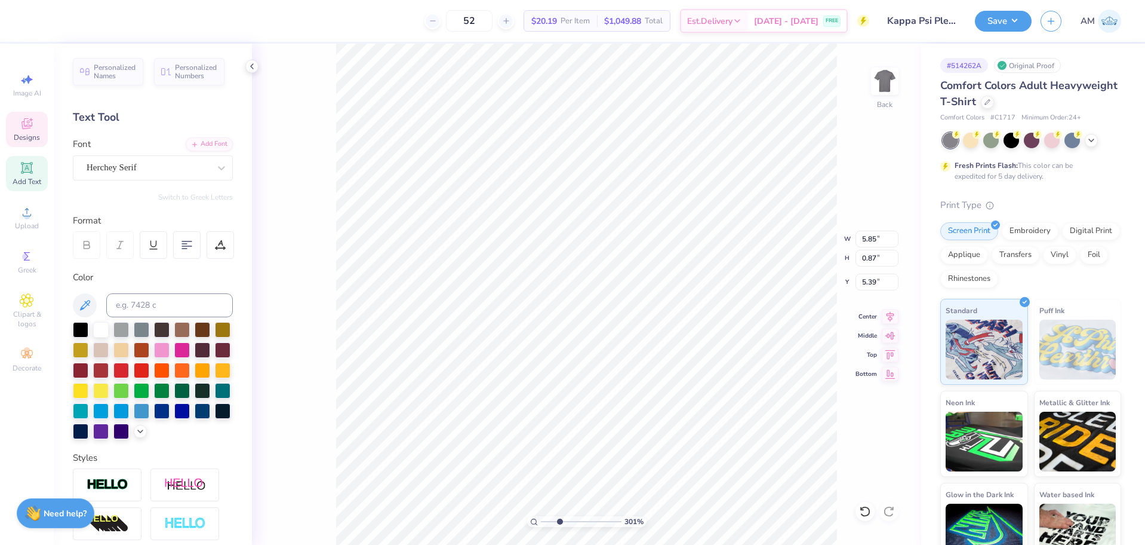
scroll to position [10, 2]
type input "3.00581987268405"
type textarea "2"
type input "3.00581987268405"
type textarea "20"
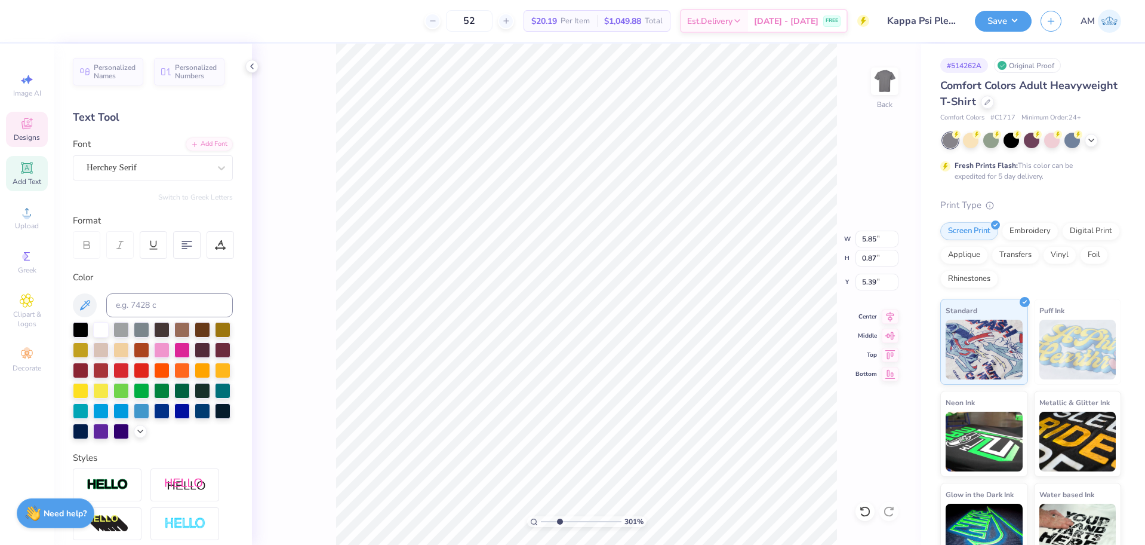
type input "3.00581987268405"
type textarea "202"
type input "3.00581987268405"
type textarea "2025"
type input "3.00581987268405"
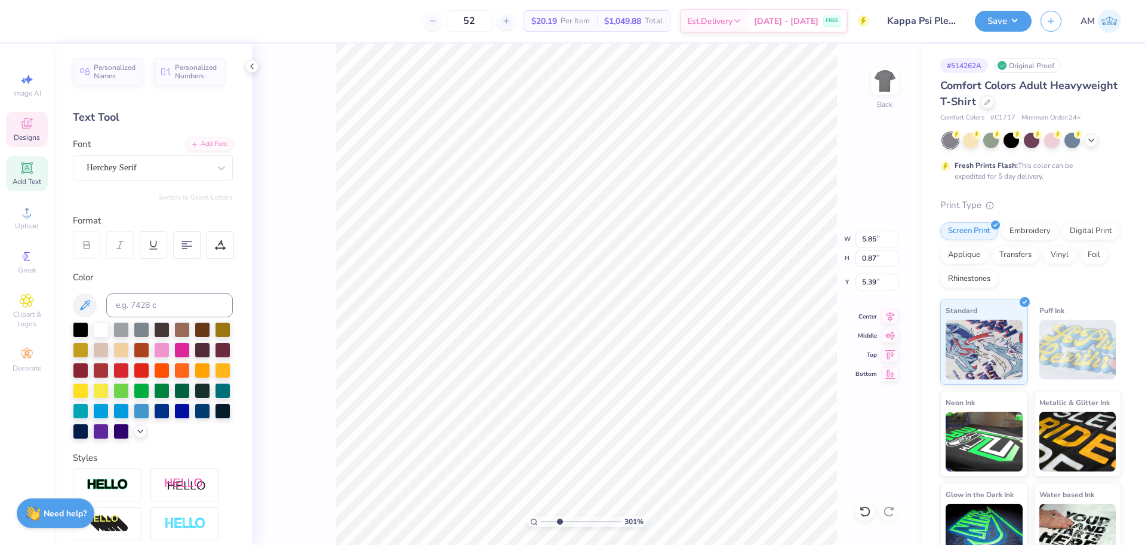
type textarea "2025"
type input "3.00581987268405"
type textarea "2025 -"
type input "3.00581987268405"
type textarea "2025 -"
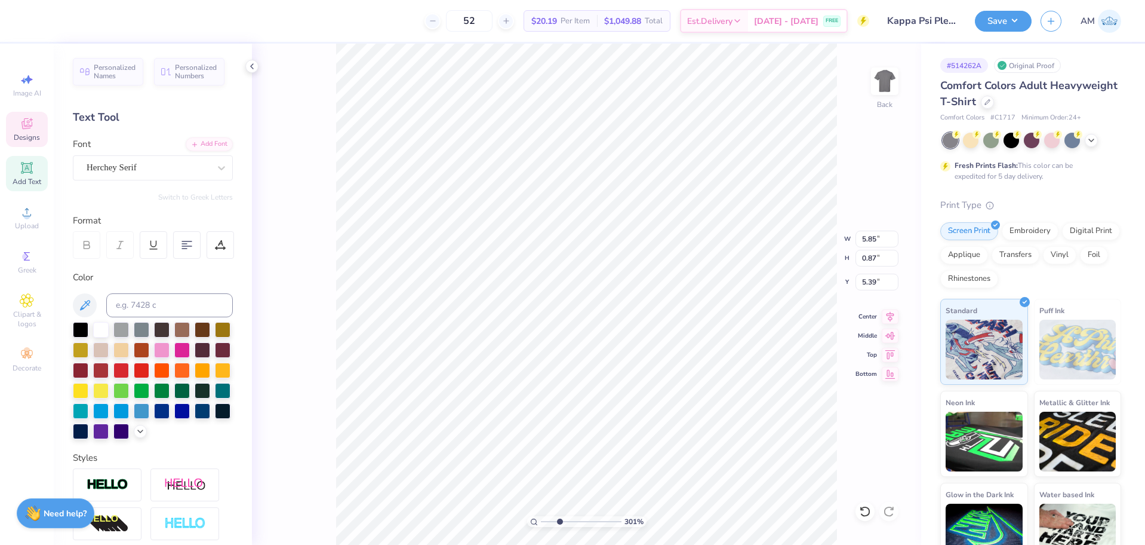
type input "3.00581987268405"
type textarea "2025 - 20"
type input "3.00581987268405"
type textarea "2025 - 202"
type input "3.00581987268405"
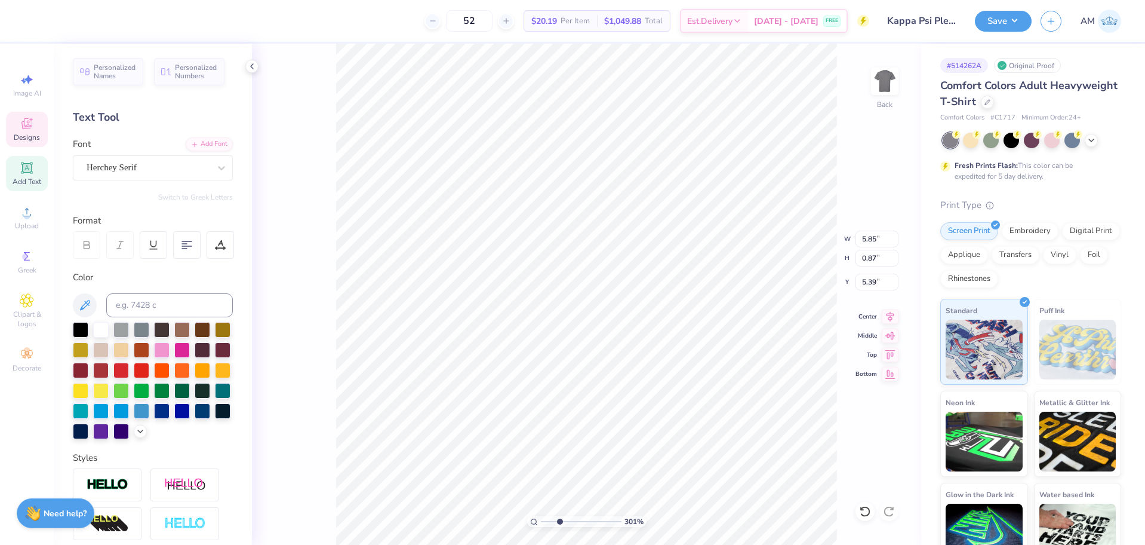
scroll to position [10, 4]
type textarea "[DATE] - [DATE]"
type input "3.00581987268405"
type textarea "2025 - 20256"
click at [890, 312] on icon at bounding box center [890, 315] width 17 height 14
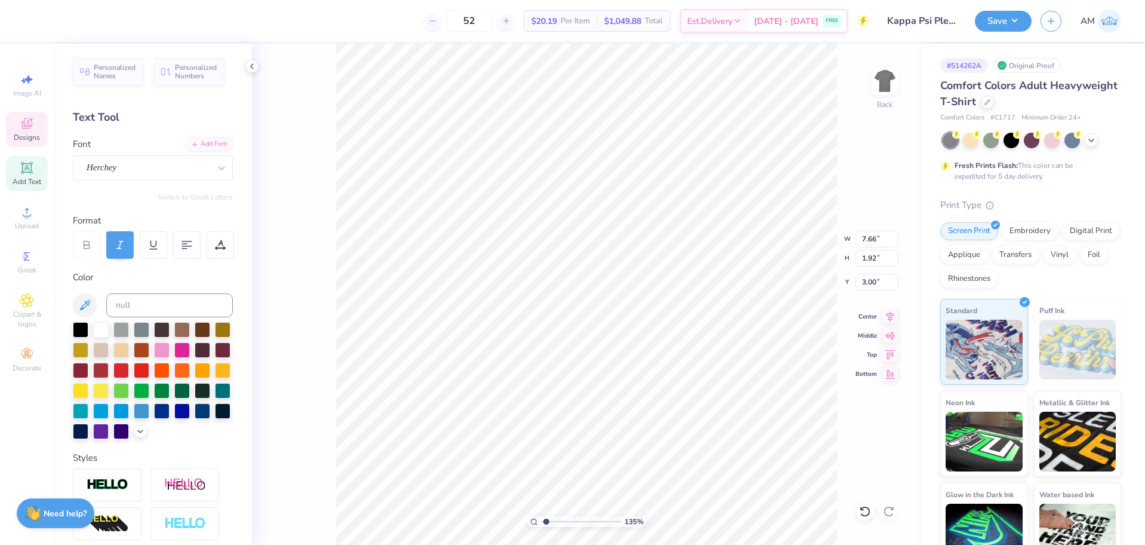
scroll to position [10, 2]
click at [38, 210] on div "Upload" at bounding box center [27, 217] width 42 height 35
click at [59, 19] on div at bounding box center [53, 19] width 17 height 17
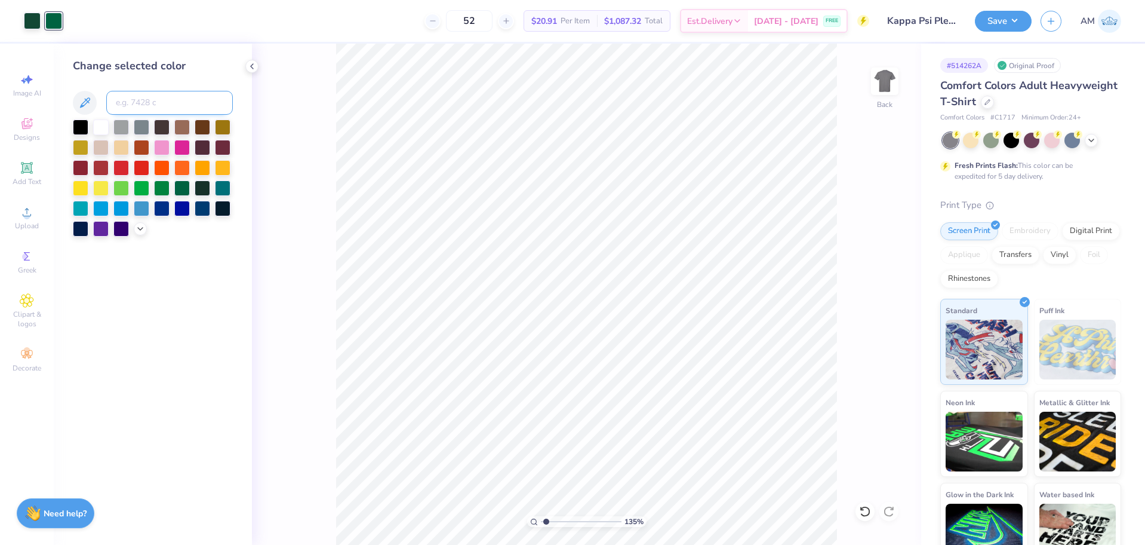
click at [156, 108] on input at bounding box center [169, 103] width 127 height 24
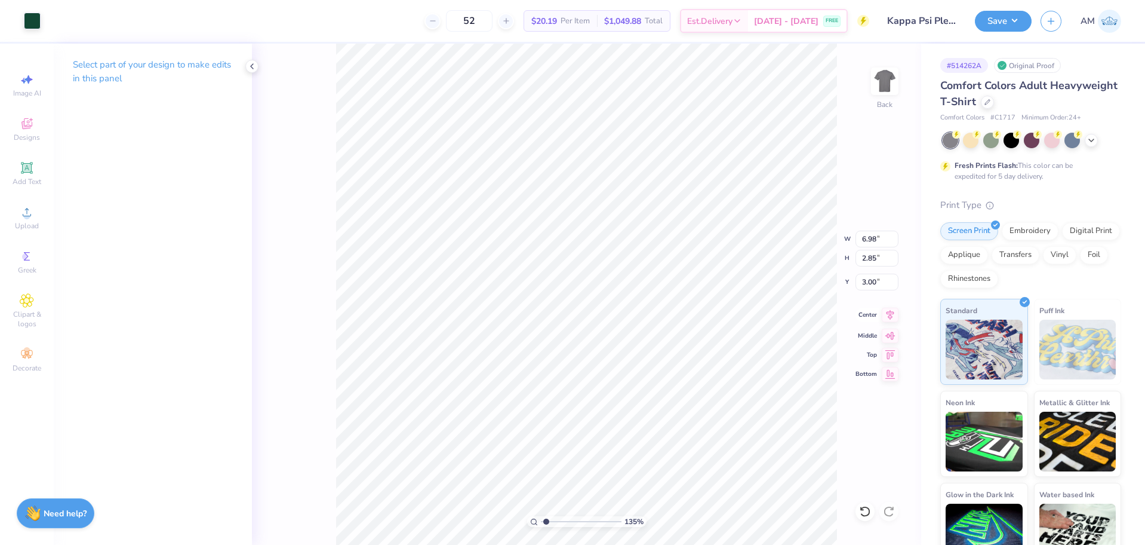
click at [891, 319] on icon at bounding box center [890, 315] width 17 height 14
click at [868, 240] on input "6.98" at bounding box center [877, 238] width 43 height 17
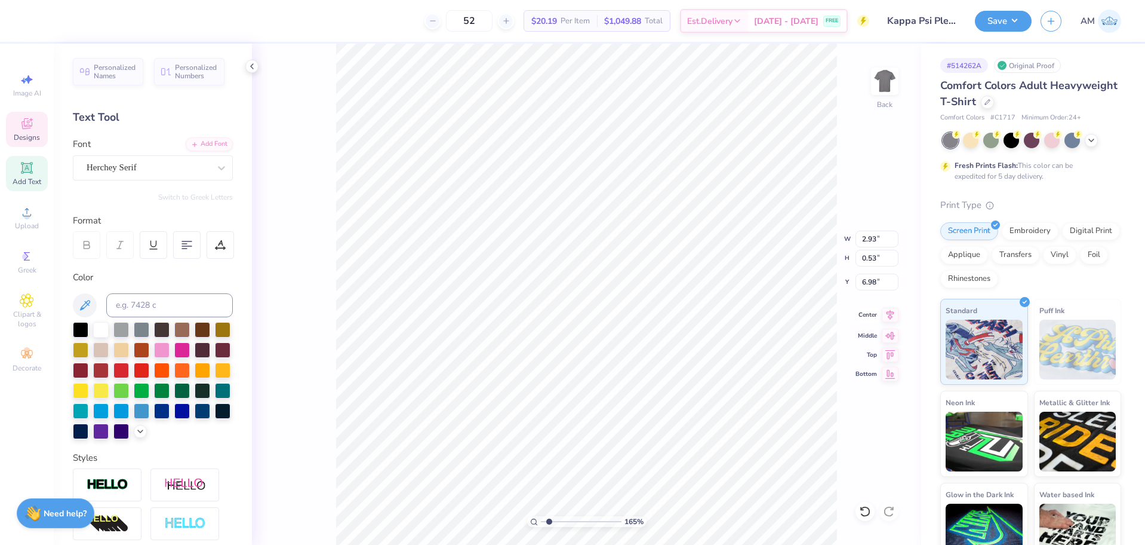
click at [891, 315] on icon at bounding box center [890, 315] width 17 height 14
click at [892, 318] on icon at bounding box center [890, 315] width 17 height 14
click at [865, 242] on input "2.93" at bounding box center [877, 238] width 43 height 17
click at [865, 242] on input "3.00" at bounding box center [877, 238] width 43 height 17
click at [885, 313] on icon at bounding box center [890, 315] width 17 height 14
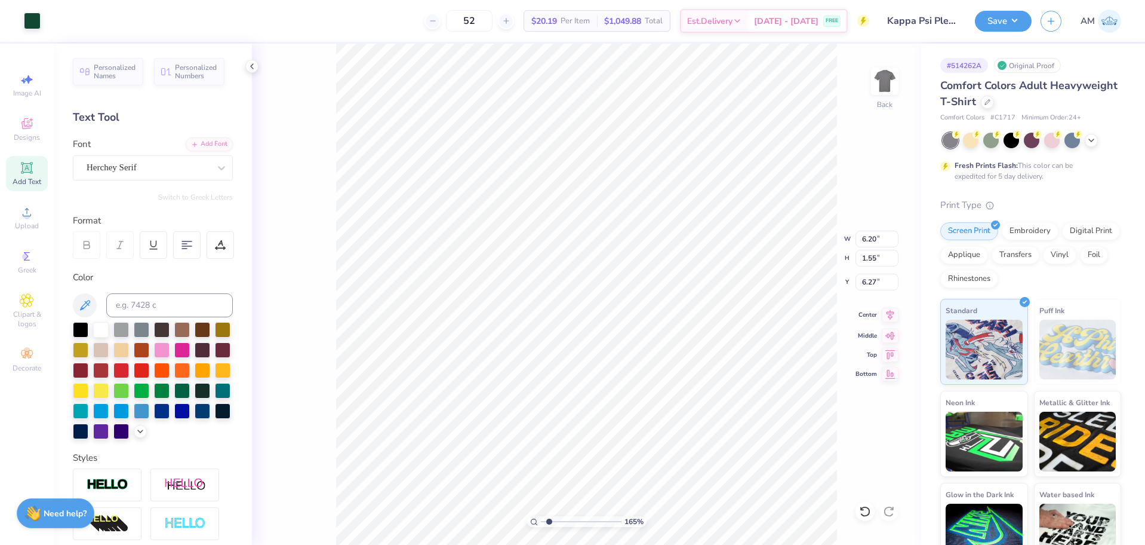
click at [887, 312] on icon at bounding box center [890, 315] width 17 height 14
click at [894, 312] on icon at bounding box center [890, 315] width 17 height 14
drag, startPoint x: 547, startPoint y: 521, endPoint x: 511, endPoint y: 520, distance: 36.4
click at [541, 520] on input "range" at bounding box center [581, 521] width 81 height 11
click at [248, 71] on div at bounding box center [251, 66] width 13 height 13
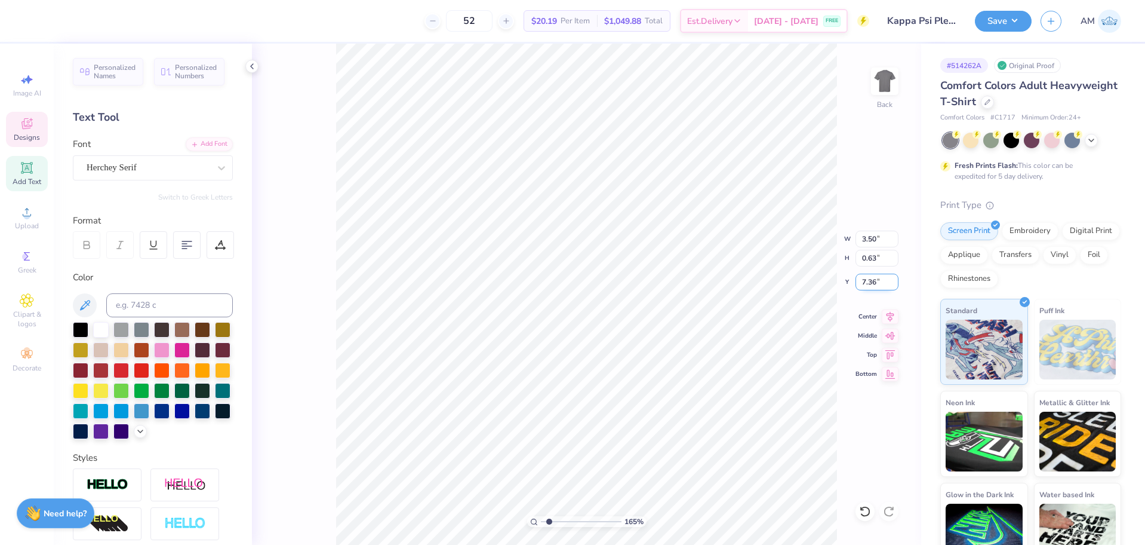
click at [866, 279] on input "7.36" at bounding box center [877, 281] width 43 height 17
click at [253, 64] on polyline at bounding box center [252, 66] width 2 height 5
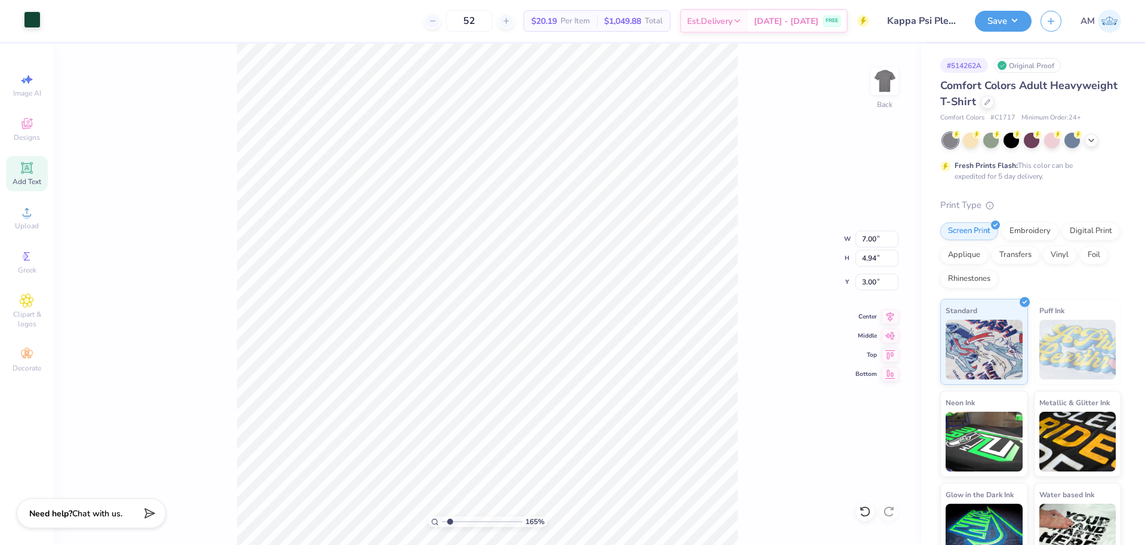
click at [36, 19] on div at bounding box center [32, 19] width 17 height 17
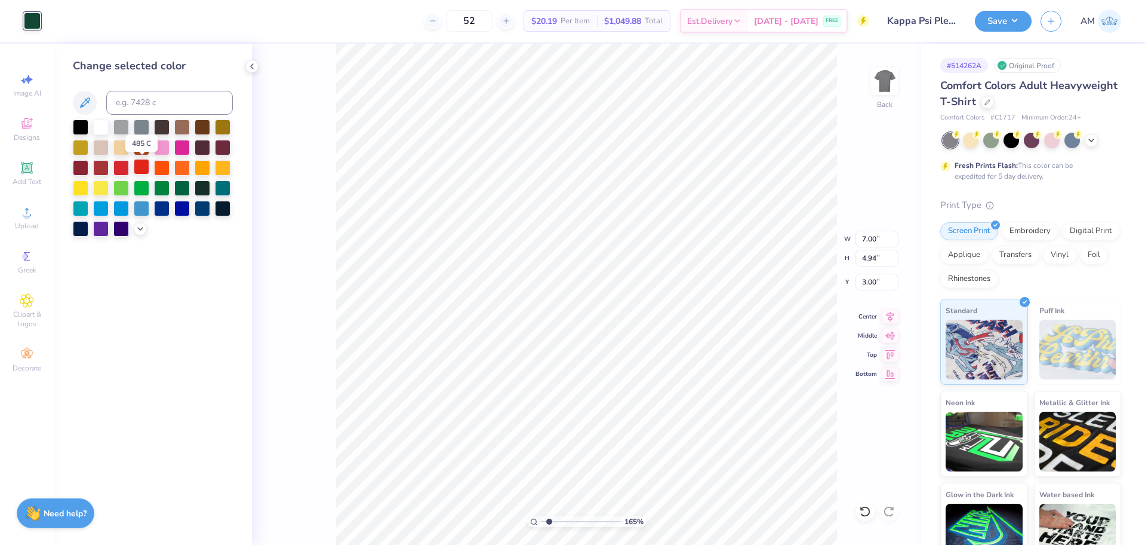
click at [141, 168] on div at bounding box center [142, 167] width 16 height 16
click at [124, 165] on div at bounding box center [121, 167] width 16 height 16
click at [137, 227] on icon at bounding box center [141, 228] width 10 height 10
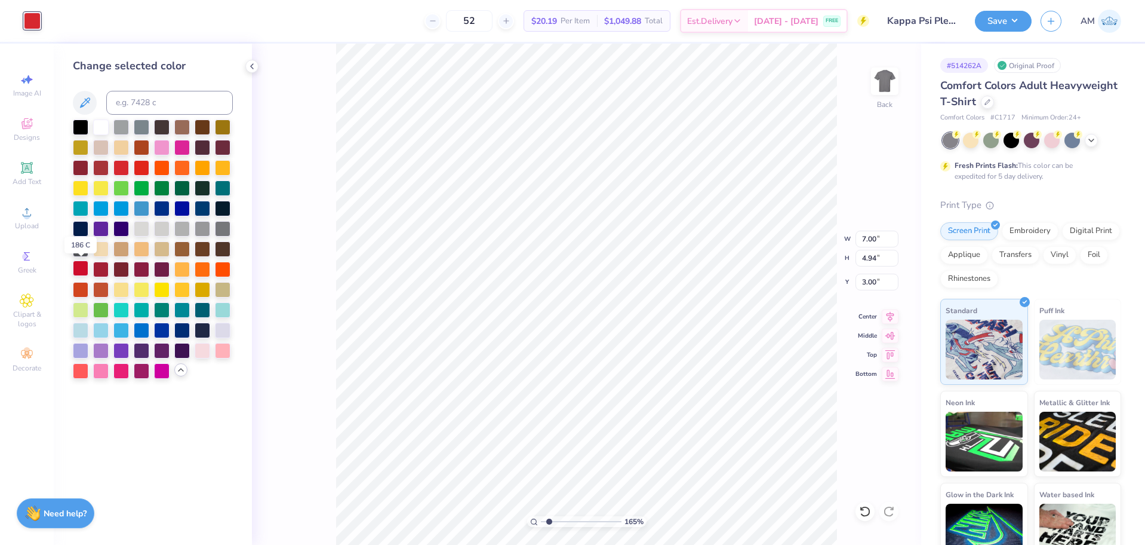
click at [87, 269] on div at bounding box center [81, 268] width 16 height 16
click at [100, 267] on div at bounding box center [101, 268] width 16 height 16
click at [84, 267] on div at bounding box center [81, 268] width 16 height 16
click at [123, 170] on div at bounding box center [121, 167] width 16 height 16
click at [103, 170] on div at bounding box center [101, 167] width 16 height 16
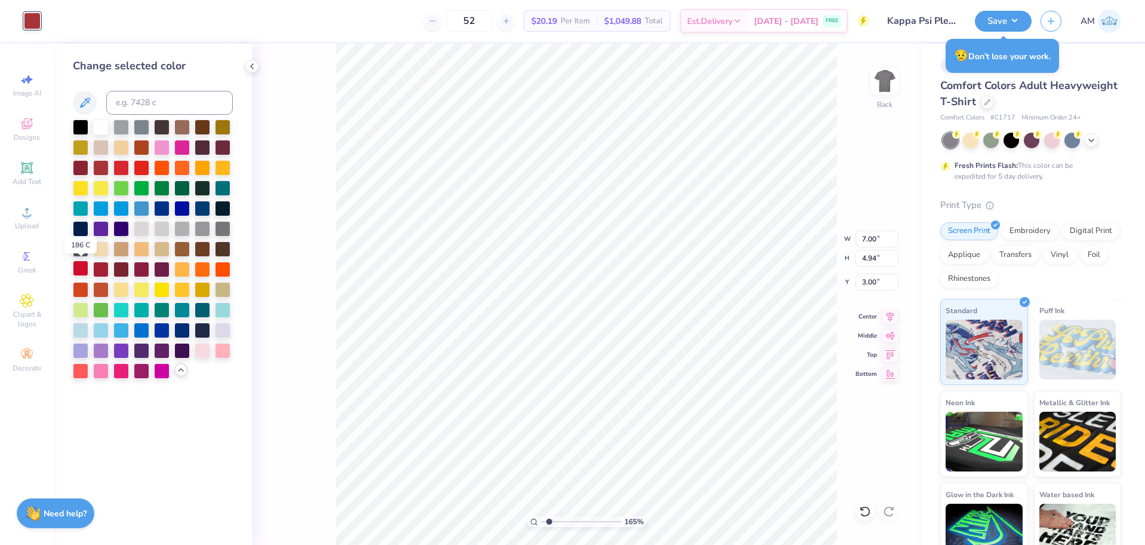
click at [79, 266] on div at bounding box center [81, 268] width 16 height 16
click at [85, 266] on div at bounding box center [81, 268] width 16 height 16
click at [250, 68] on icon at bounding box center [252, 67] width 10 height 10
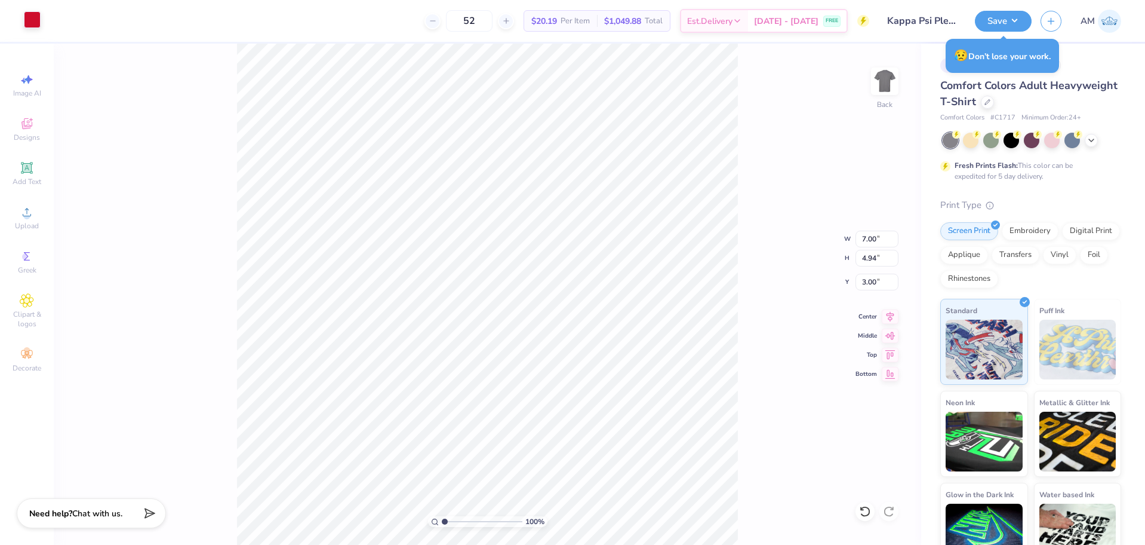
click at [28, 19] on div at bounding box center [32, 19] width 17 height 17
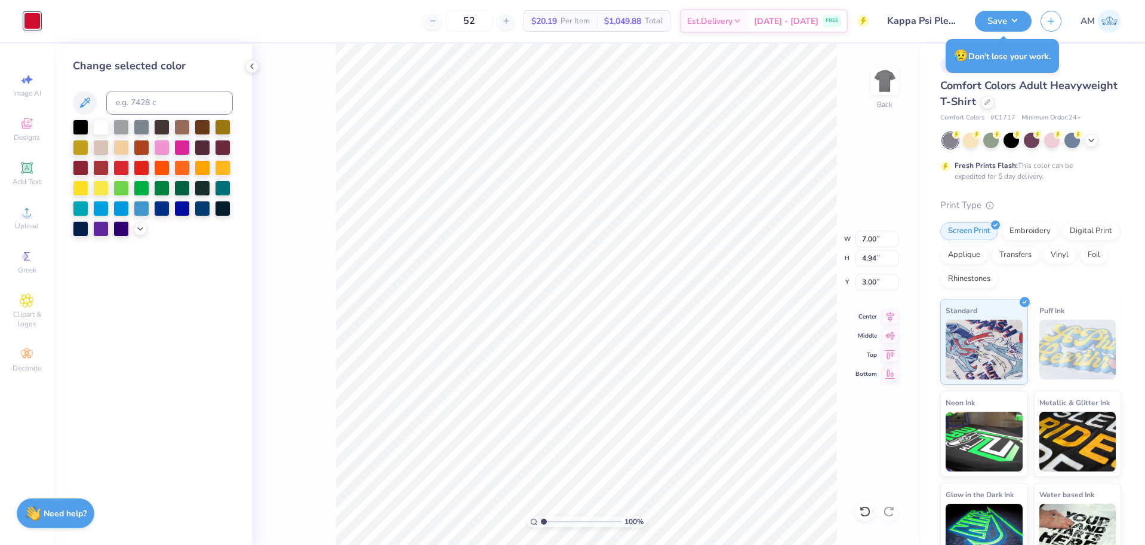
click at [134, 222] on div at bounding box center [153, 177] width 160 height 117
click at [133, 229] on div at bounding box center [153, 177] width 160 height 117
click at [138, 229] on icon at bounding box center [141, 228] width 10 height 10
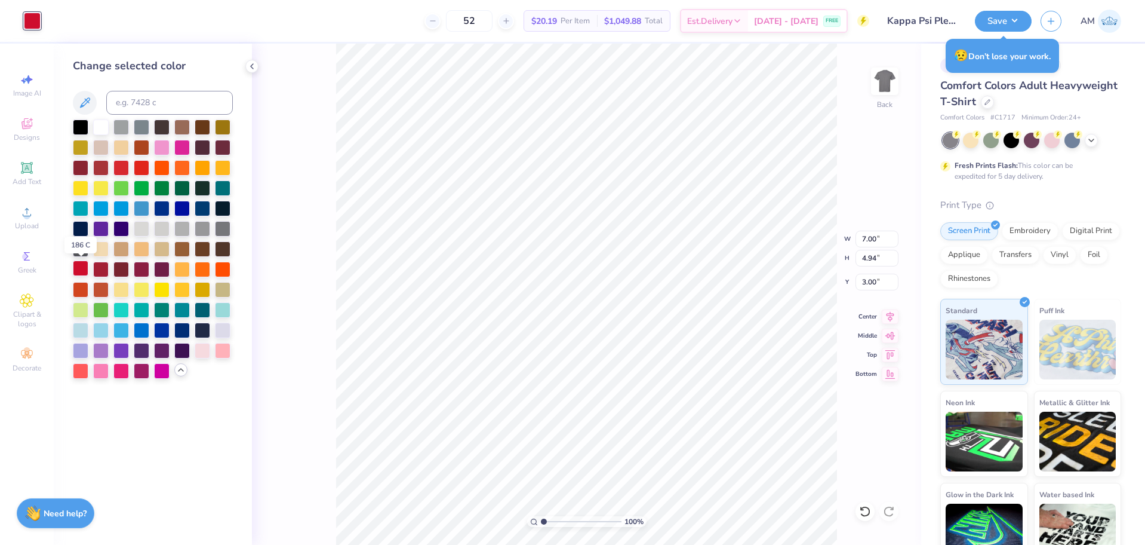
click at [78, 269] on div at bounding box center [81, 268] width 16 height 16
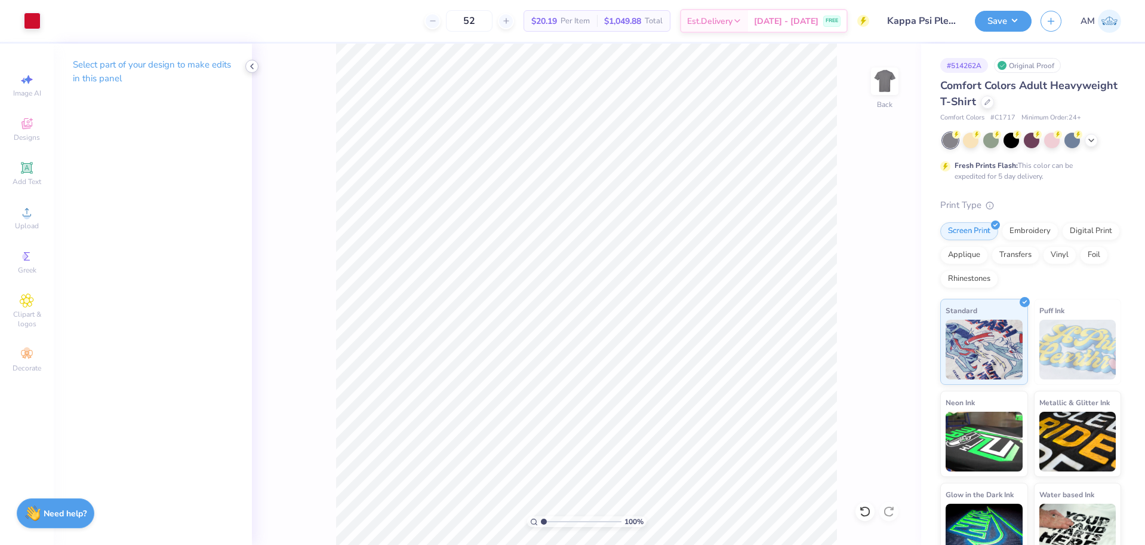
click at [253, 67] on icon at bounding box center [252, 67] width 10 height 10
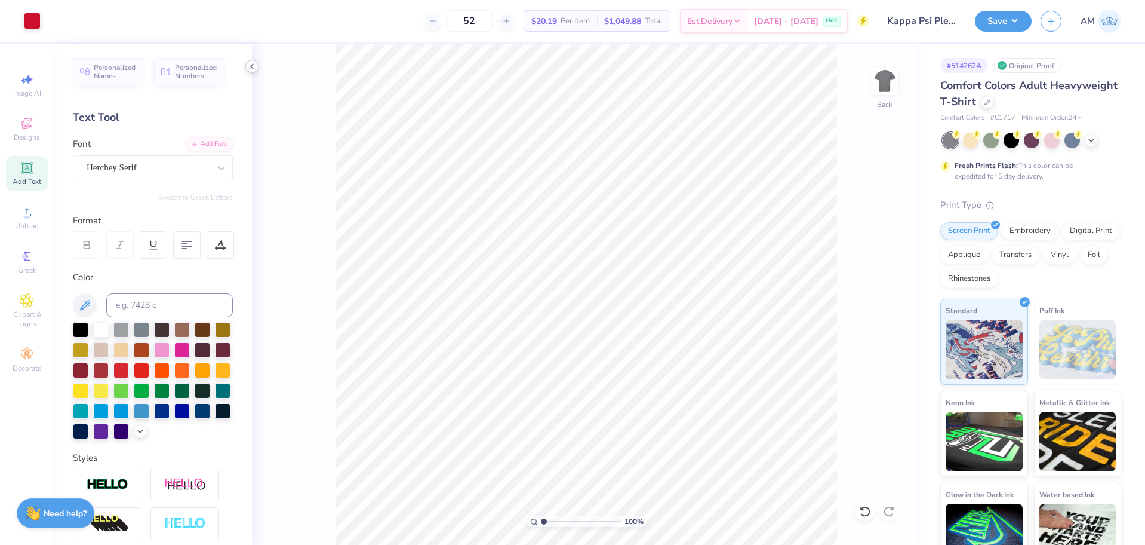
click at [251, 65] on icon at bounding box center [252, 67] width 10 height 10
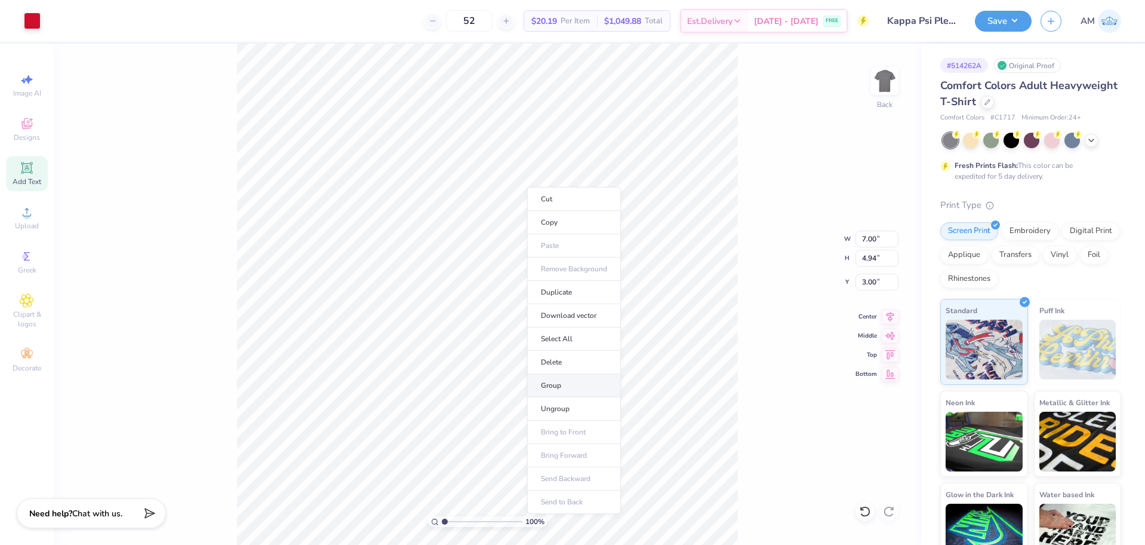
click at [559, 383] on li "Group" at bounding box center [574, 385] width 94 height 23
click at [30, 124] on icon at bounding box center [27, 123] width 14 height 14
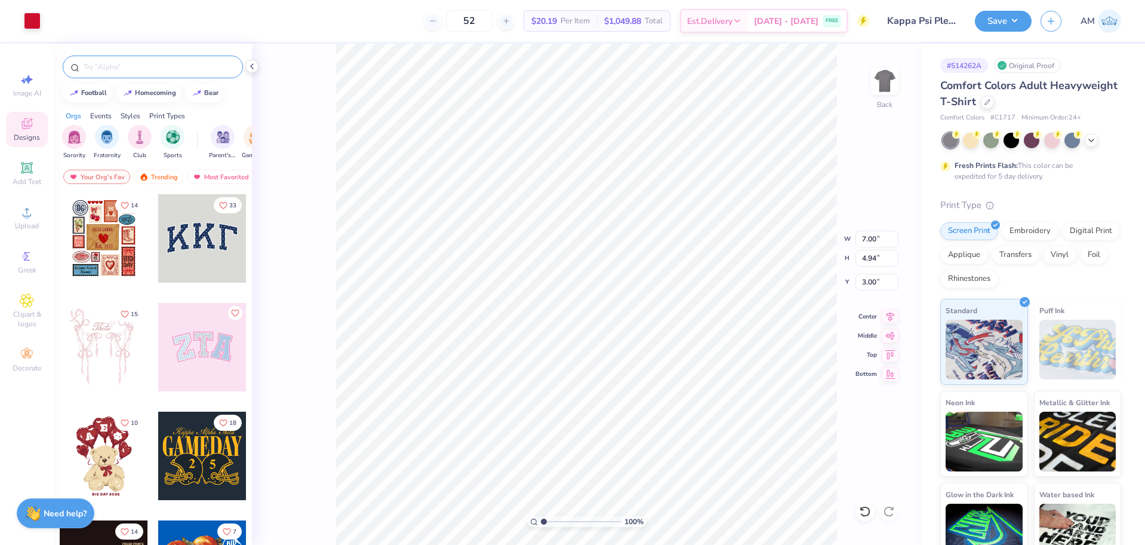
click at [133, 64] on input "text" at bounding box center [158, 67] width 153 height 12
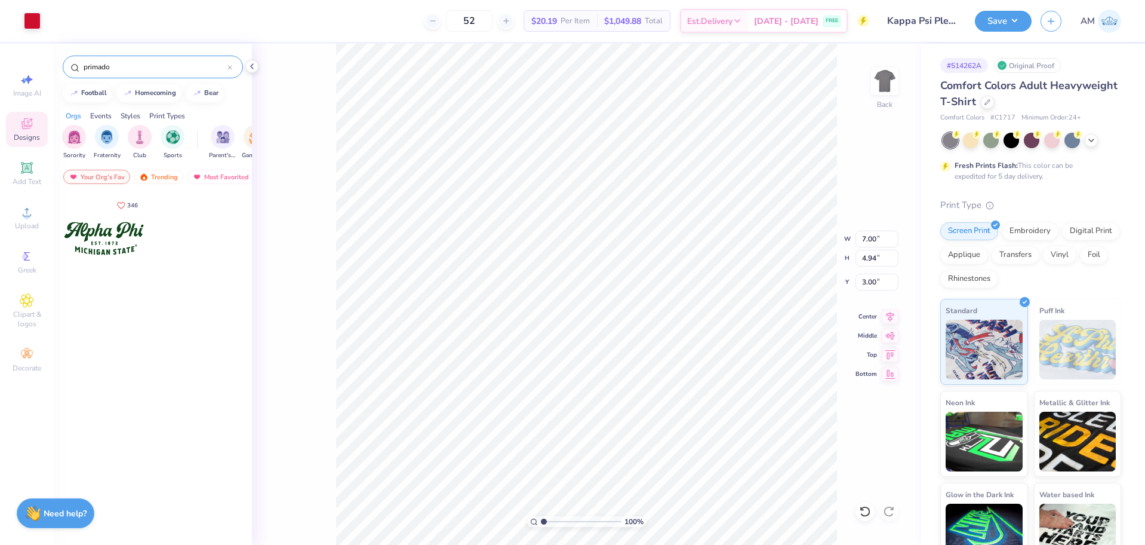
click at [102, 238] on div at bounding box center [104, 238] width 88 height 88
click at [867, 236] on input "7.00" at bounding box center [877, 238] width 43 height 17
click at [863, 279] on input "2.82" at bounding box center [877, 281] width 43 height 17
click at [253, 67] on icon at bounding box center [252, 67] width 10 height 10
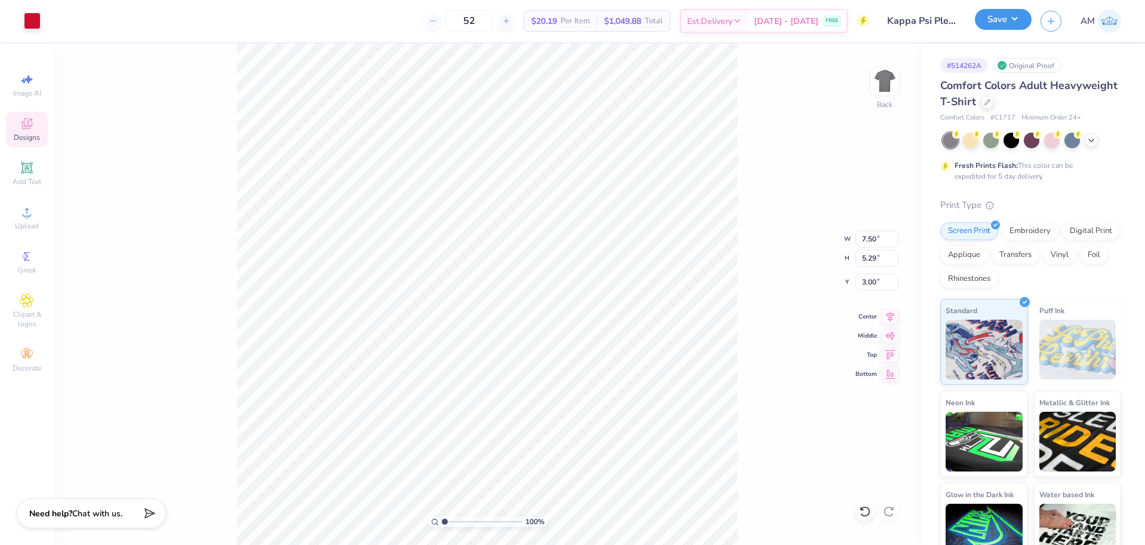
click at [1014, 19] on button "Save" at bounding box center [1003, 19] width 57 height 21
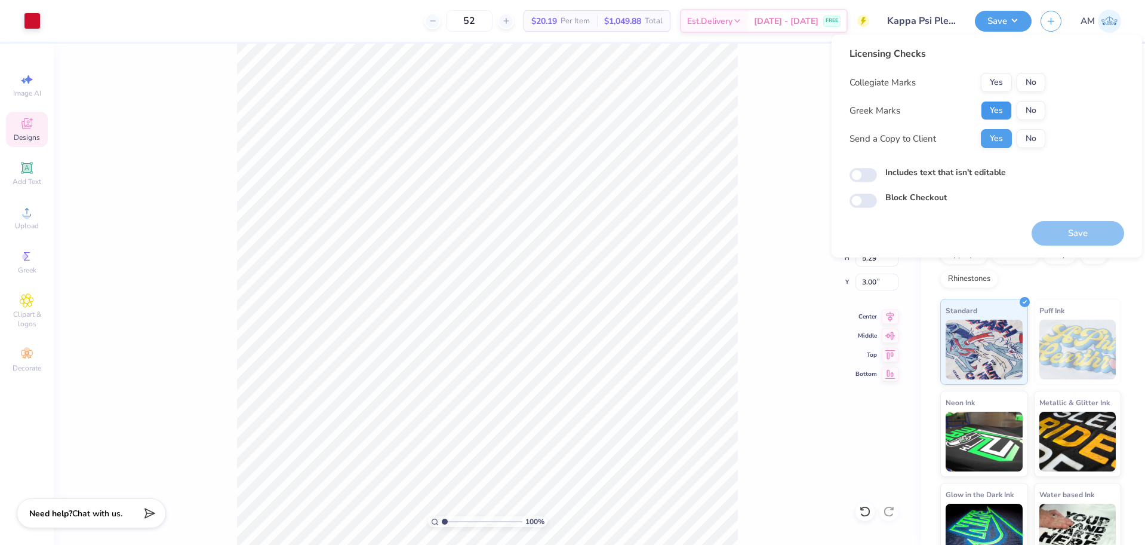
click at [998, 109] on button "Yes" at bounding box center [996, 110] width 31 height 19
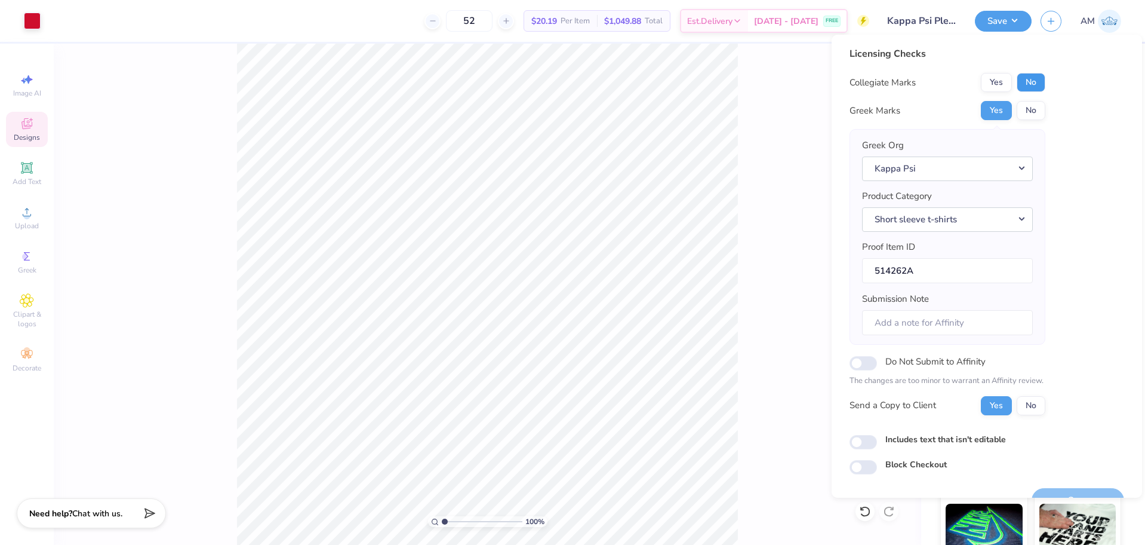
click at [1032, 83] on button "No" at bounding box center [1031, 82] width 29 height 19
click at [869, 438] on input "Includes text that isn't editable" at bounding box center [863, 442] width 27 height 14
click at [997, 107] on button "Yes" at bounding box center [996, 110] width 31 height 19
click at [1027, 81] on button "No" at bounding box center [1031, 82] width 29 height 19
click at [865, 445] on input "Includes text that isn't editable" at bounding box center [863, 442] width 27 height 14
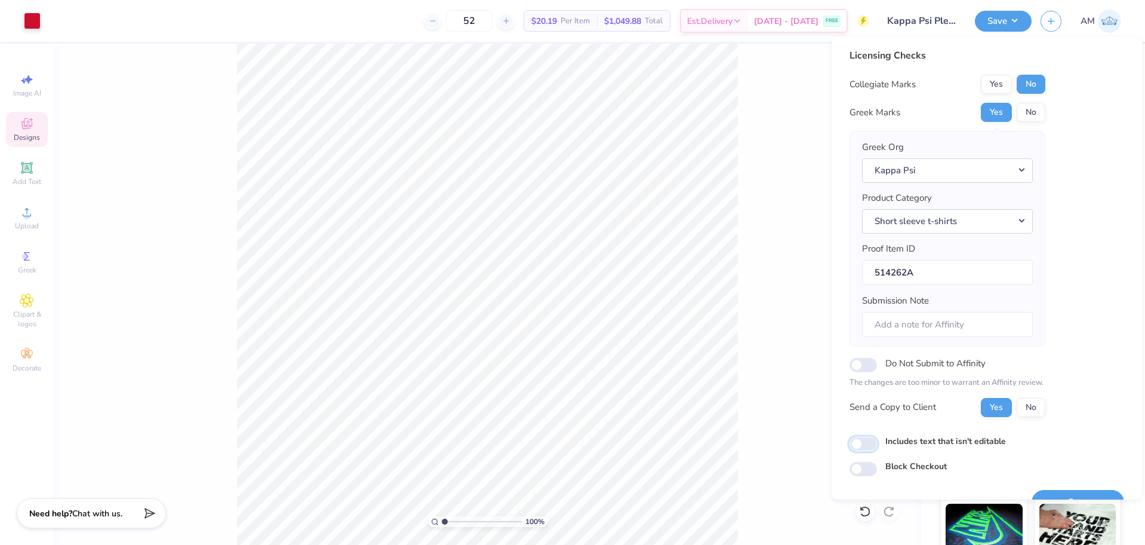
scroll to position [26, 0]
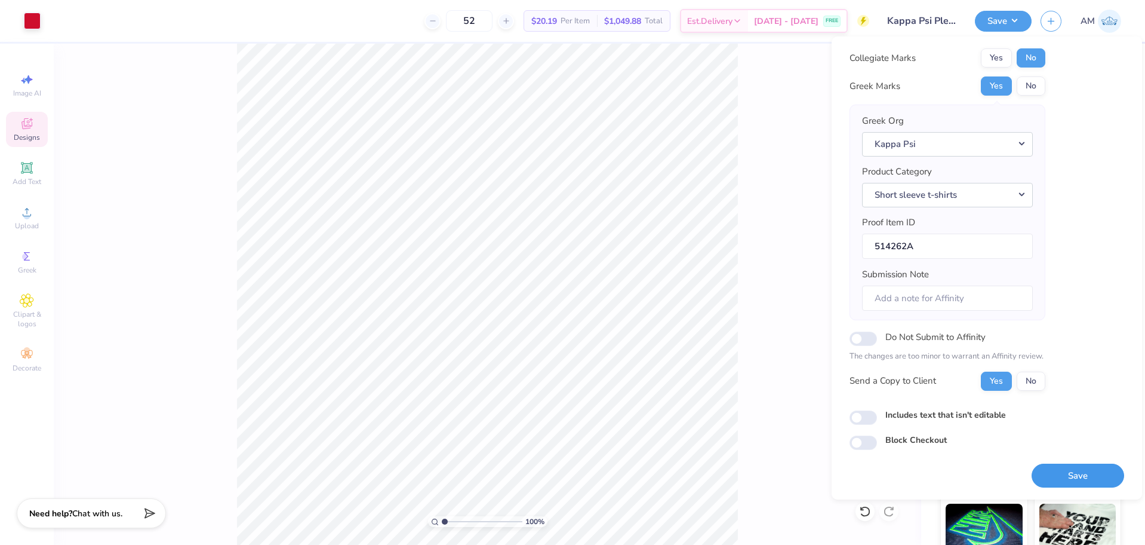
click at [1068, 479] on button "Save" at bounding box center [1078, 475] width 93 height 24
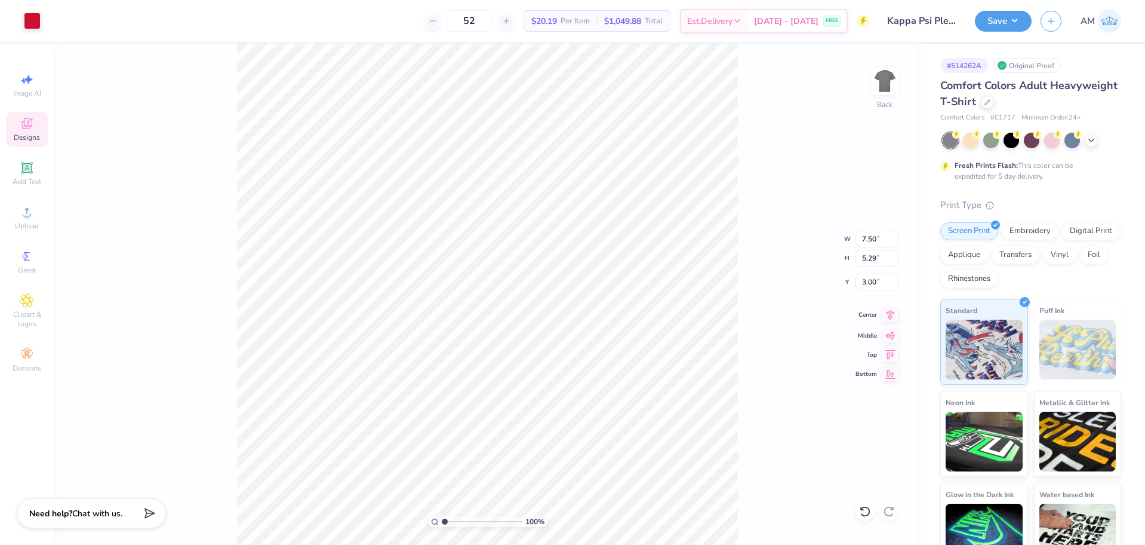
click at [891, 313] on icon at bounding box center [890, 315] width 17 height 14
click at [550, 401] on li "Ungroup" at bounding box center [566, 403] width 94 height 23
click at [893, 313] on icon at bounding box center [891, 315] width 8 height 10
click at [894, 313] on icon at bounding box center [891, 315] width 8 height 10
click at [1028, 20] on button "Save" at bounding box center [1003, 19] width 57 height 21
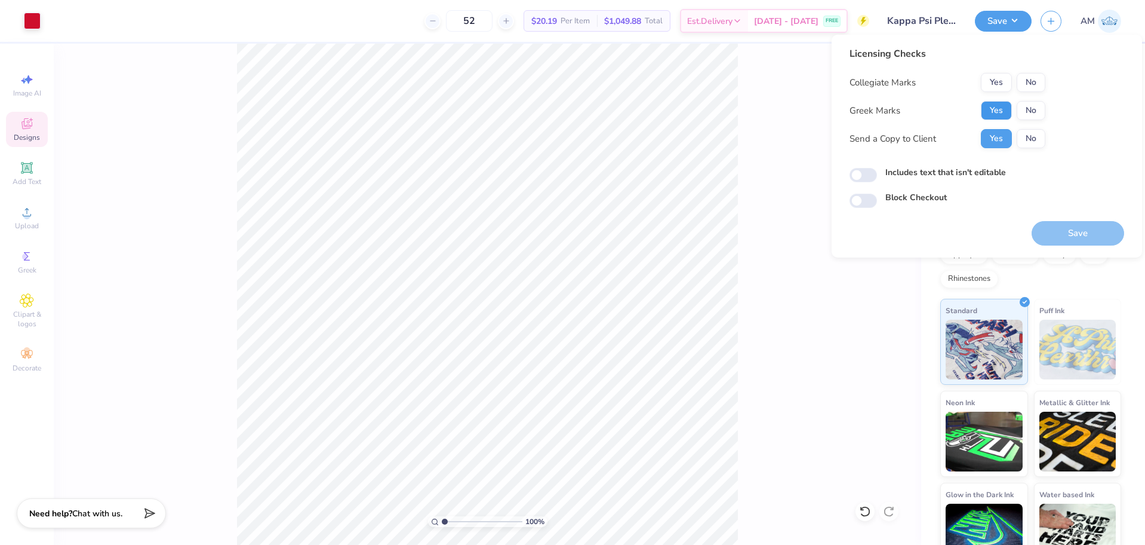
click at [989, 111] on button "Yes" at bounding box center [996, 110] width 31 height 19
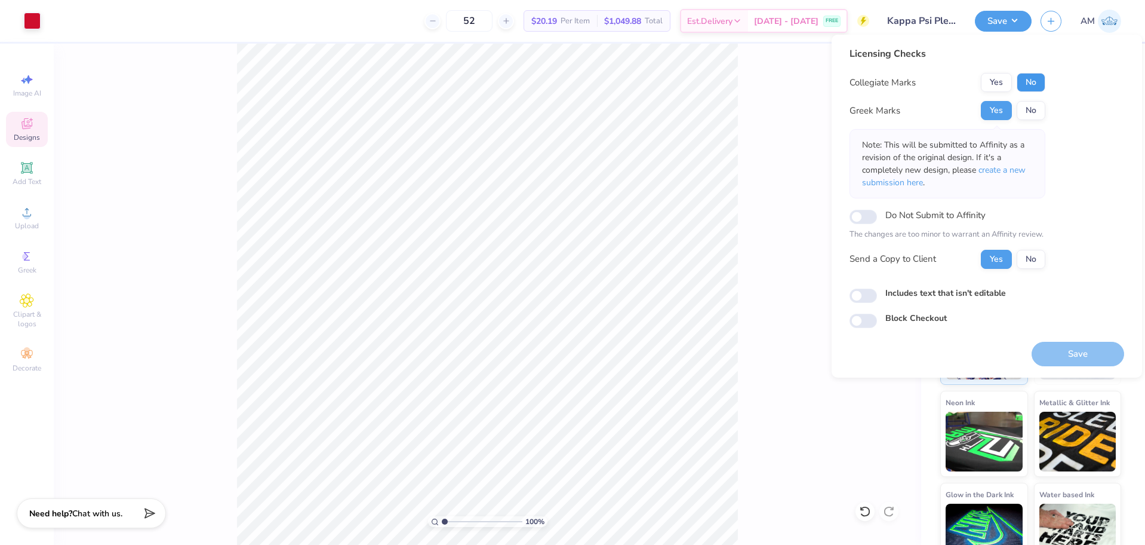
click at [1035, 84] on button "No" at bounding box center [1031, 82] width 29 height 19
click at [863, 296] on input "Includes text that isn't editable" at bounding box center [863, 295] width 27 height 14
click at [864, 297] on input "Includes text that isn't editable" at bounding box center [863, 295] width 27 height 14
click at [1007, 259] on button "Yes" at bounding box center [996, 259] width 31 height 19
click at [997, 110] on button "Yes" at bounding box center [996, 110] width 31 height 19
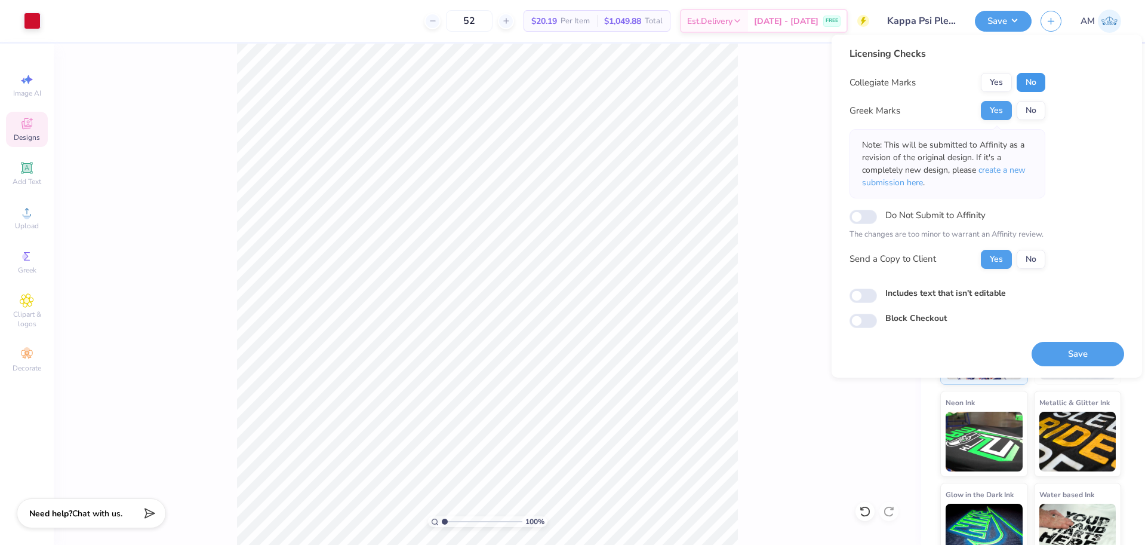
click at [1037, 83] on button "No" at bounding box center [1031, 82] width 29 height 19
click at [1069, 353] on button "Save" at bounding box center [1078, 354] width 93 height 24
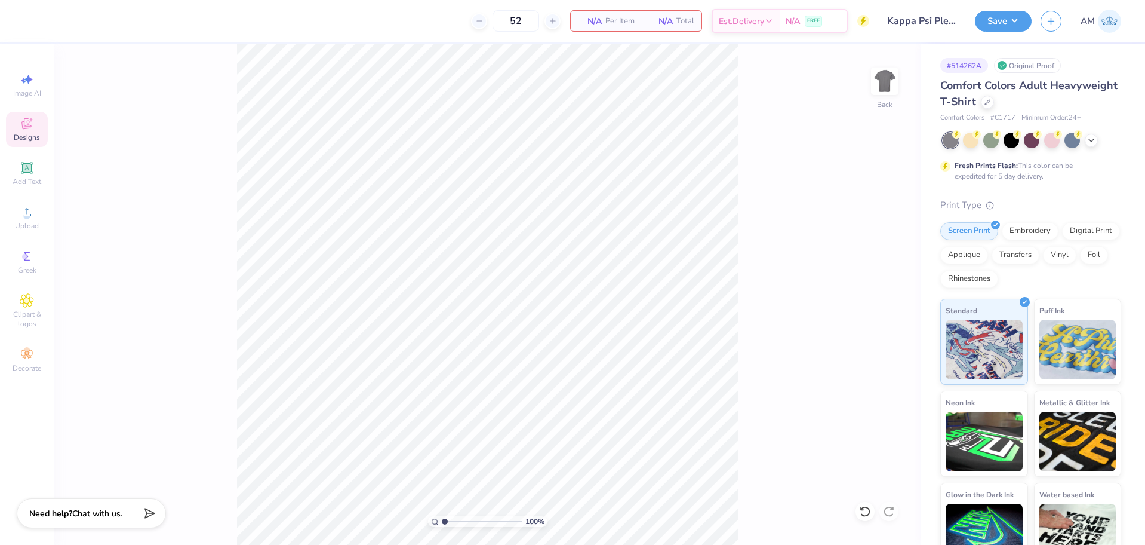
click at [37, 137] on span "Designs" at bounding box center [27, 138] width 26 height 10
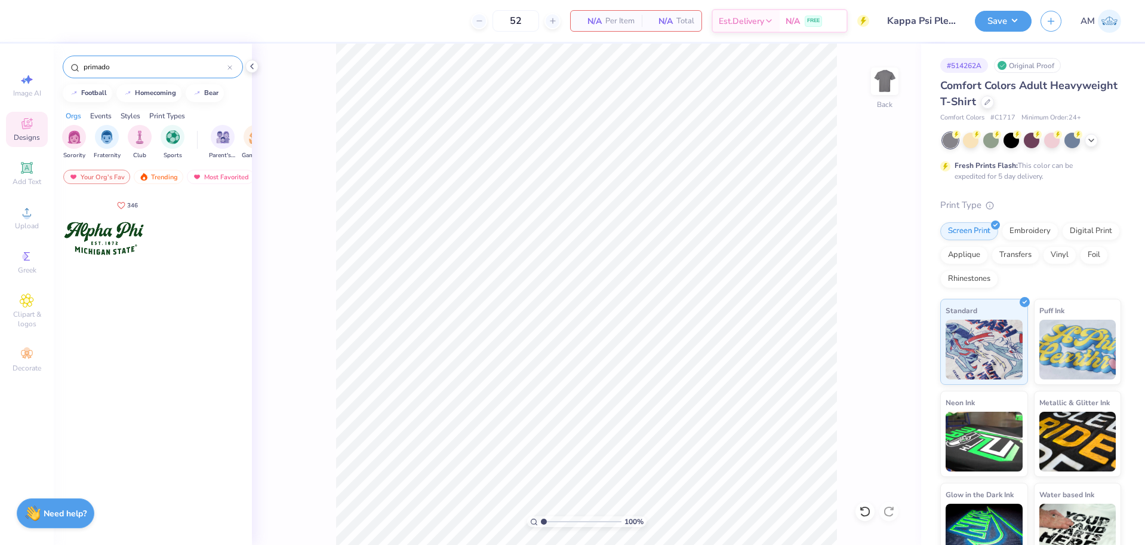
click at [137, 66] on input "primado" at bounding box center [154, 67] width 145 height 12
click at [97, 225] on div at bounding box center [104, 238] width 88 height 88
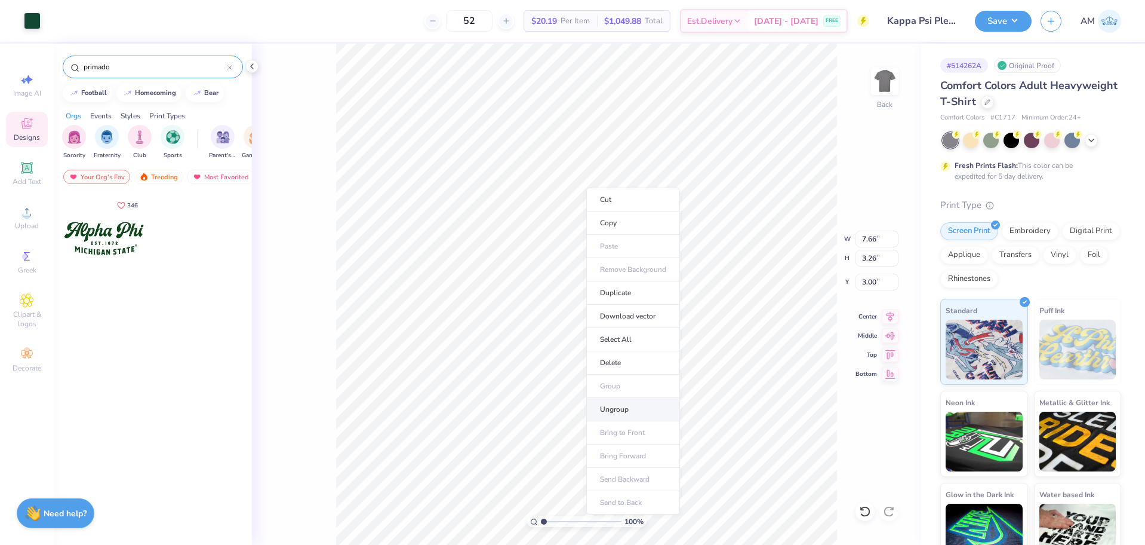
click at [616, 406] on li "Ungroup" at bounding box center [633, 409] width 94 height 23
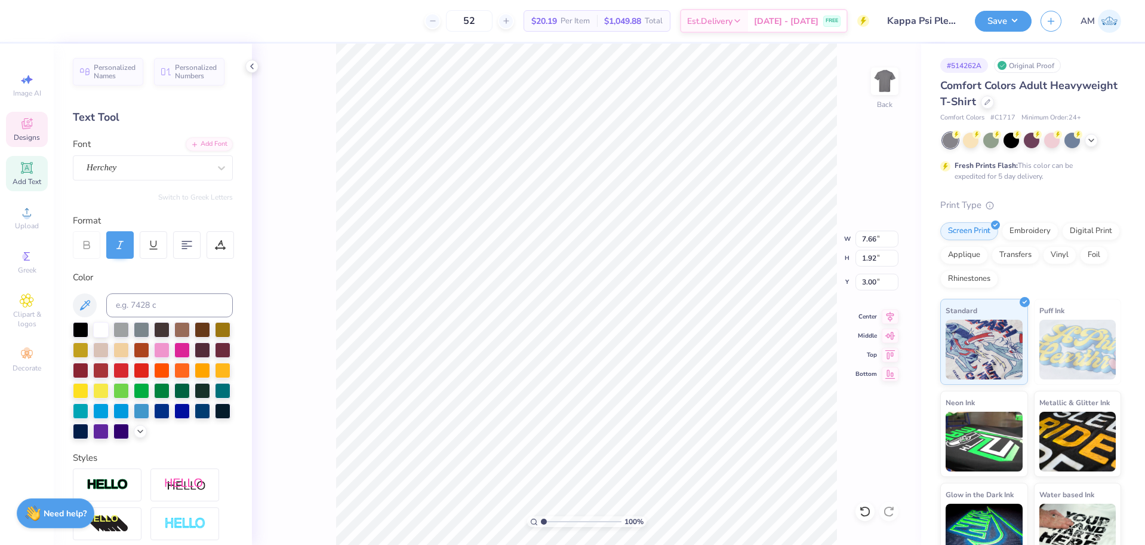
scroll to position [10, 1]
click at [679, 346] on li "Download vector" at bounding box center [690, 343] width 94 height 23
